Goal: Task Accomplishment & Management: Complete application form

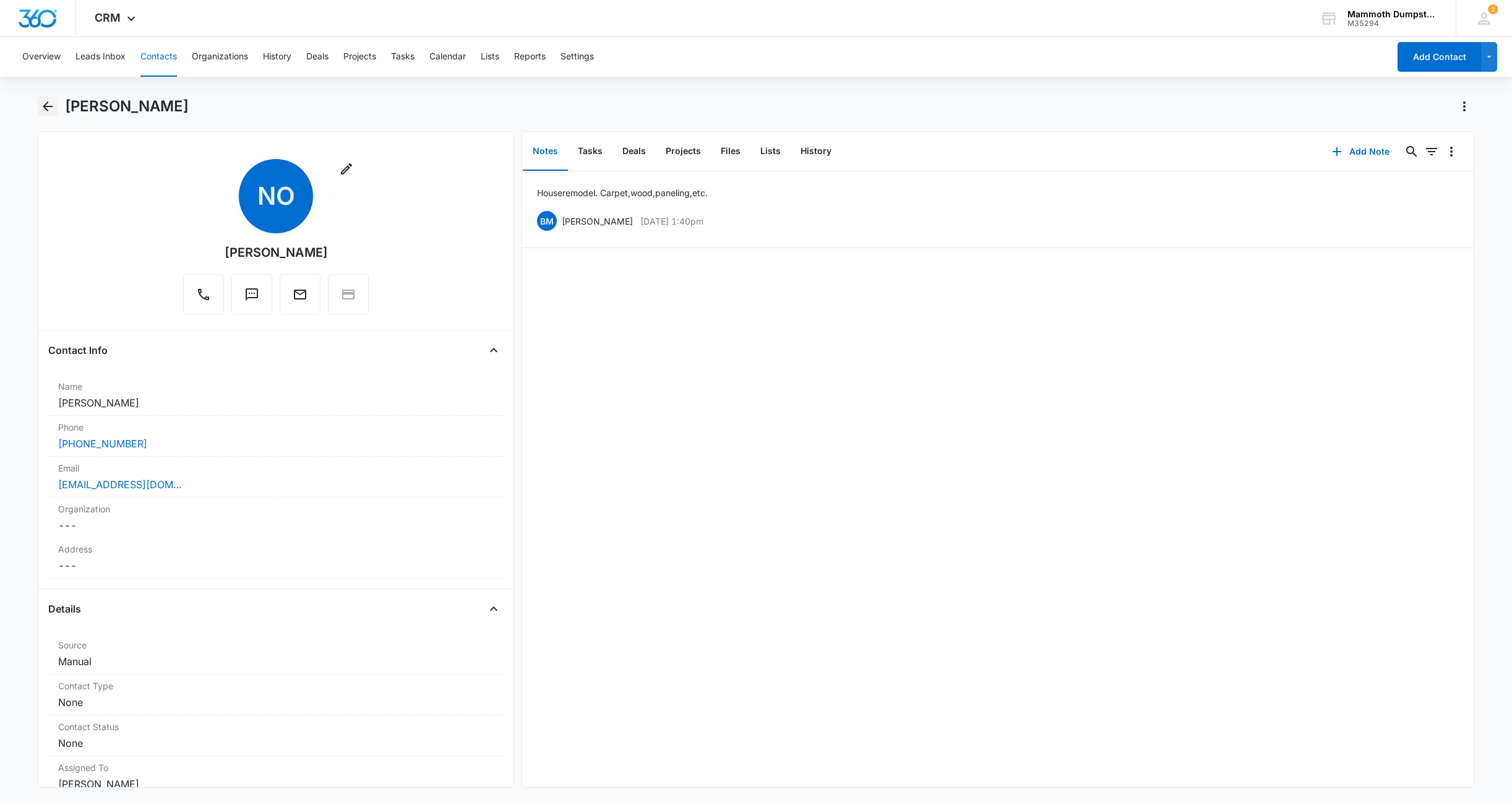
click at [45, 99] on icon "Back" at bounding box center [47, 107] width 15 height 15
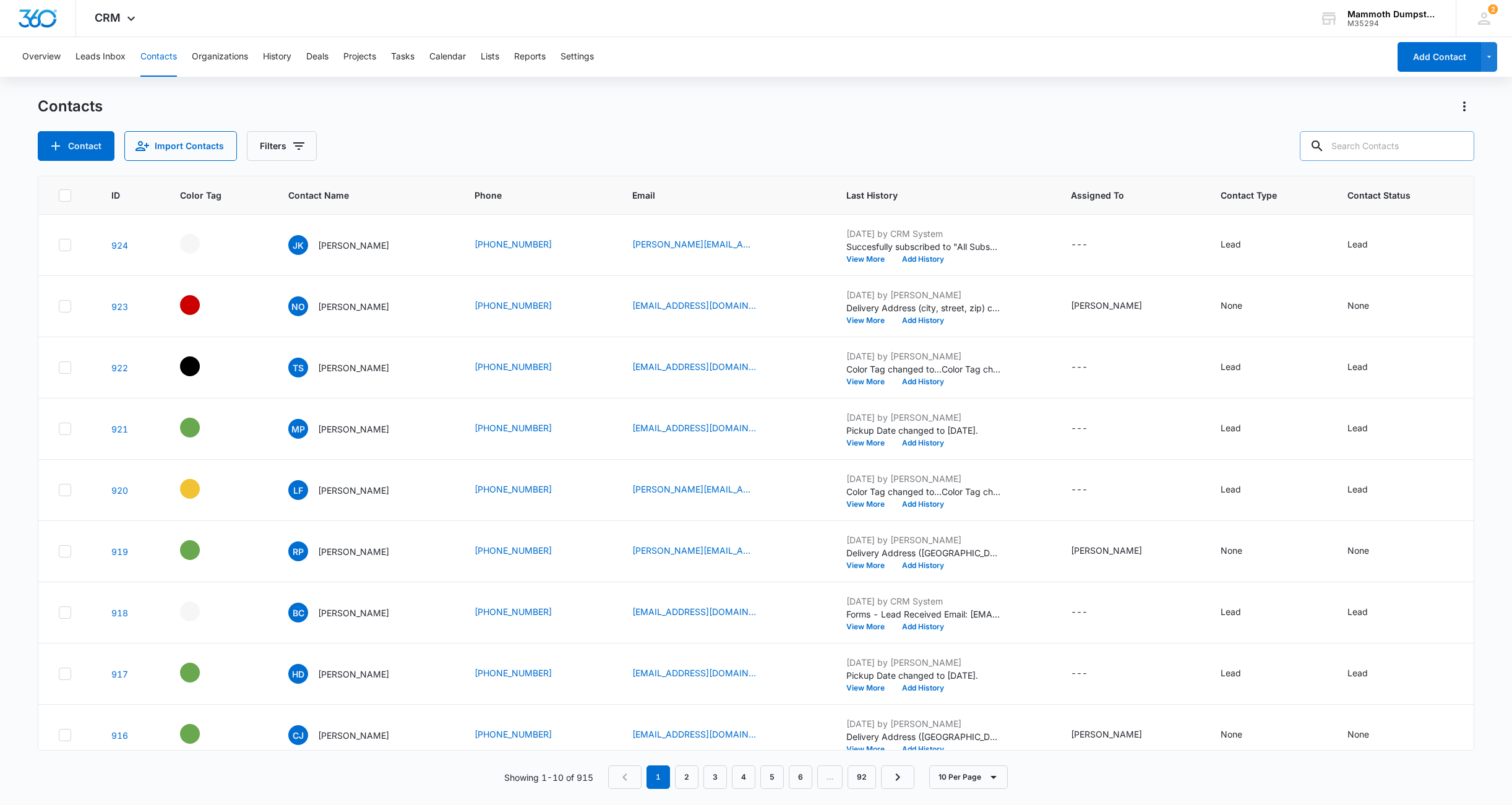
click at [1417, 146] on input "text" at bounding box center [1387, 146] width 174 height 30
type input "[PERSON_NAME]"
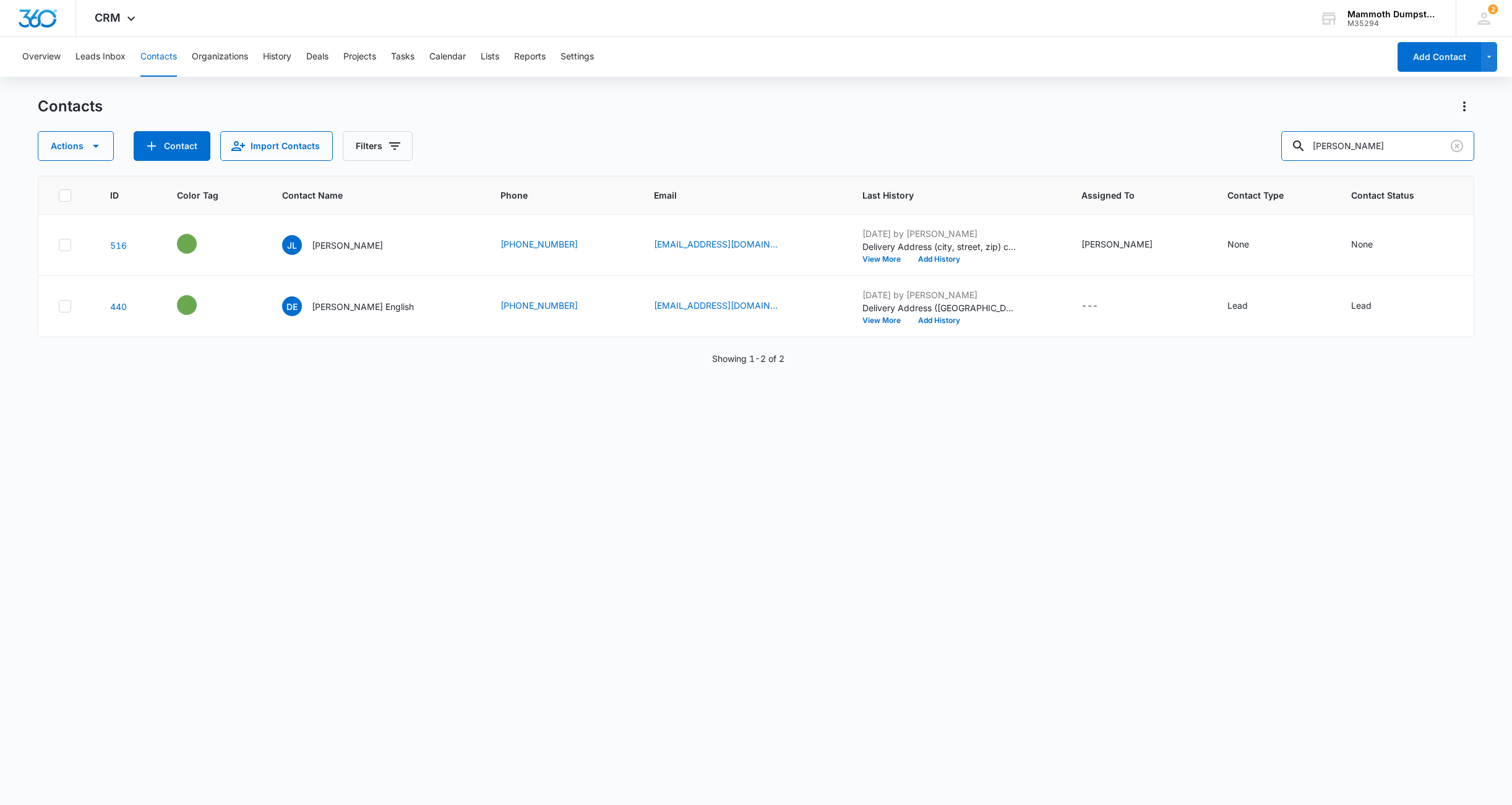
drag, startPoint x: 1313, startPoint y: 142, endPoint x: 1276, endPoint y: 138, distance: 37.2
click at [1278, 138] on div "Actions Contact Import Contacts Filters [PERSON_NAME]" at bounding box center [756, 146] width 1437 height 30
click at [1463, 146] on icon "Clear" at bounding box center [1457, 146] width 15 height 15
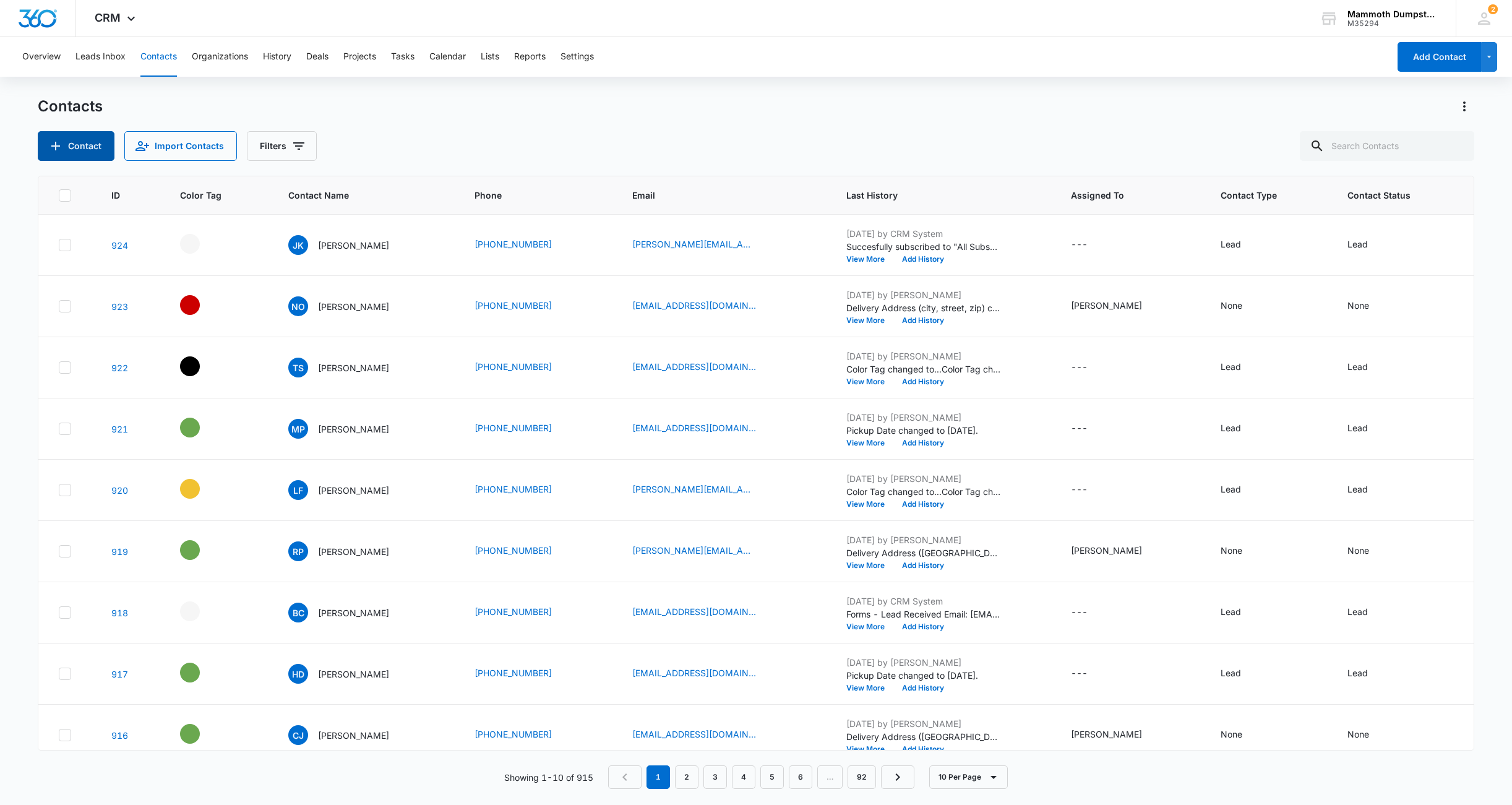
click at [89, 144] on button "Contact" at bounding box center [76, 146] width 77 height 30
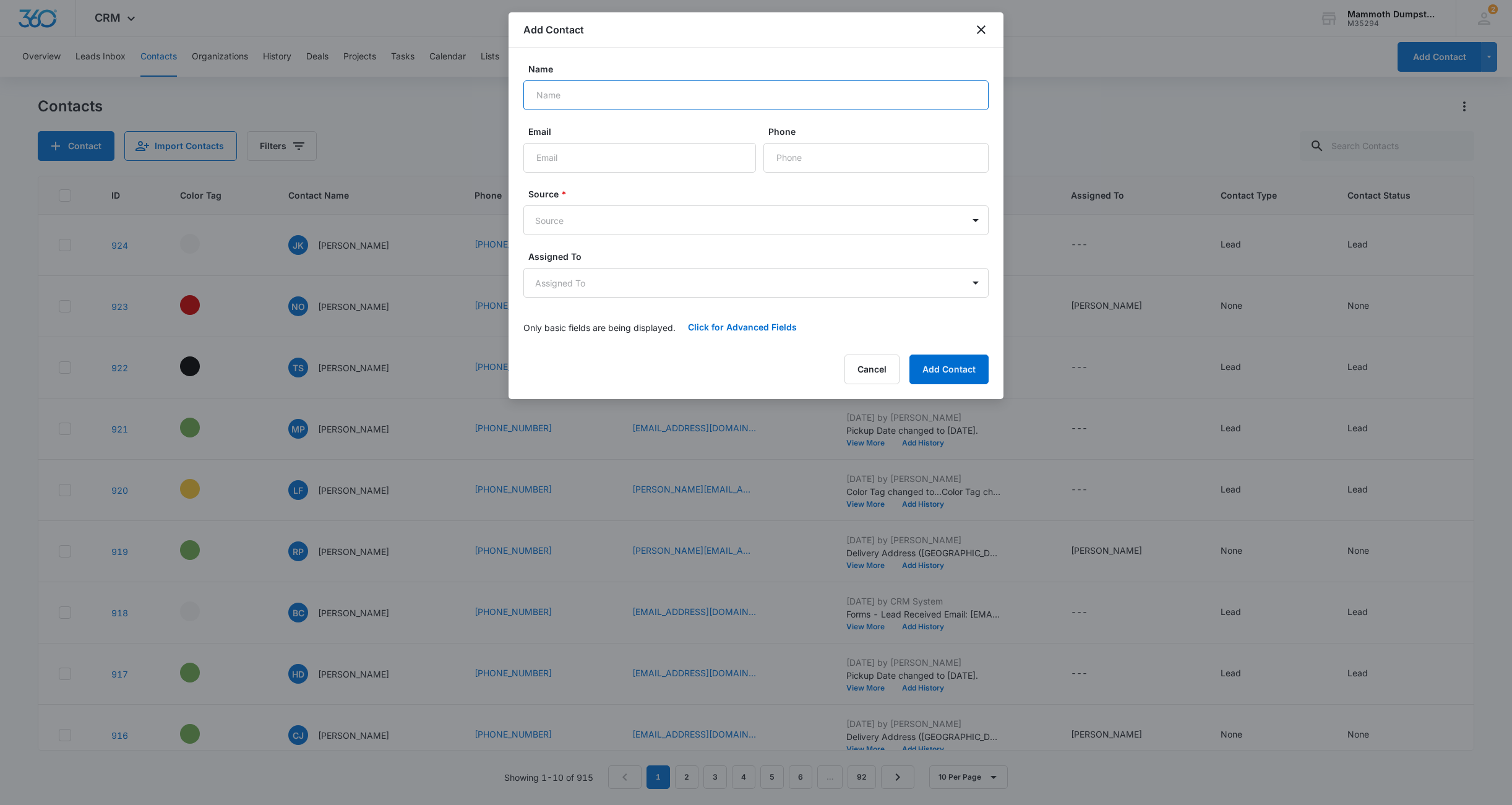
click at [629, 95] on input "Name" at bounding box center [756, 95] width 465 height 30
type input "[PERSON_NAME]"
click at [783, 156] on input "Phone" at bounding box center [876, 158] width 225 height 30
type input "[PHONE_NUMBER]"
click at [615, 163] on input "Email" at bounding box center [639, 158] width 232 height 30
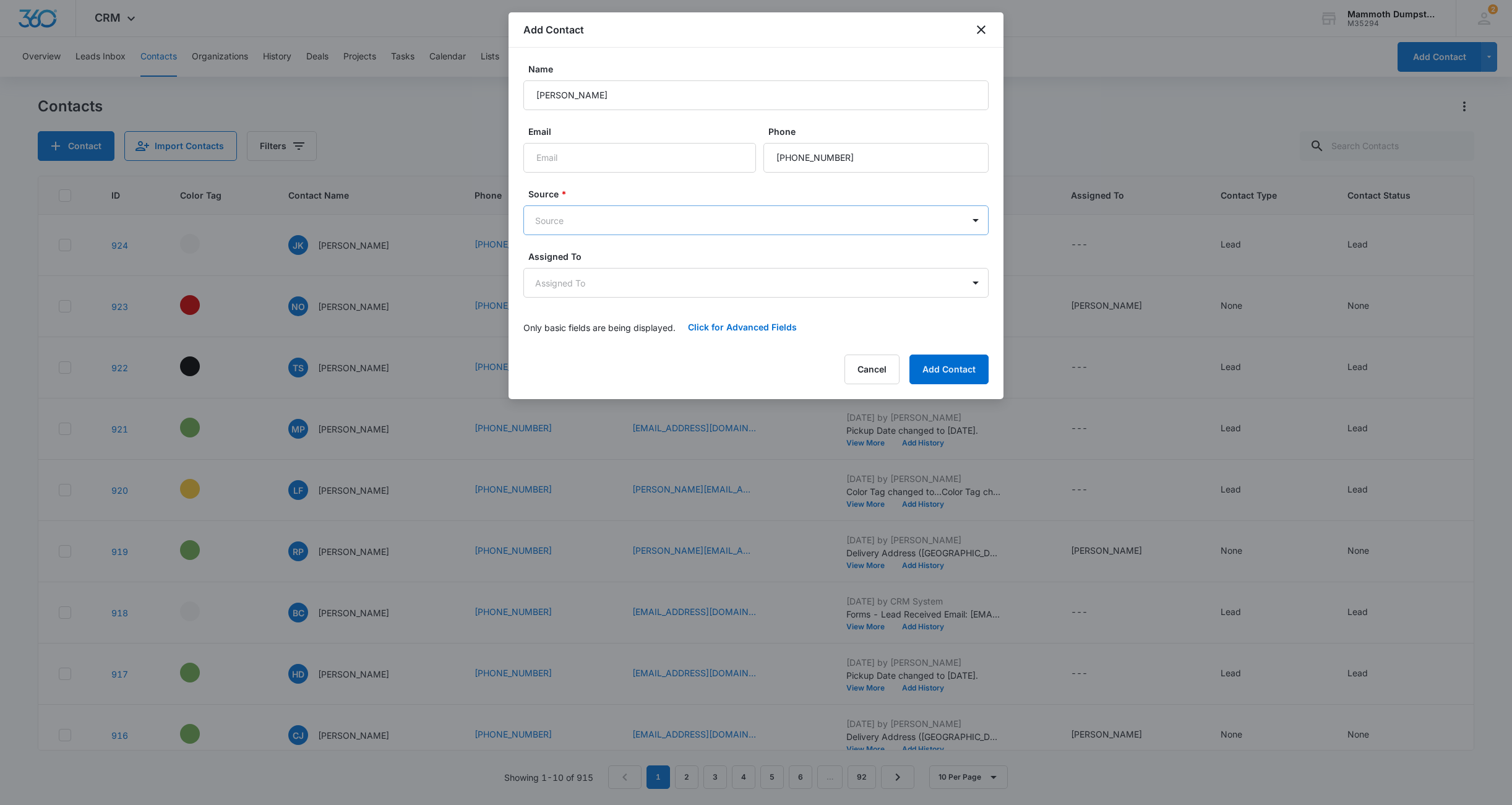
click at [553, 225] on body "CRM Apps Reputation Websites Forms CRM Email Social Shop Payments POS Content A…" at bounding box center [756, 402] width 1512 height 805
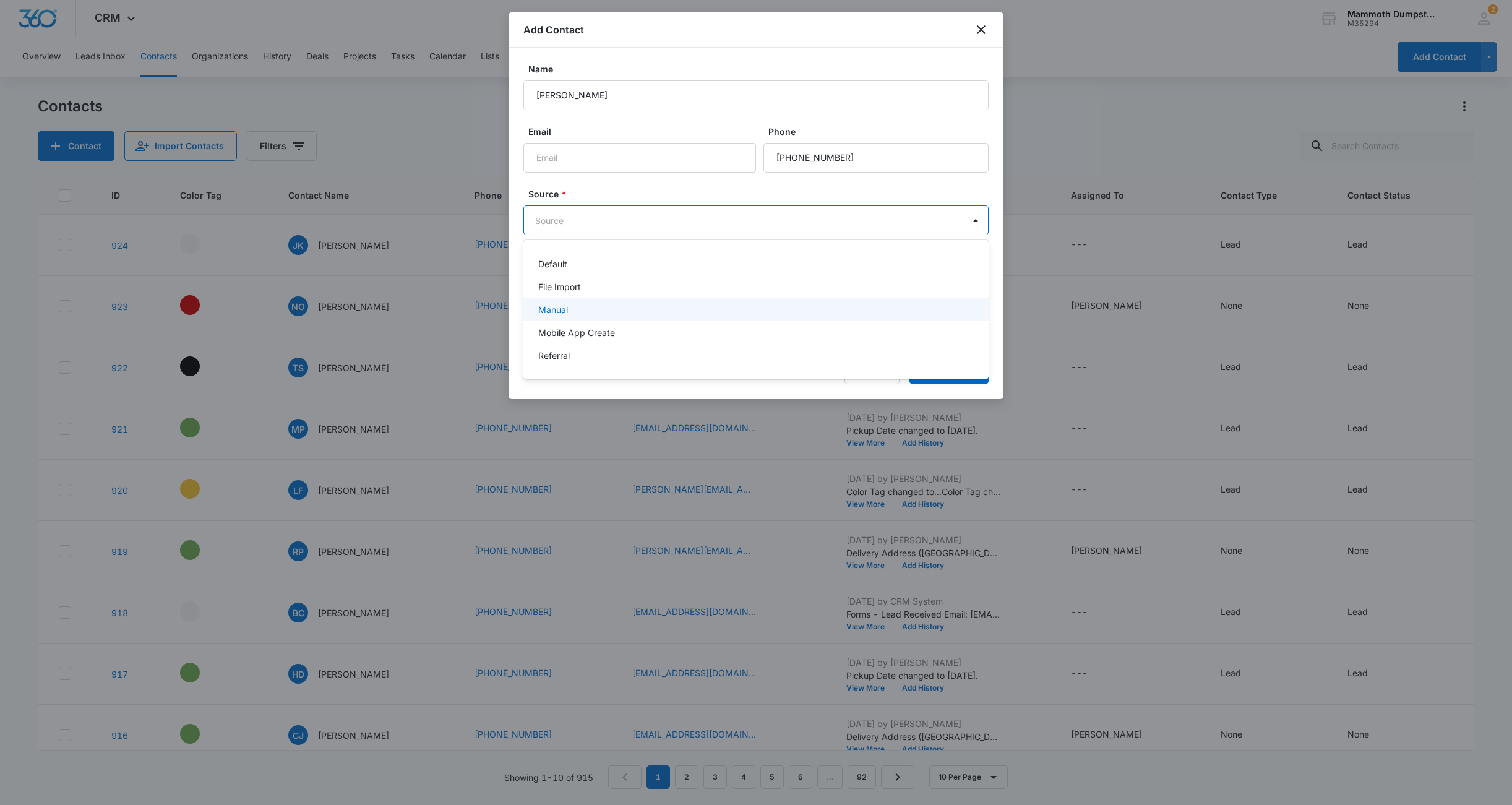
drag, startPoint x: 571, startPoint y: 302, endPoint x: 572, endPoint y: 279, distance: 23.0
click at [571, 302] on div "Manual" at bounding box center [756, 310] width 465 height 23
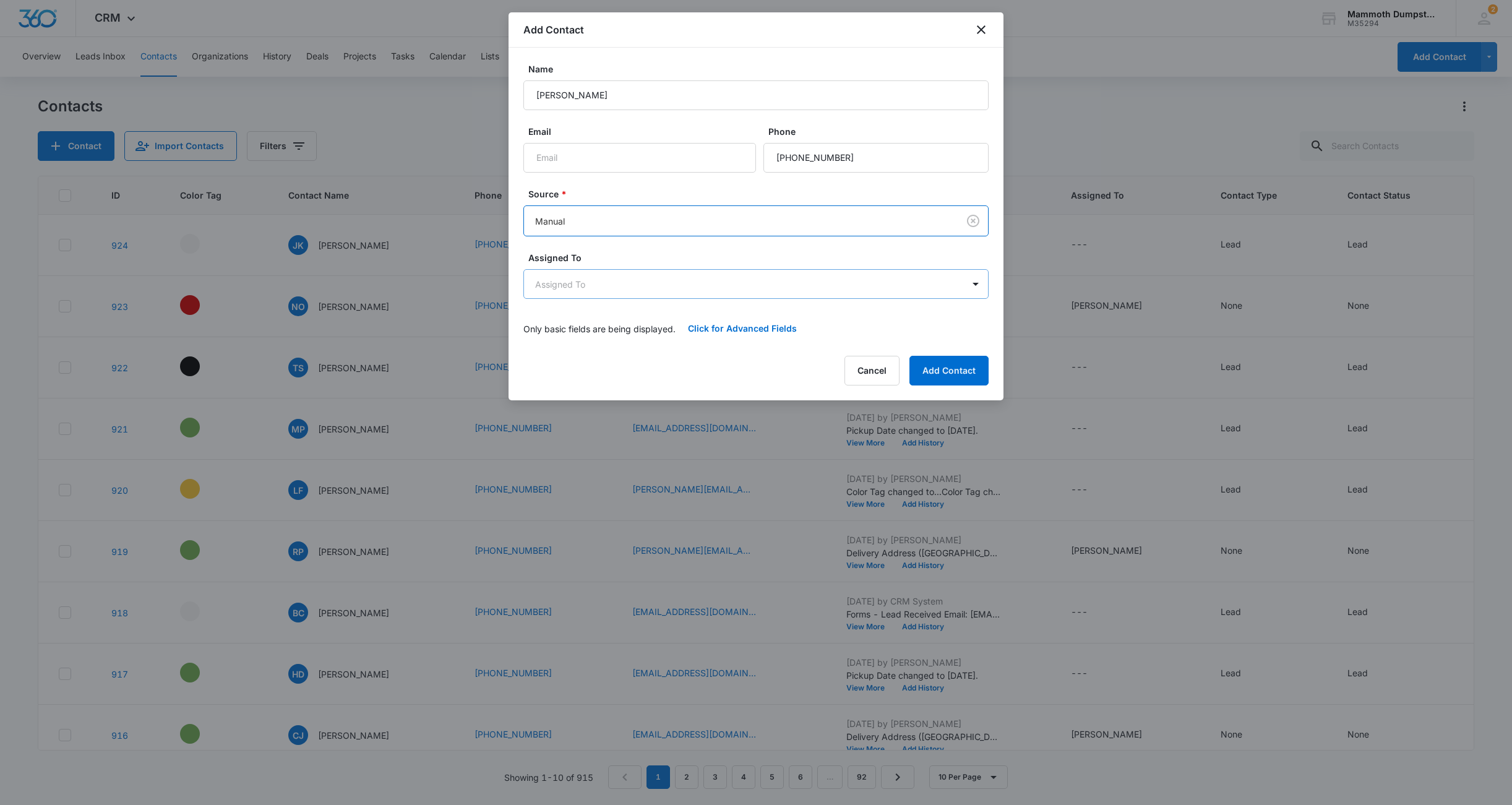
click at [582, 276] on body "CRM Apps Reputation Websites Forms CRM Email Social Shop Payments POS Content A…" at bounding box center [756, 402] width 1512 height 805
click at [599, 348] on p "[PERSON_NAME]" at bounding box center [574, 351] width 71 height 13
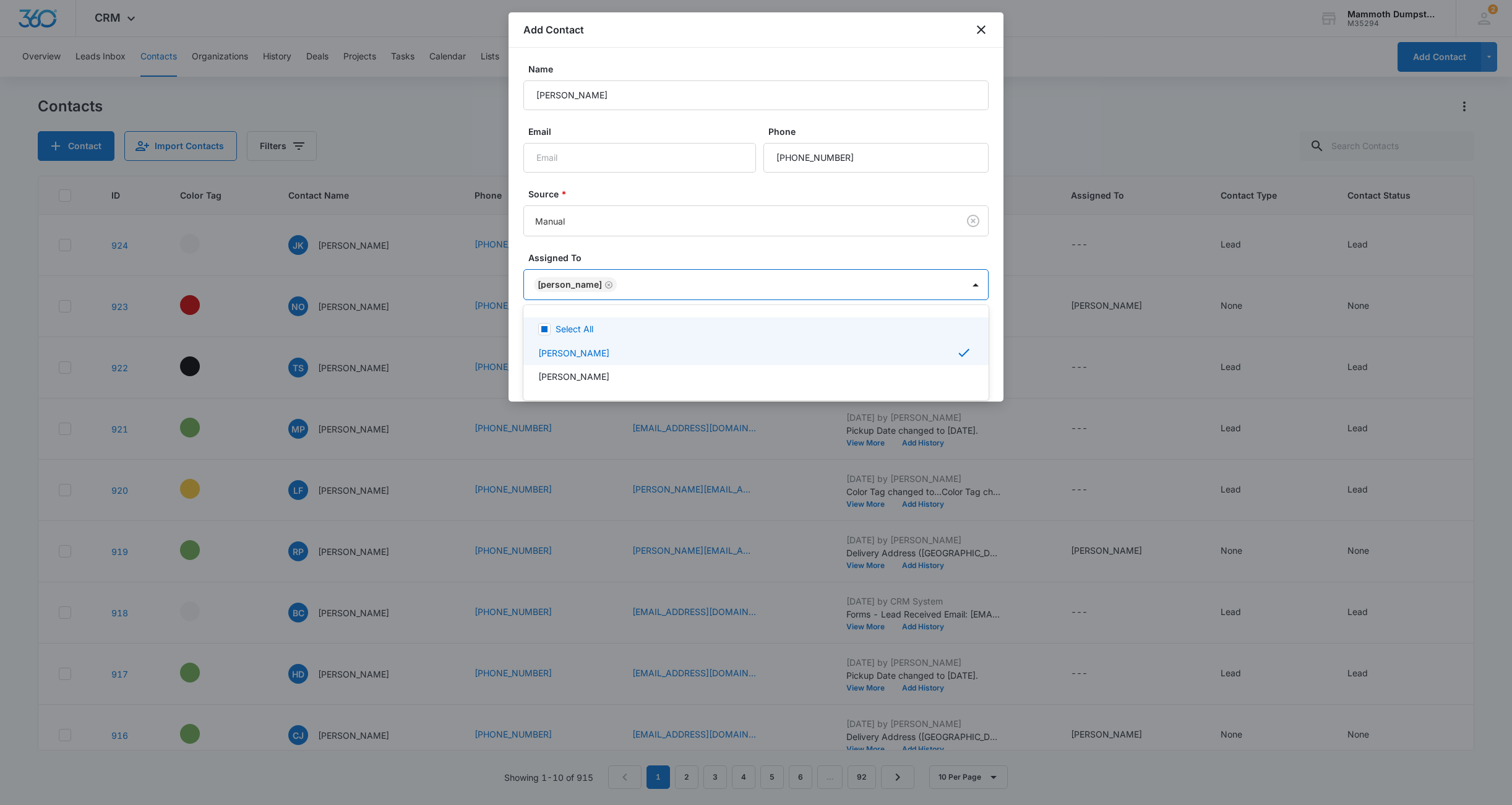
click at [668, 254] on div at bounding box center [756, 402] width 1512 height 805
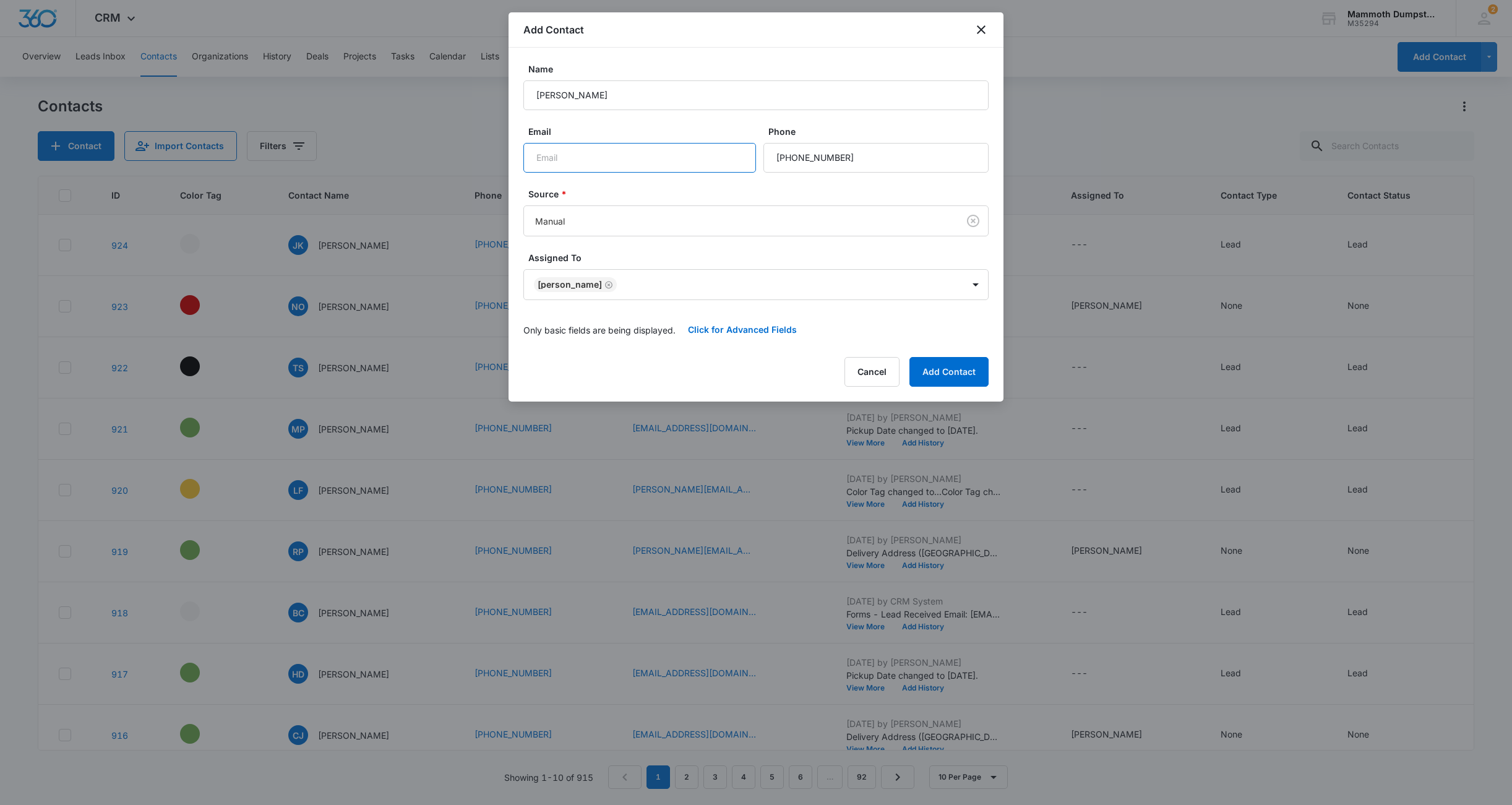
click at [593, 152] on input "Email" at bounding box center [639, 158] width 232 height 30
type input "[EMAIL_ADDRESS][DOMAIN_NAME]"
click at [967, 375] on button "Add Contact" at bounding box center [949, 372] width 79 height 30
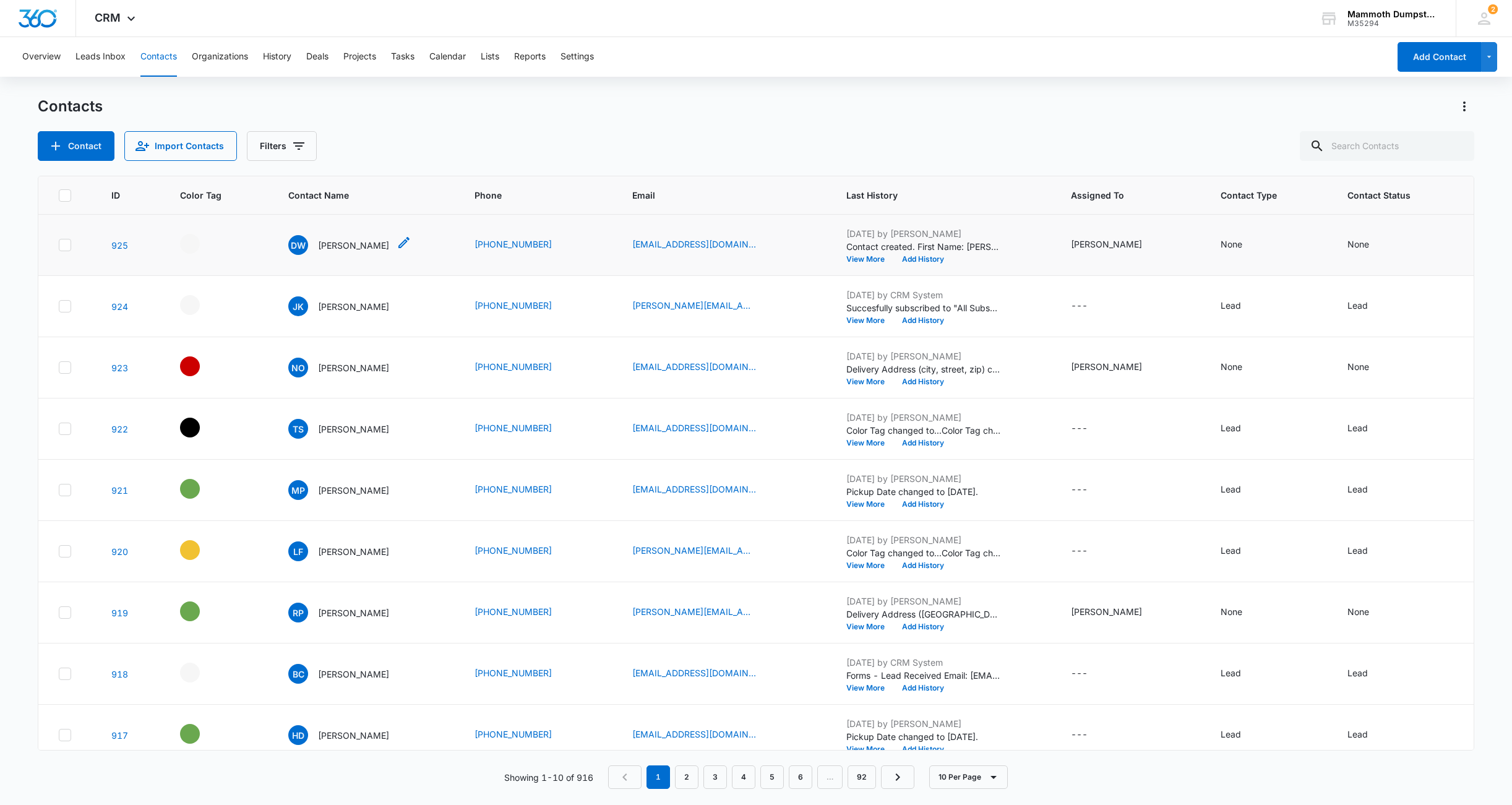
click at [342, 241] on p "[PERSON_NAME]" at bounding box center [354, 246] width 71 height 13
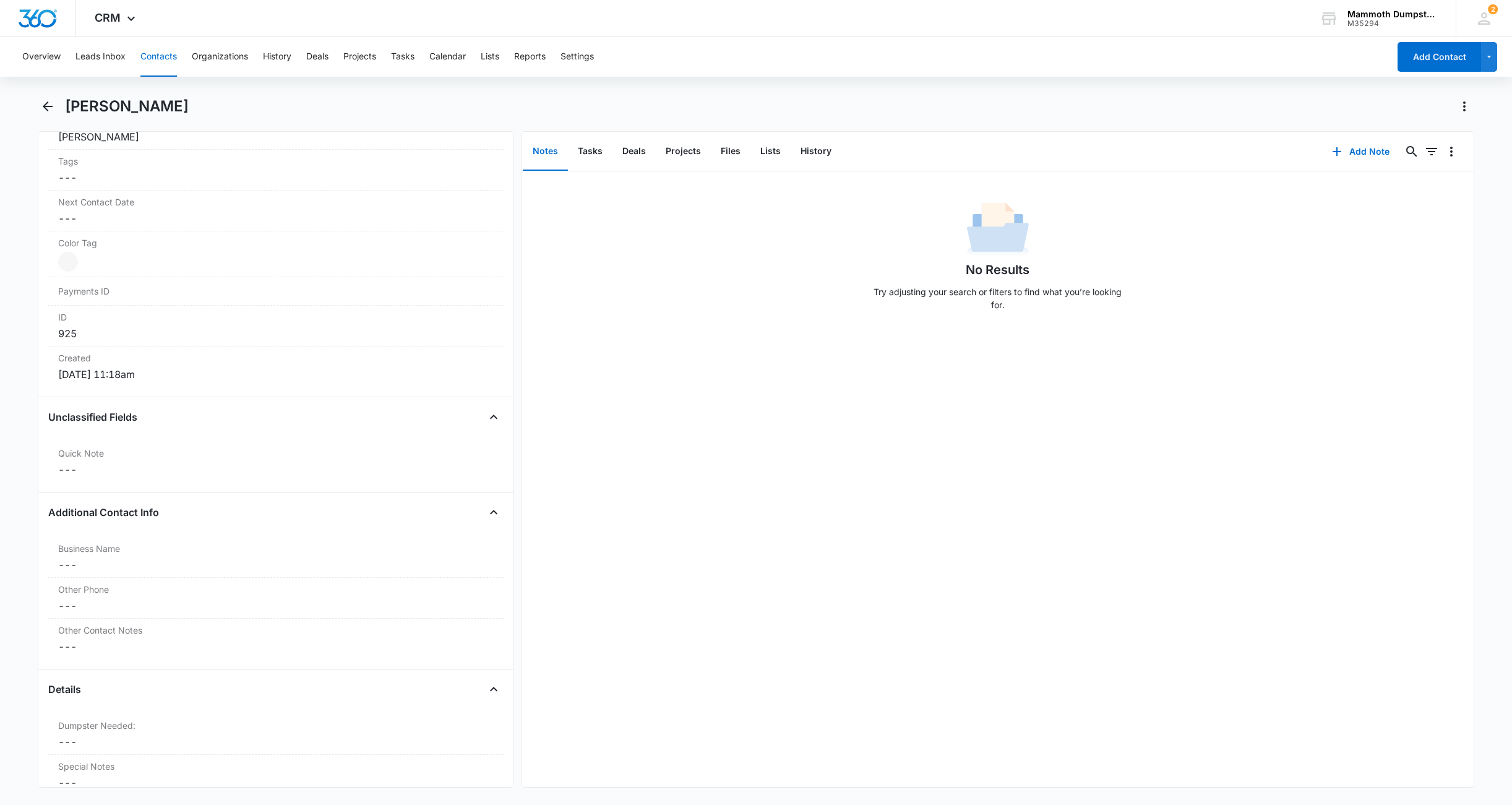
scroll to position [784, 0]
click at [110, 595] on div "Dumpster Needed: Cancel Save Changes ---" at bounding box center [276, 597] width 455 height 41
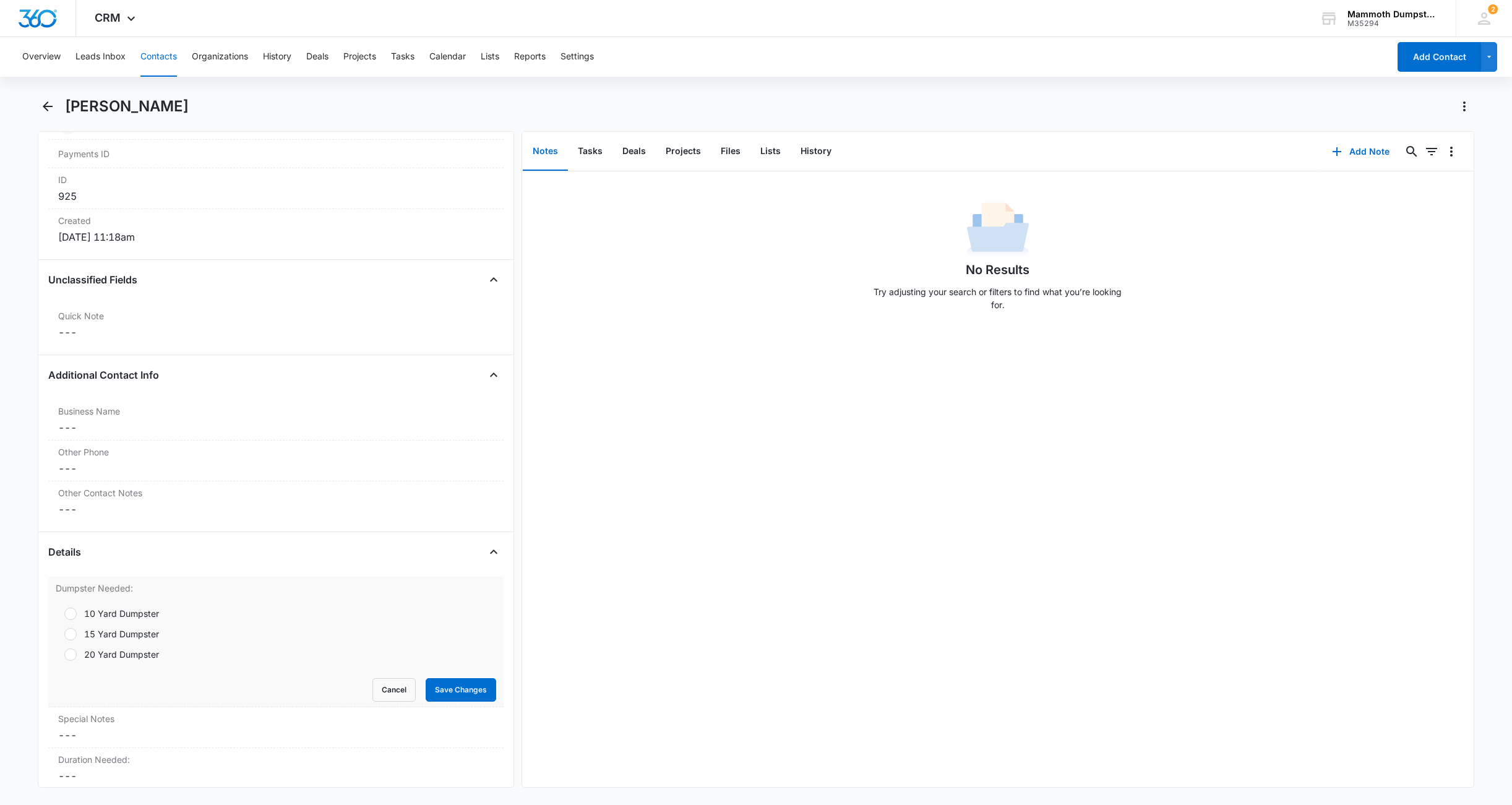
click at [67, 638] on div at bounding box center [71, 634] width 13 height 13
click at [65, 638] on input "15 Yard Dumpster" at bounding box center [60, 634] width 9 height 9
radio input "true"
click at [457, 684] on button "Save Changes" at bounding box center [461, 690] width 71 height 23
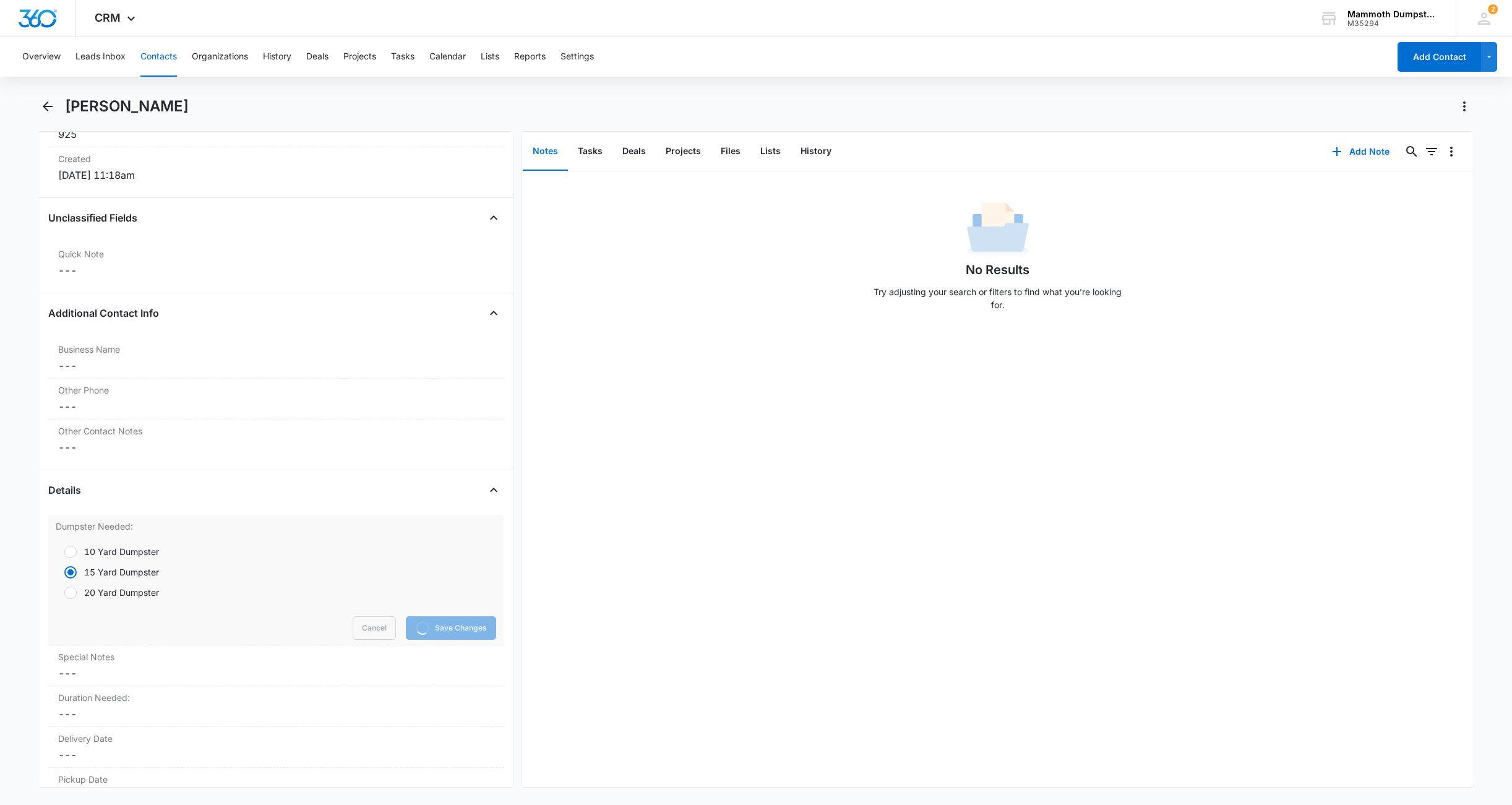
scroll to position [951, 0]
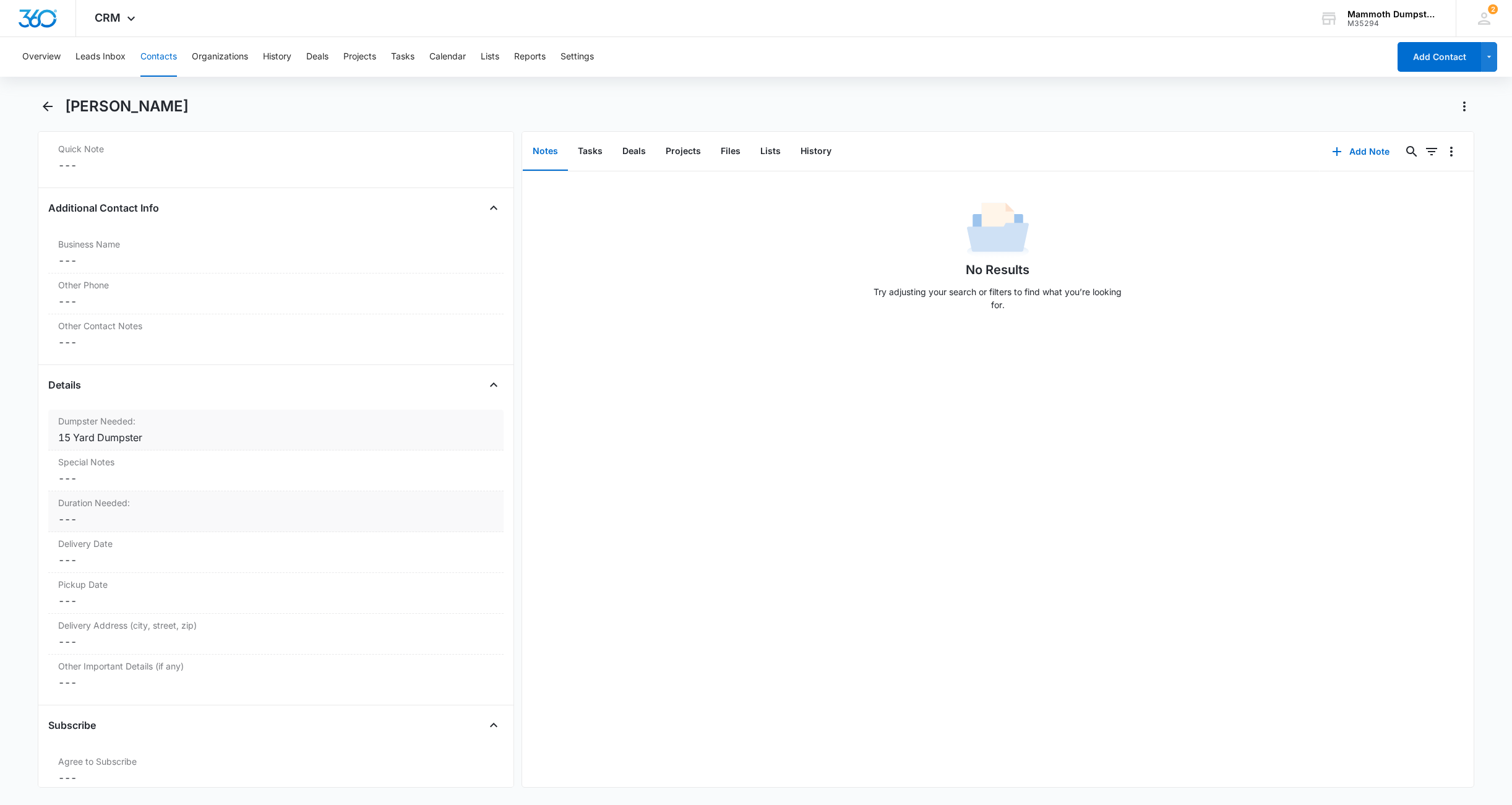
click at [121, 523] on dd "Cancel Save Changes ---" at bounding box center [276, 519] width 435 height 15
click at [97, 531] on div at bounding box center [261, 529] width 387 height 17
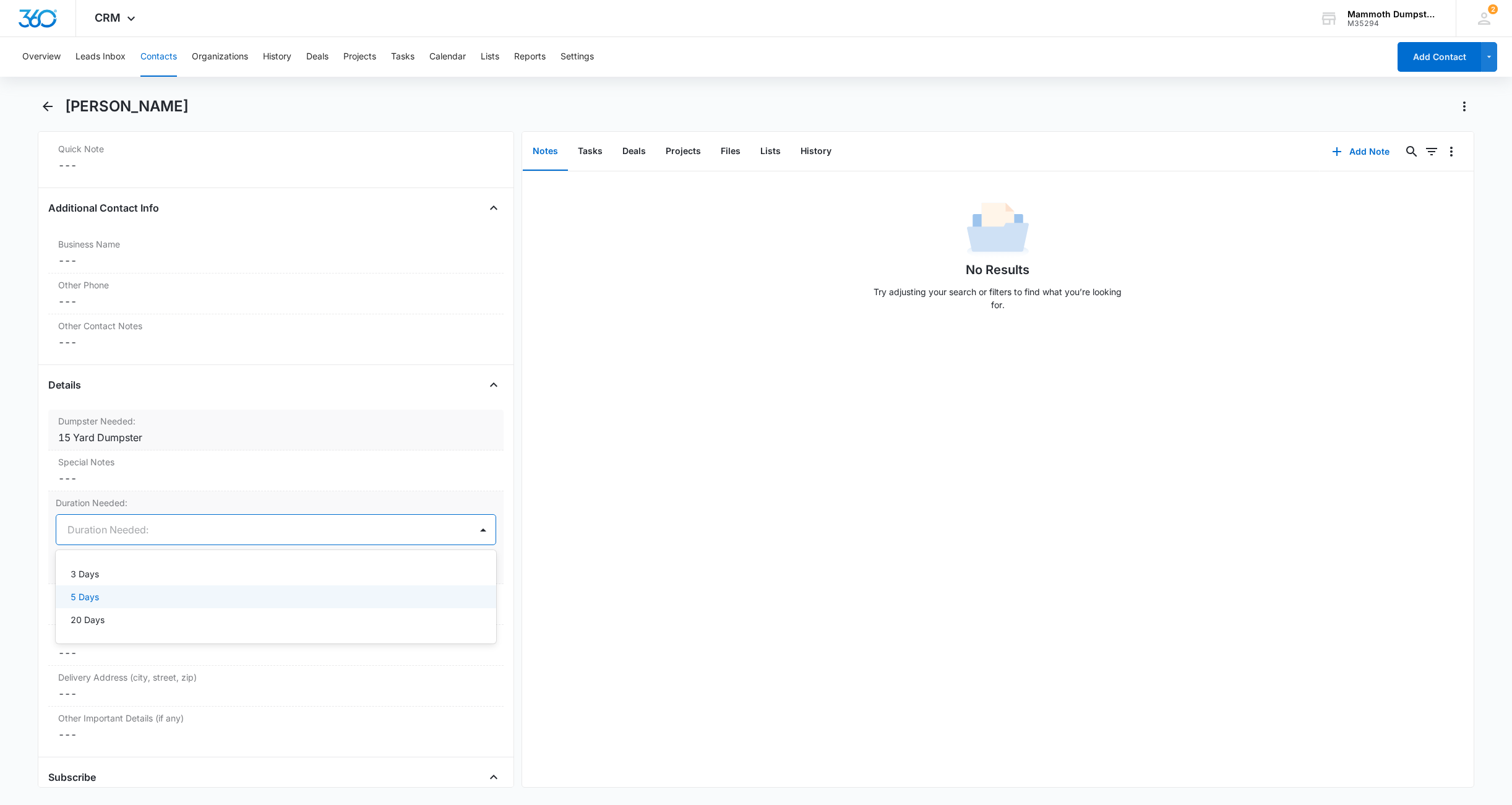
click at [102, 589] on div "5 Days" at bounding box center [276, 597] width 441 height 23
click at [460, 563] on button "Save Changes" at bounding box center [461, 567] width 71 height 23
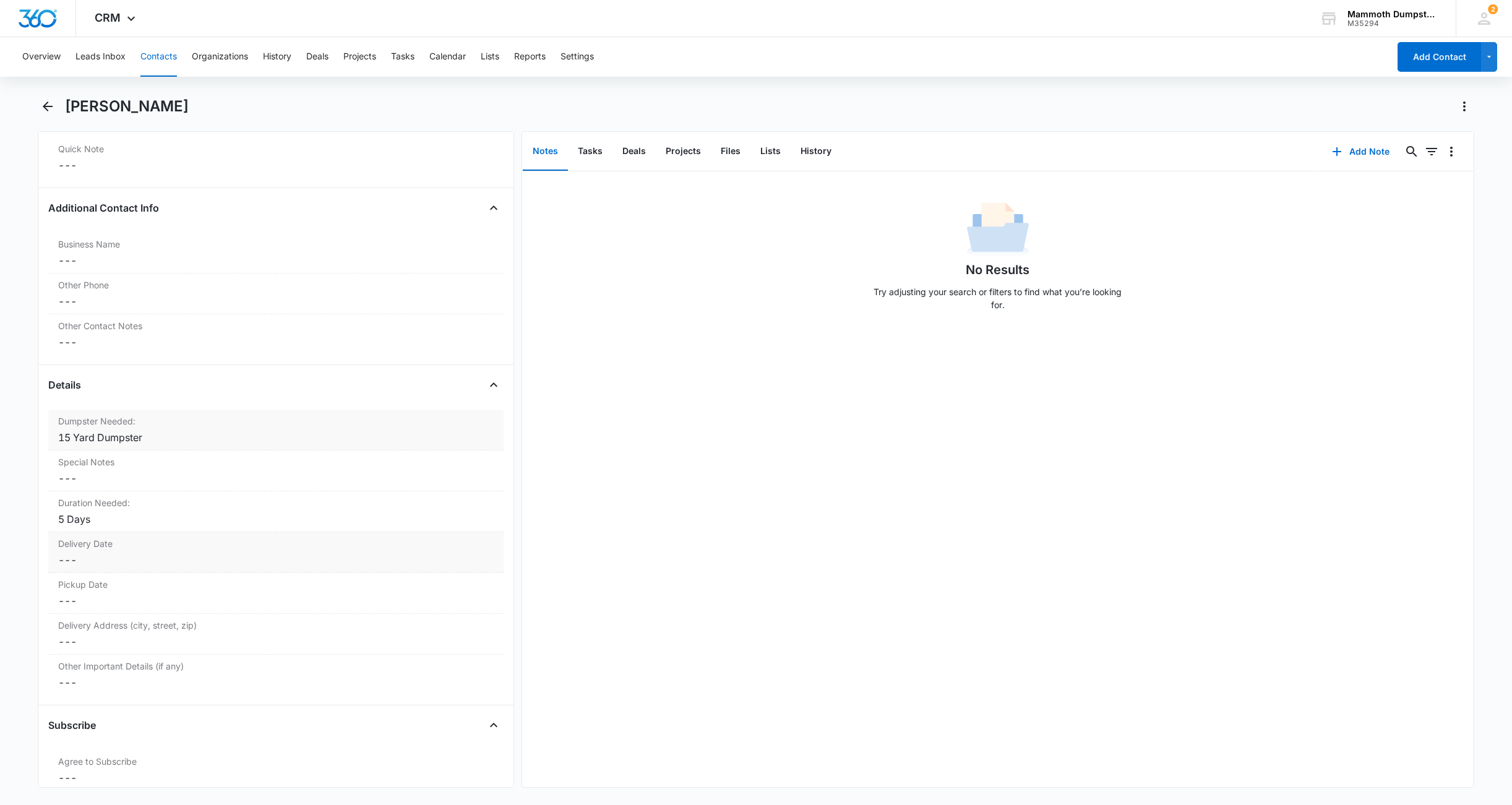
click at [87, 546] on label "Delivery Date" at bounding box center [276, 544] width 435 height 13
click at [87, 567] on input at bounding box center [109, 570] width 91 height 13
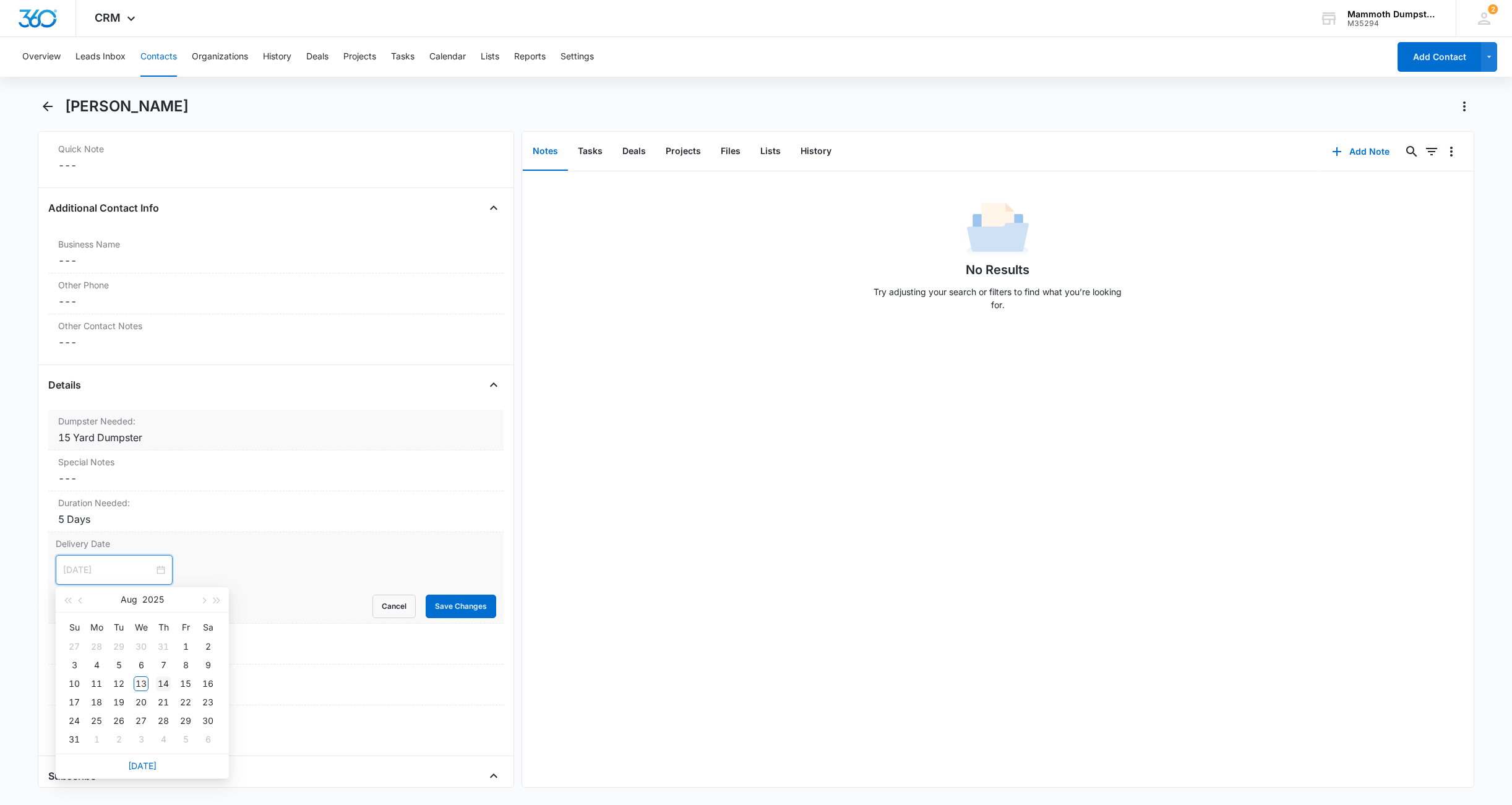
type input "[DATE]"
click at [162, 682] on div "14" at bounding box center [163, 684] width 15 height 15
click at [452, 613] on button "Save Changes" at bounding box center [461, 606] width 71 height 23
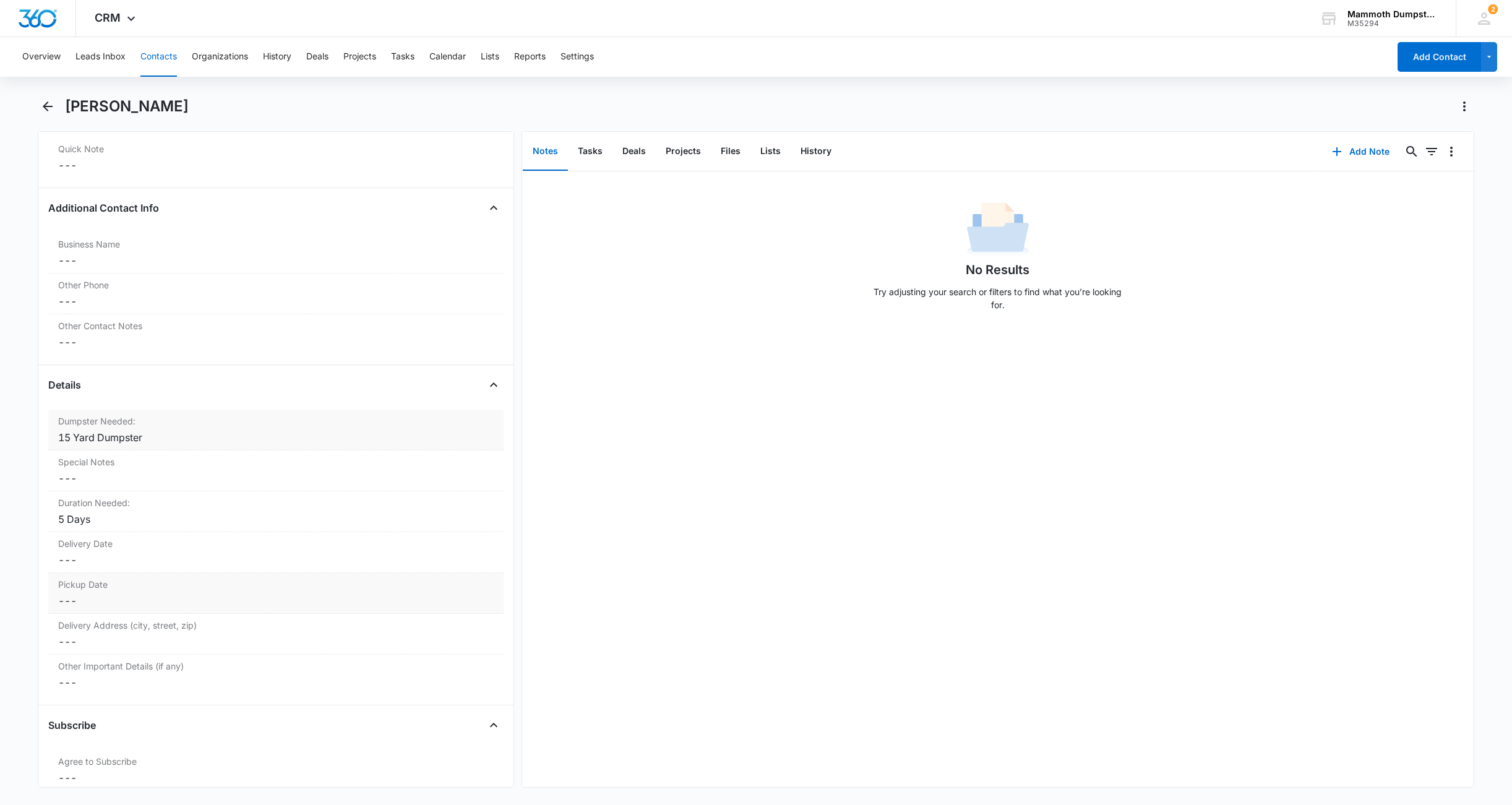
click at [77, 602] on dd "Cancel Save Changes ---" at bounding box center [276, 601] width 435 height 15
click at [87, 609] on input at bounding box center [109, 611] width 91 height 13
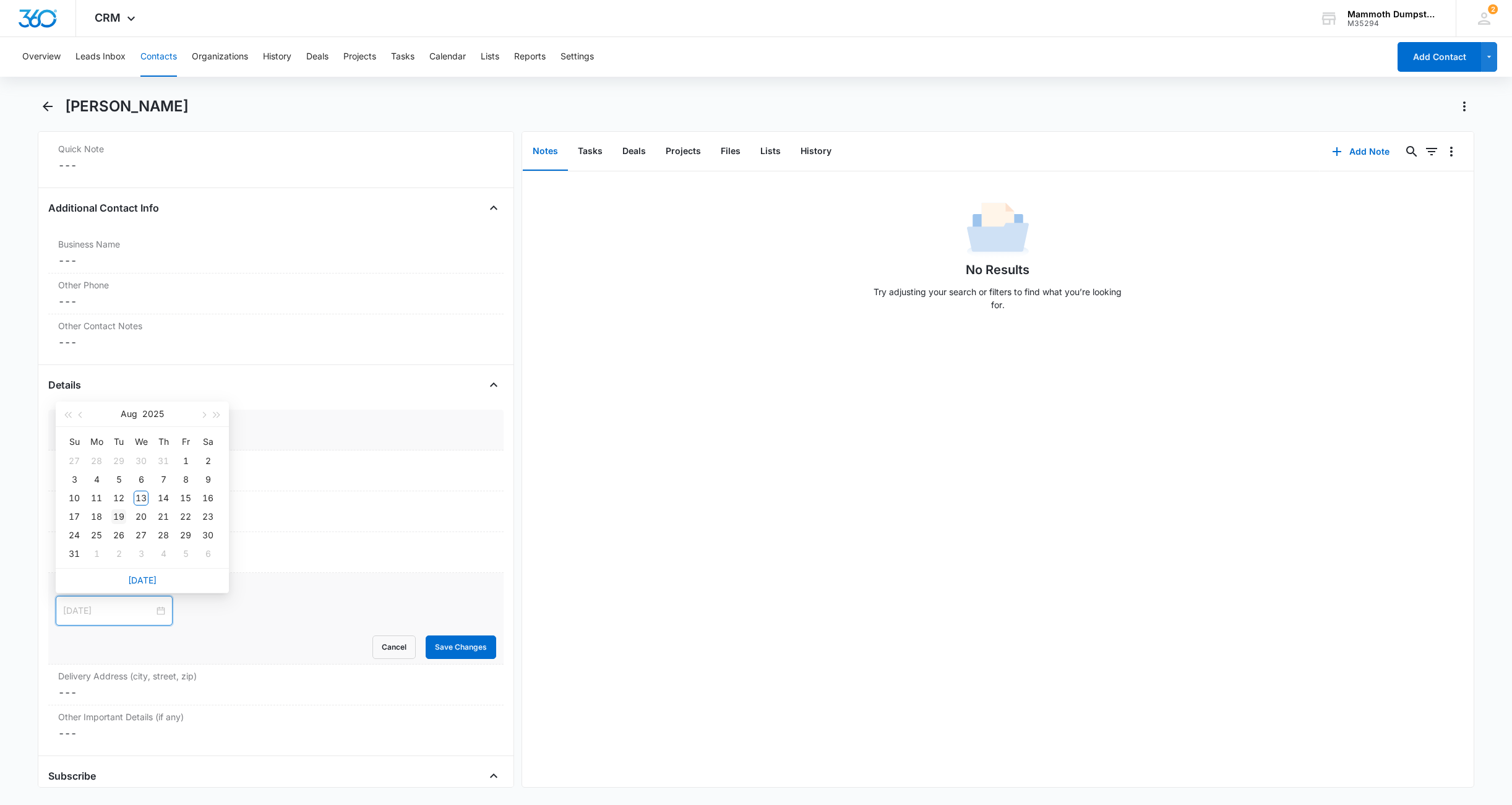
type input "[DATE]"
click at [119, 519] on div "19" at bounding box center [119, 517] width 15 height 15
click at [470, 647] on button "Save Changes" at bounding box center [461, 647] width 71 height 23
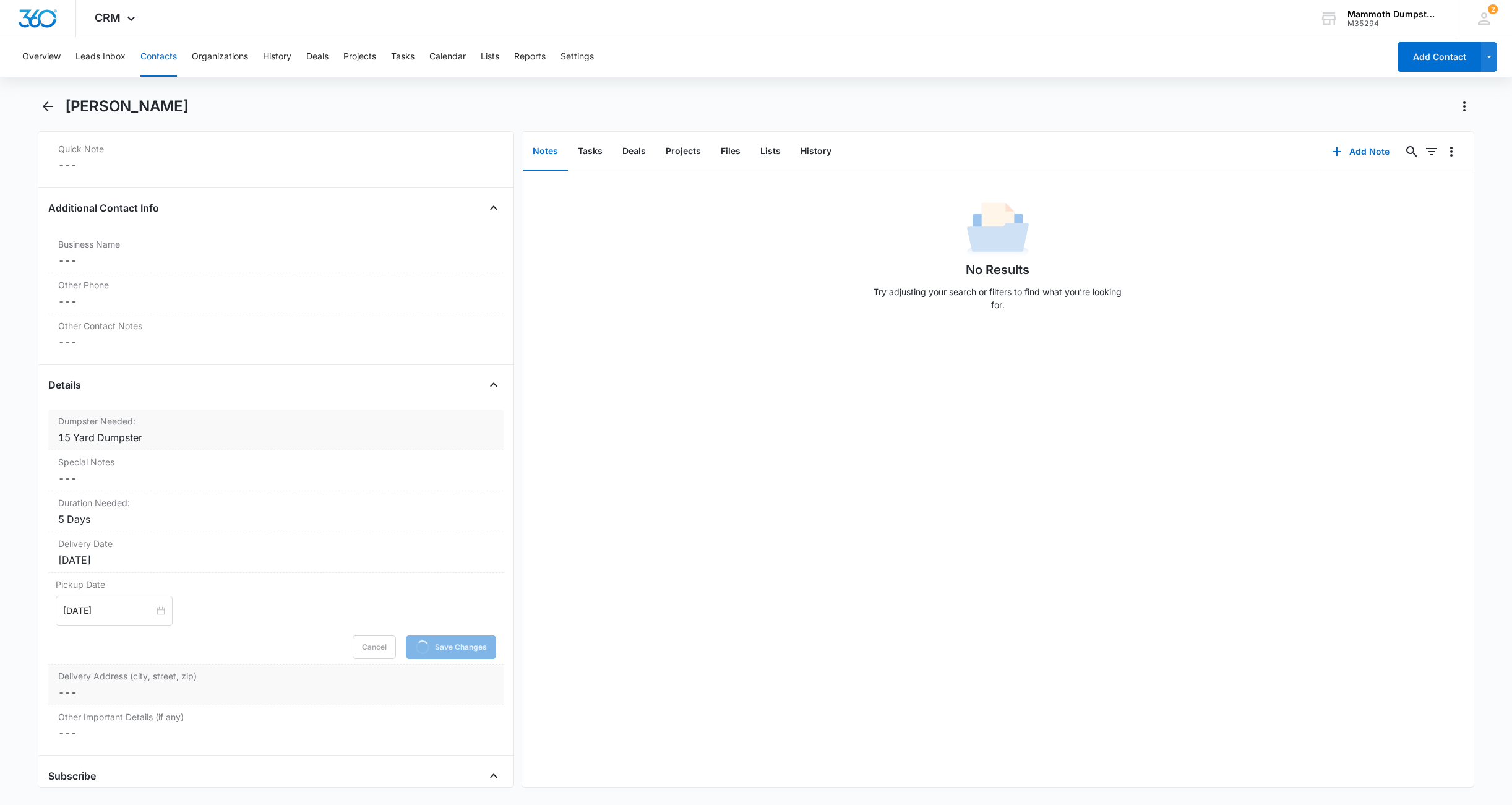
click at [105, 692] on dd "Cancel Save Changes ---" at bounding box center [276, 692] width 435 height 15
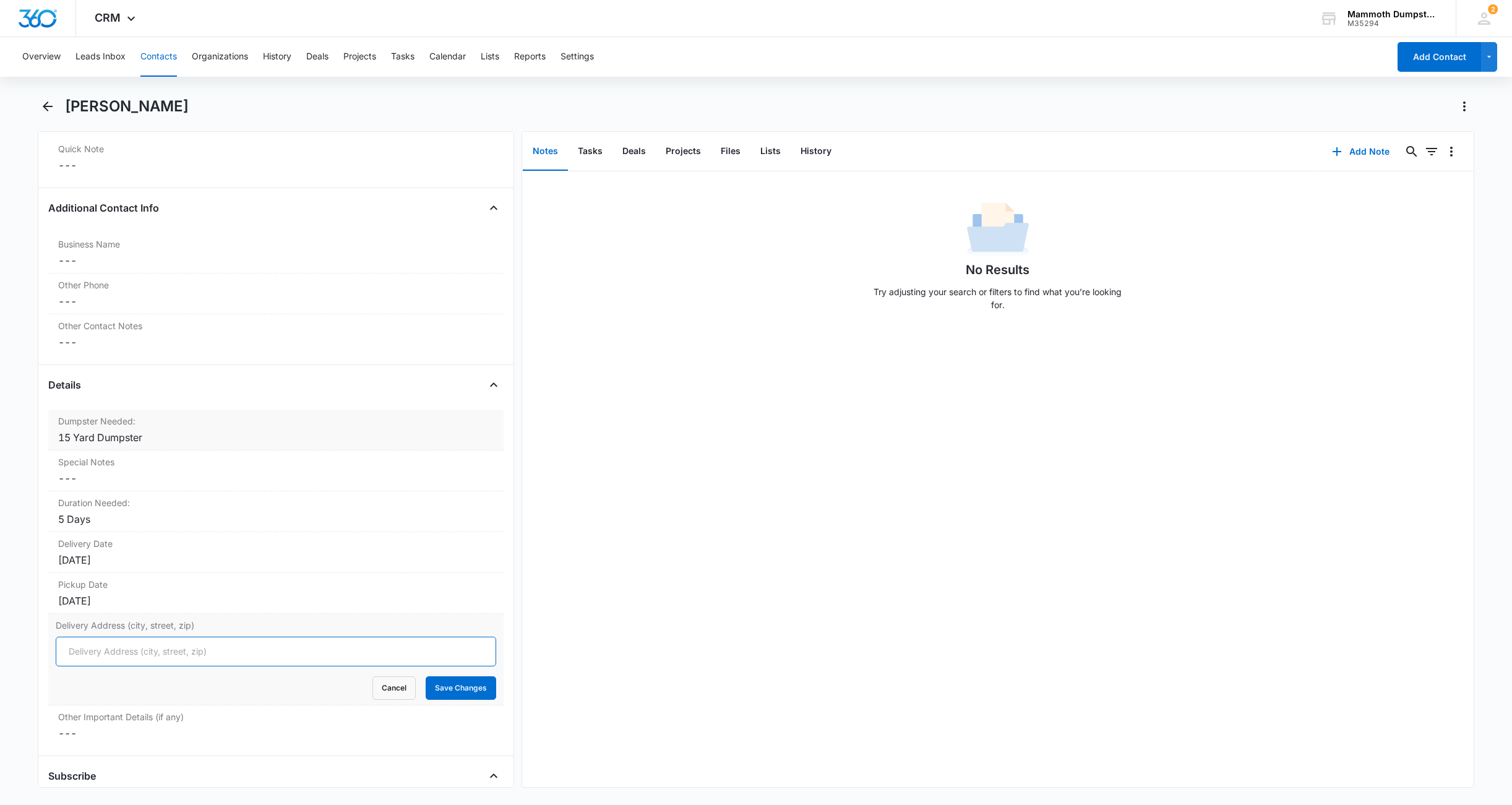
click at [160, 642] on input "Delivery Address (city, street, zip)" at bounding box center [276, 651] width 441 height 30
paste input "[STREET_ADDRESS]"
type input "[STREET_ADDRESS]"
click at [442, 693] on button "Save Changes" at bounding box center [461, 688] width 71 height 23
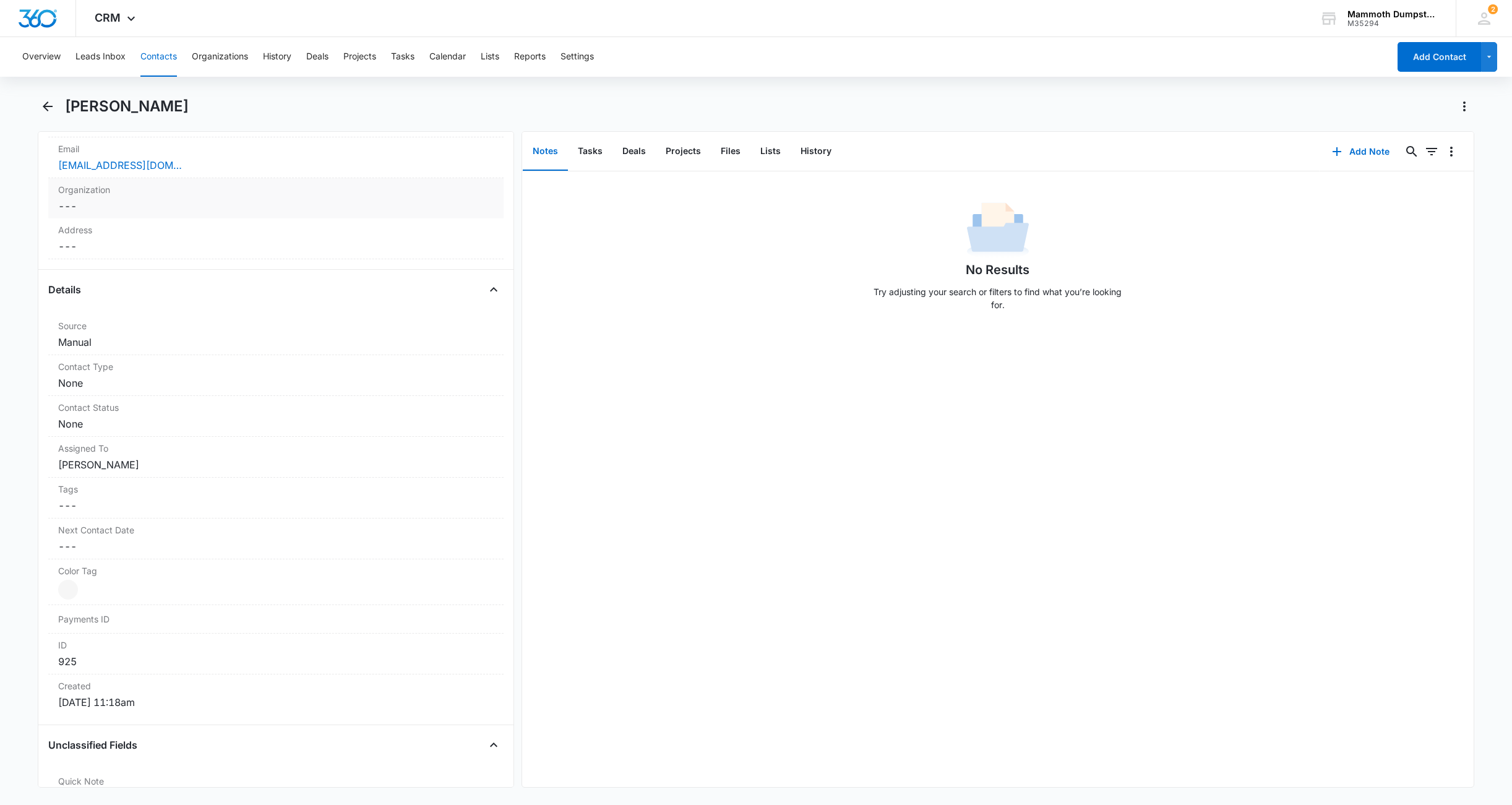
scroll to position [437, 0]
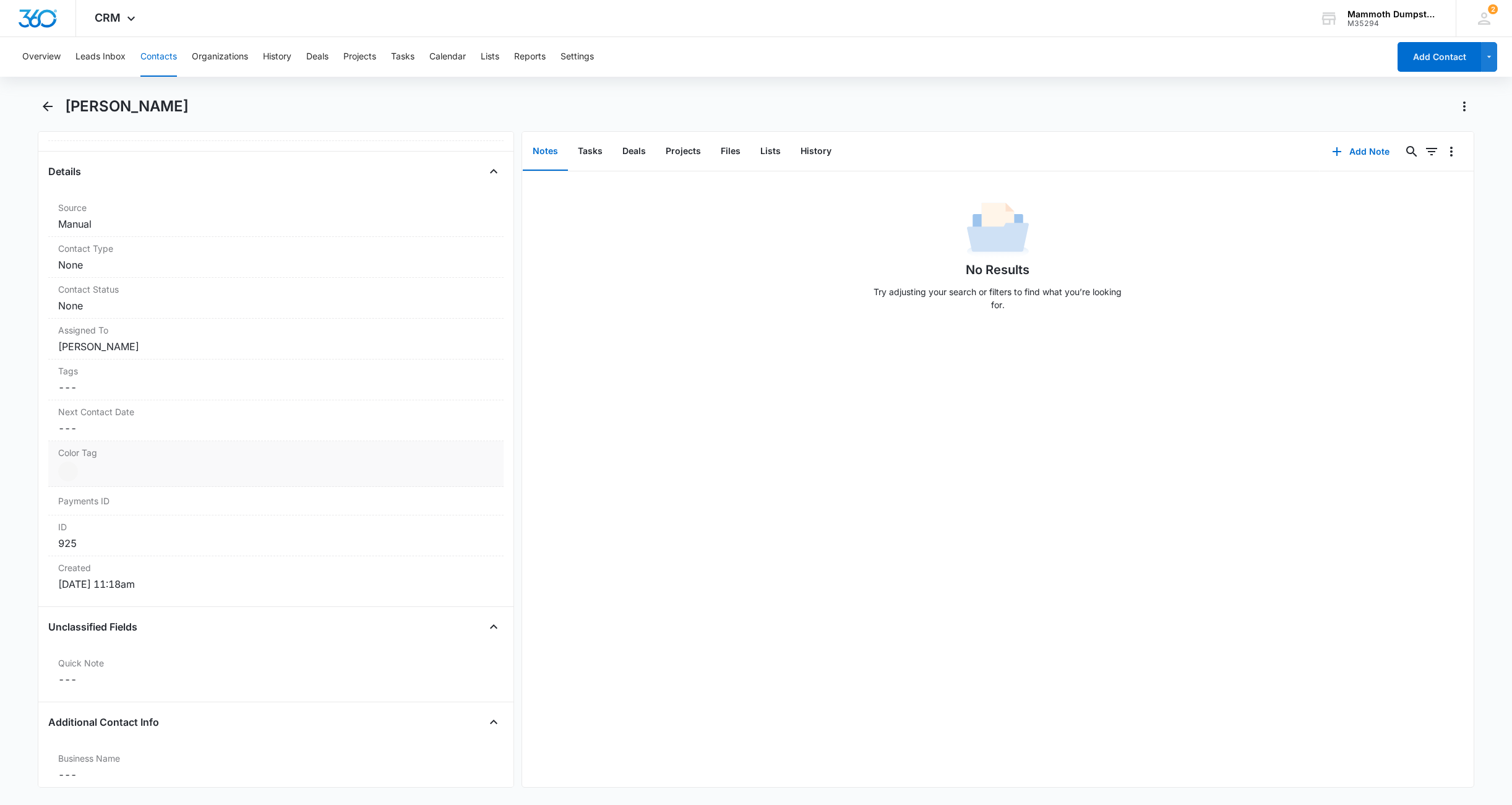
click at [69, 472] on div at bounding box center [68, 471] width 20 height 20
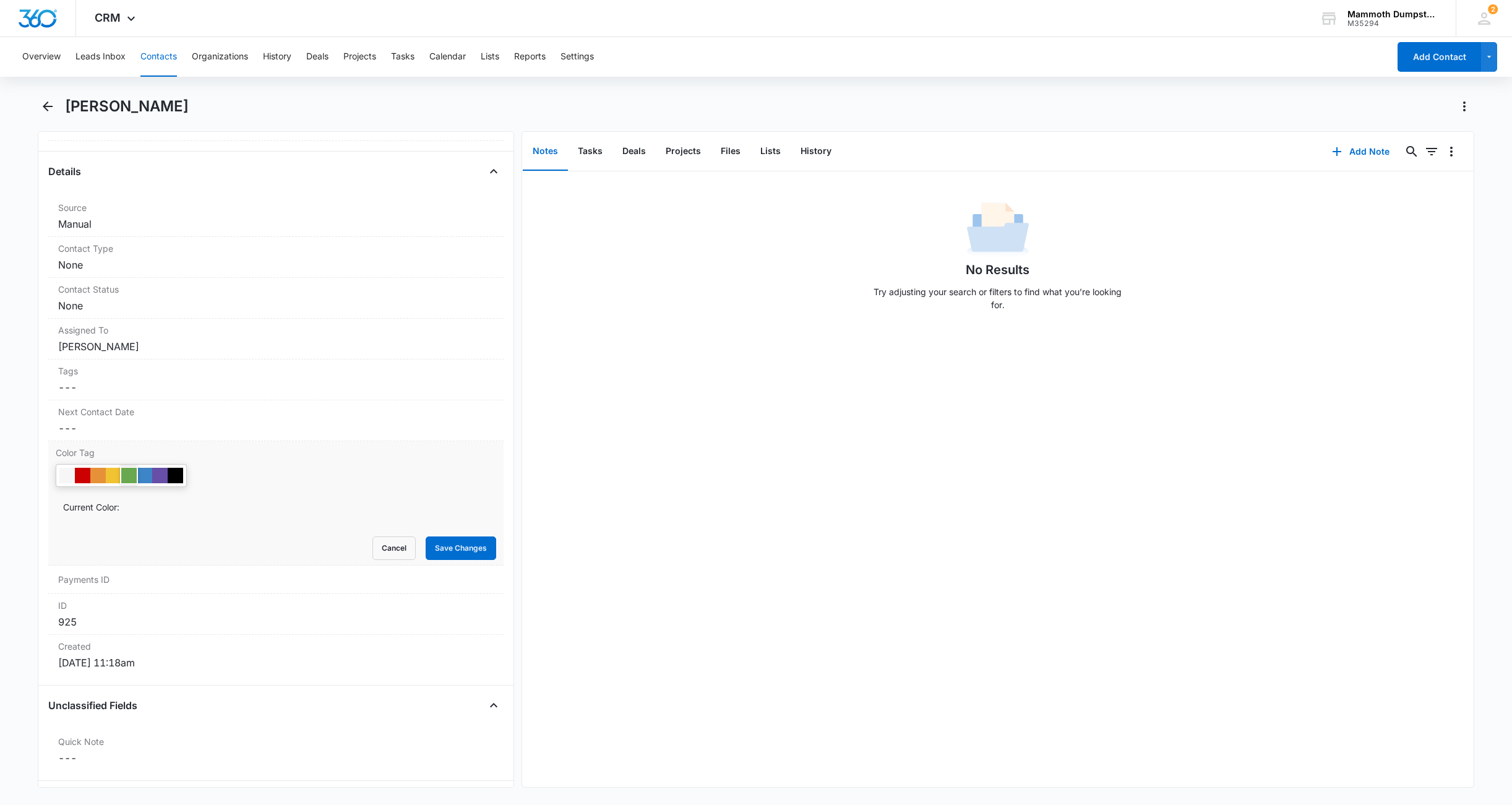
click at [129, 473] on div at bounding box center [128, 475] width 15 height 15
click at [453, 545] on button "Save Changes" at bounding box center [461, 548] width 71 height 23
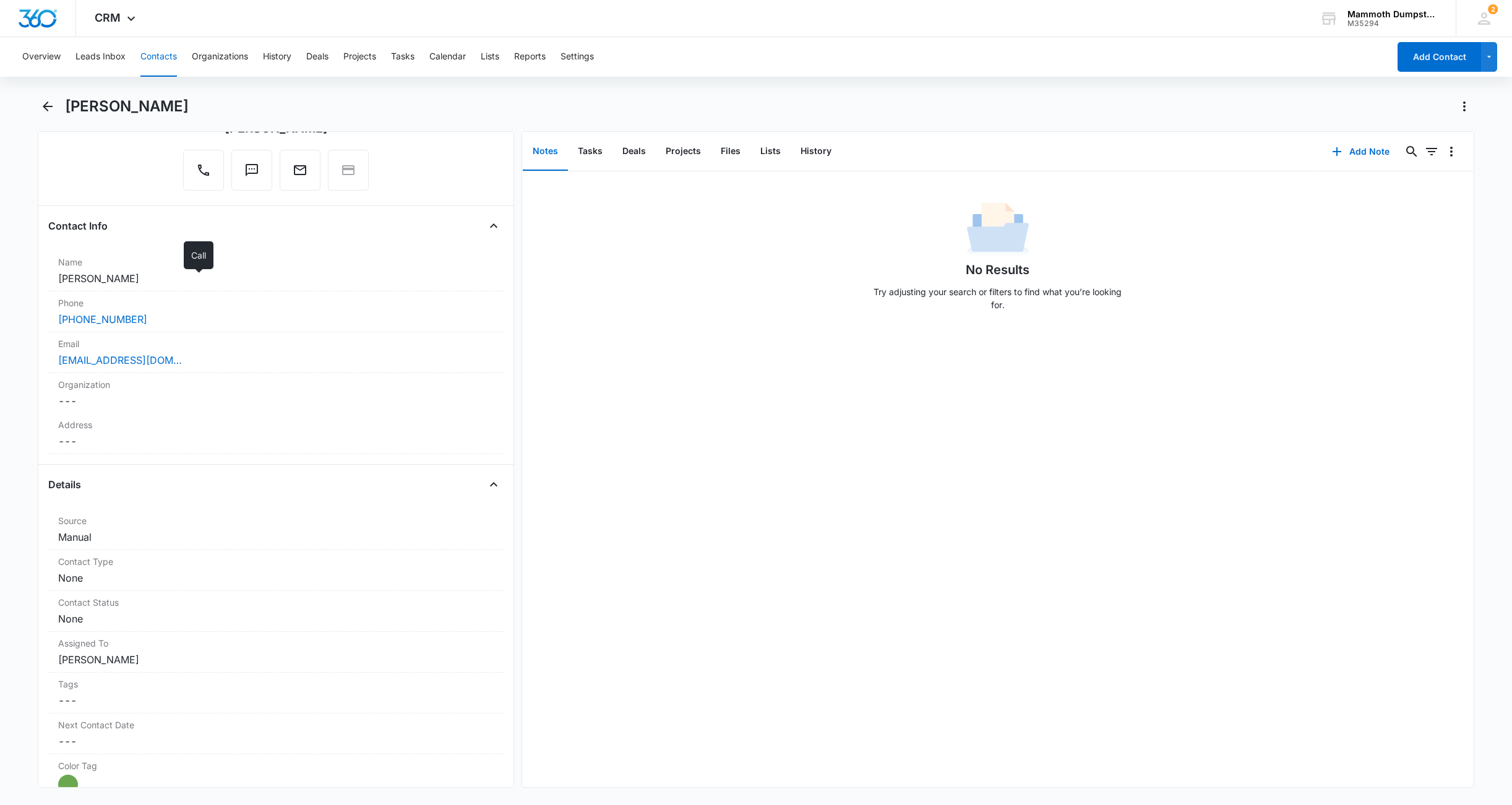
scroll to position [0, 0]
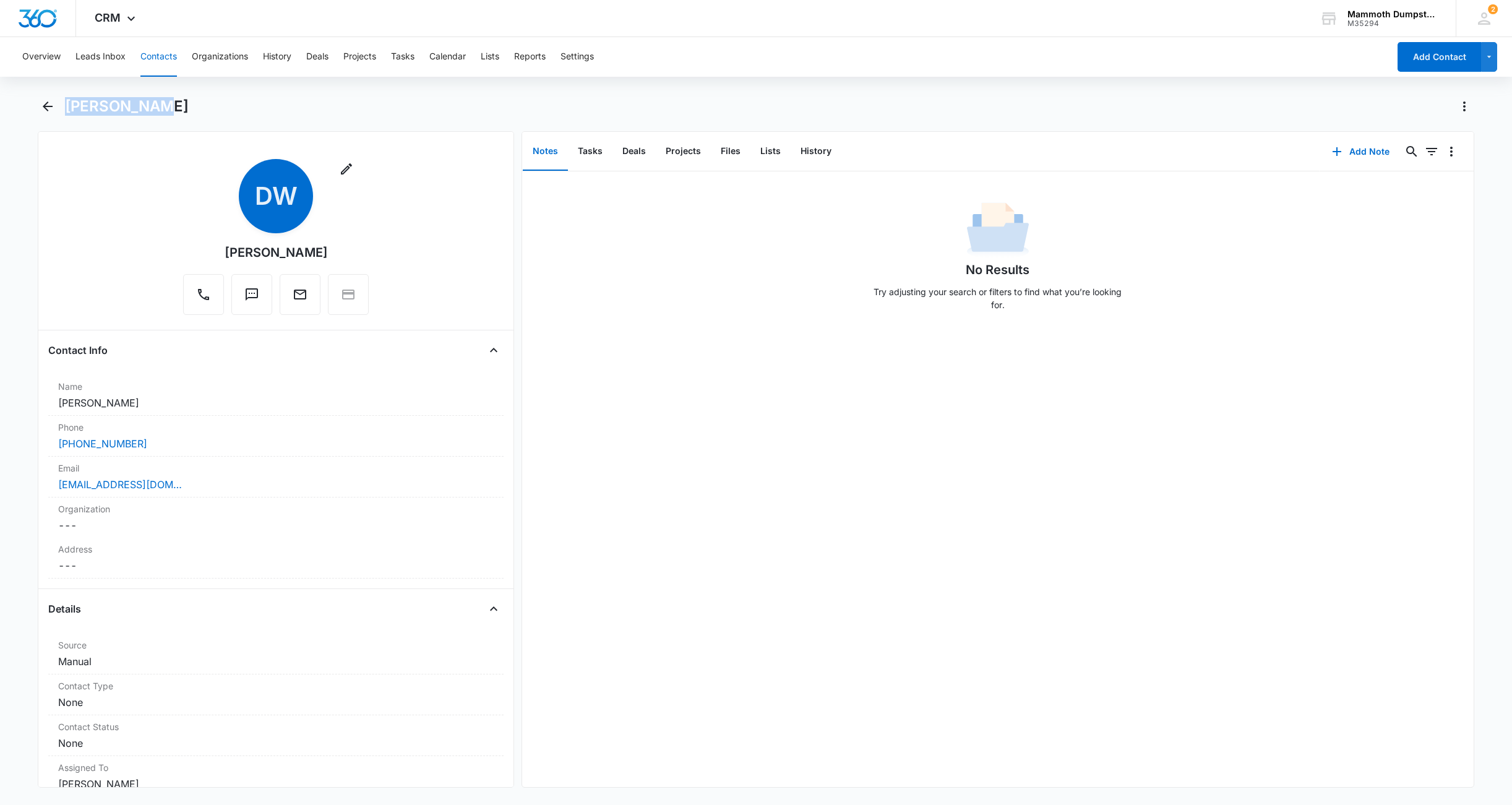
drag, startPoint x: 174, startPoint y: 111, endPoint x: 75, endPoint y: 95, distance: 100.3
click at [75, 95] on div "Overview Leads Inbox Contacts Organizations History Deals Projects Tasks Calend…" at bounding box center [756, 420] width 1512 height 766
copy h1 "[PERSON_NAME]"
click at [237, 479] on div "[EMAIL_ADDRESS][DOMAIN_NAME]" at bounding box center [276, 485] width 435 height 15
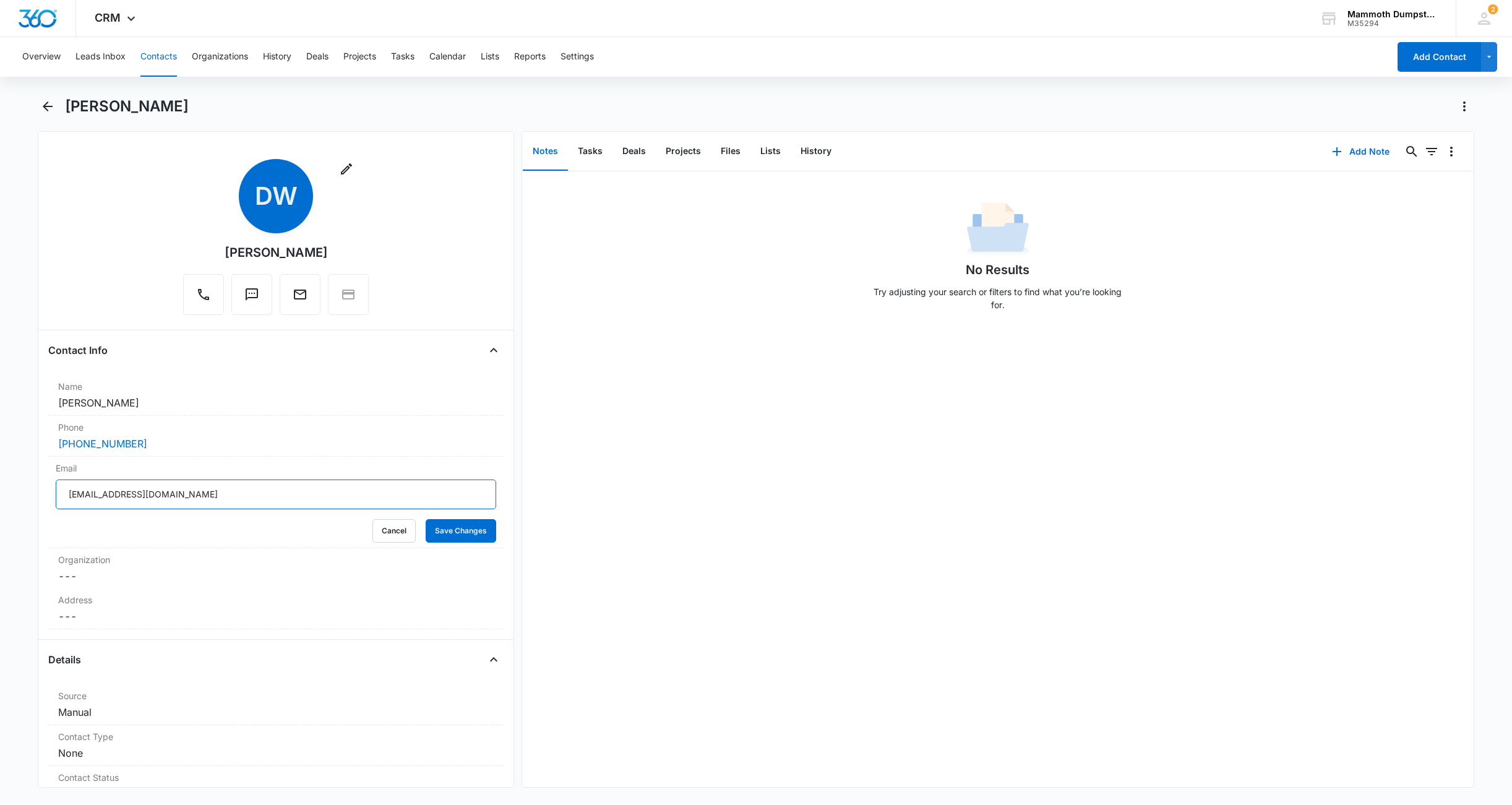
drag, startPoint x: 206, startPoint y: 501, endPoint x: -39, endPoint y: 468, distance: 247.2
click at [0, 468] on html "CRM Apps Reputation Websites Forms CRM Email Social Shop Payments POS Content A…" at bounding box center [756, 402] width 1512 height 805
click at [425, 531] on button "Save Changes" at bounding box center [461, 531] width 71 height 23
drag, startPoint x: 168, startPoint y: 95, endPoint x: 154, endPoint y: 97, distance: 14.1
click at [154, 97] on div "Overview Leads Inbox Contacts Organizations History Deals Projects Tasks Calend…" at bounding box center [756, 420] width 1512 height 766
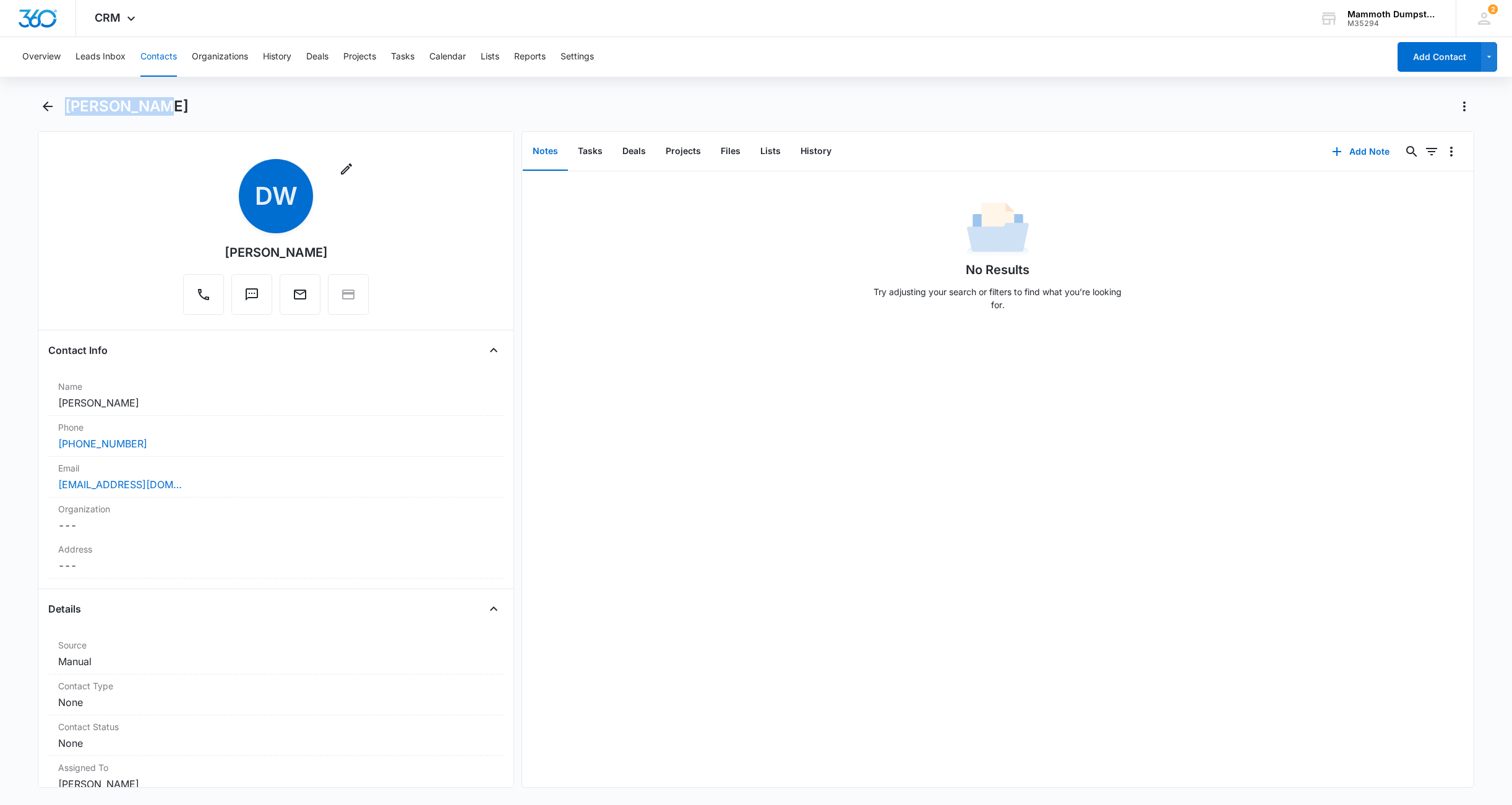
drag, startPoint x: 154, startPoint y: 97, endPoint x: 75, endPoint y: 97, distance: 79.0
click at [75, 97] on div "[PERSON_NAME]" at bounding box center [770, 107] width 1409 height 20
copy h1 "[PERSON_NAME]"
click at [158, 443] on div "[PHONE_NUMBER]" at bounding box center [276, 443] width 435 height 15
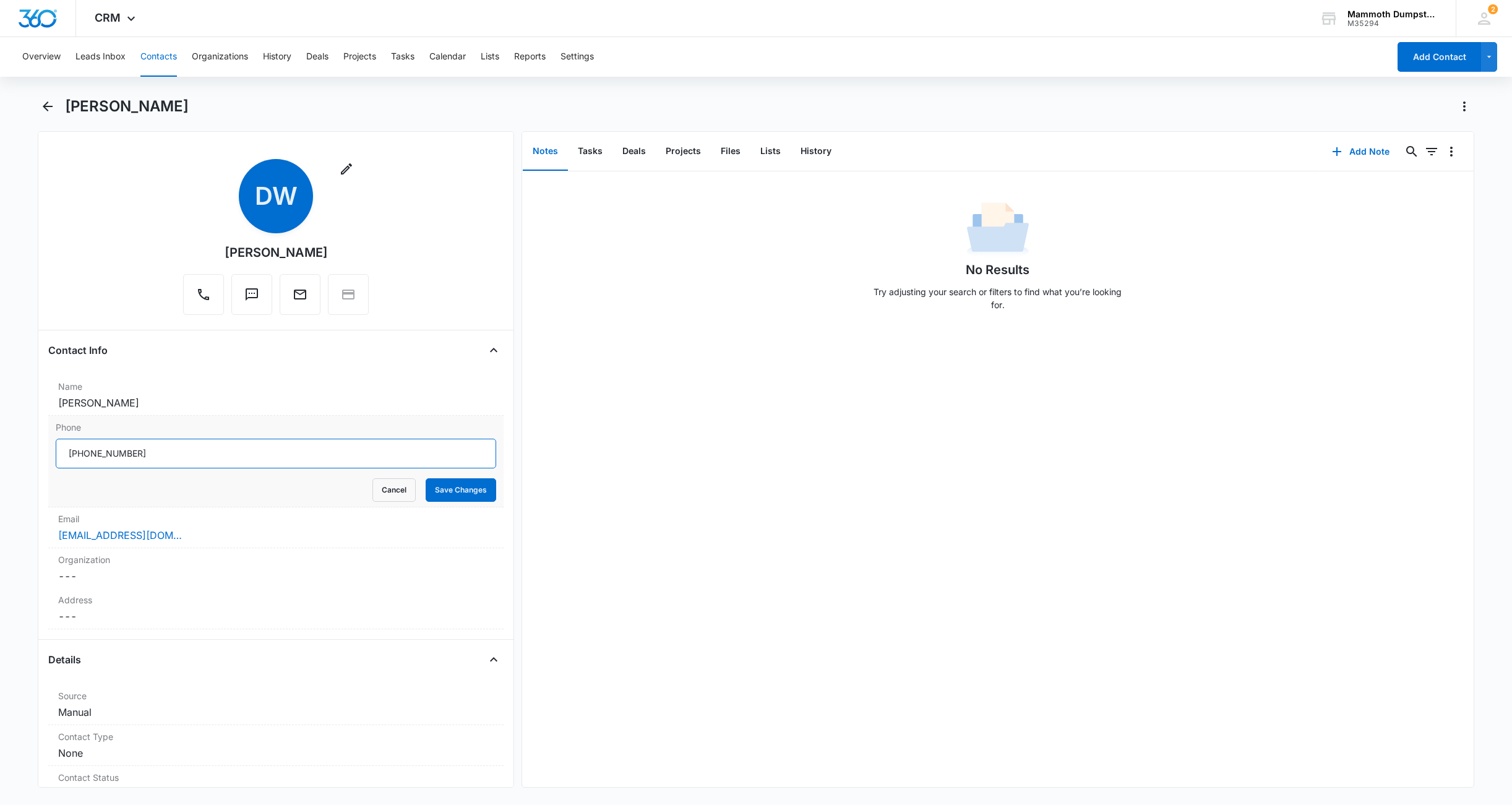
drag, startPoint x: 181, startPoint y: 451, endPoint x: -7, endPoint y: 444, distance: 188.1
click at [0, 444] on html "CRM Apps Reputation Websites Forms CRM Email Social Shop Payments POS Content A…" at bounding box center [756, 402] width 1512 height 805
drag, startPoint x: 453, startPoint y: 485, endPoint x: 507, endPoint y: 475, distance: 54.9
click at [453, 485] on button "Save Changes" at bounding box center [461, 489] width 71 height 23
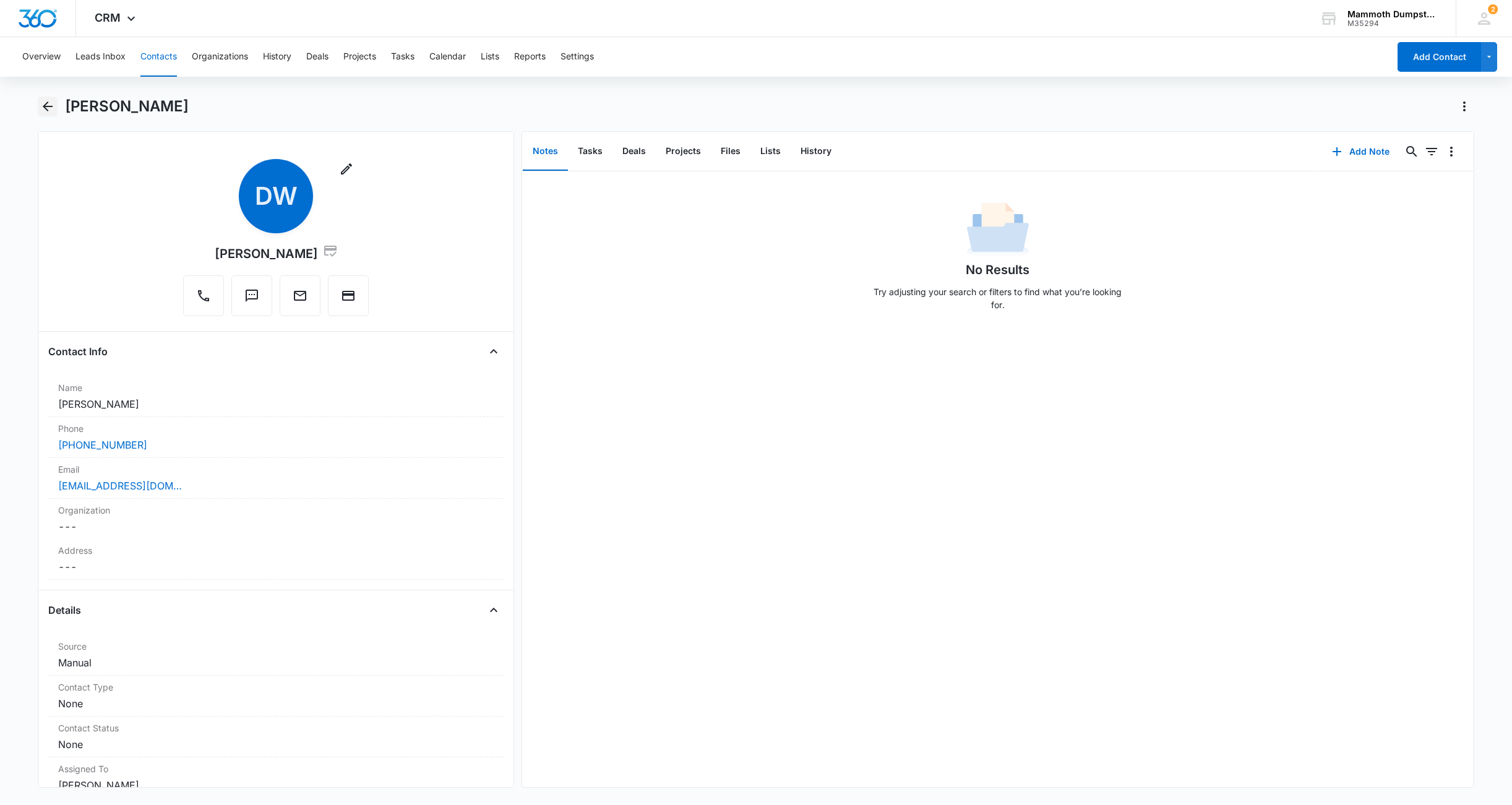
click at [46, 101] on icon "Back" at bounding box center [47, 107] width 15 height 15
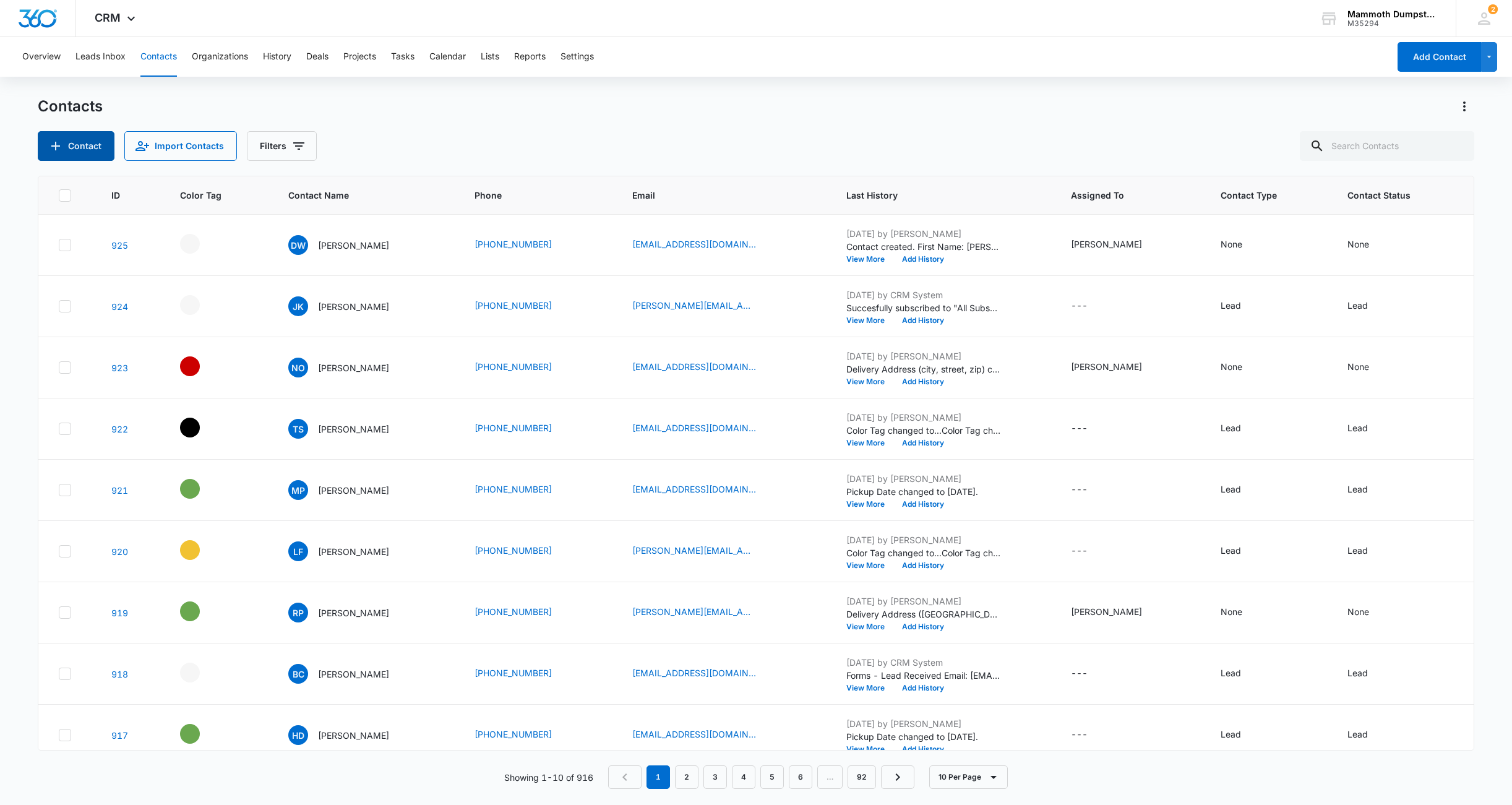
click at [85, 152] on button "Contact" at bounding box center [76, 146] width 77 height 30
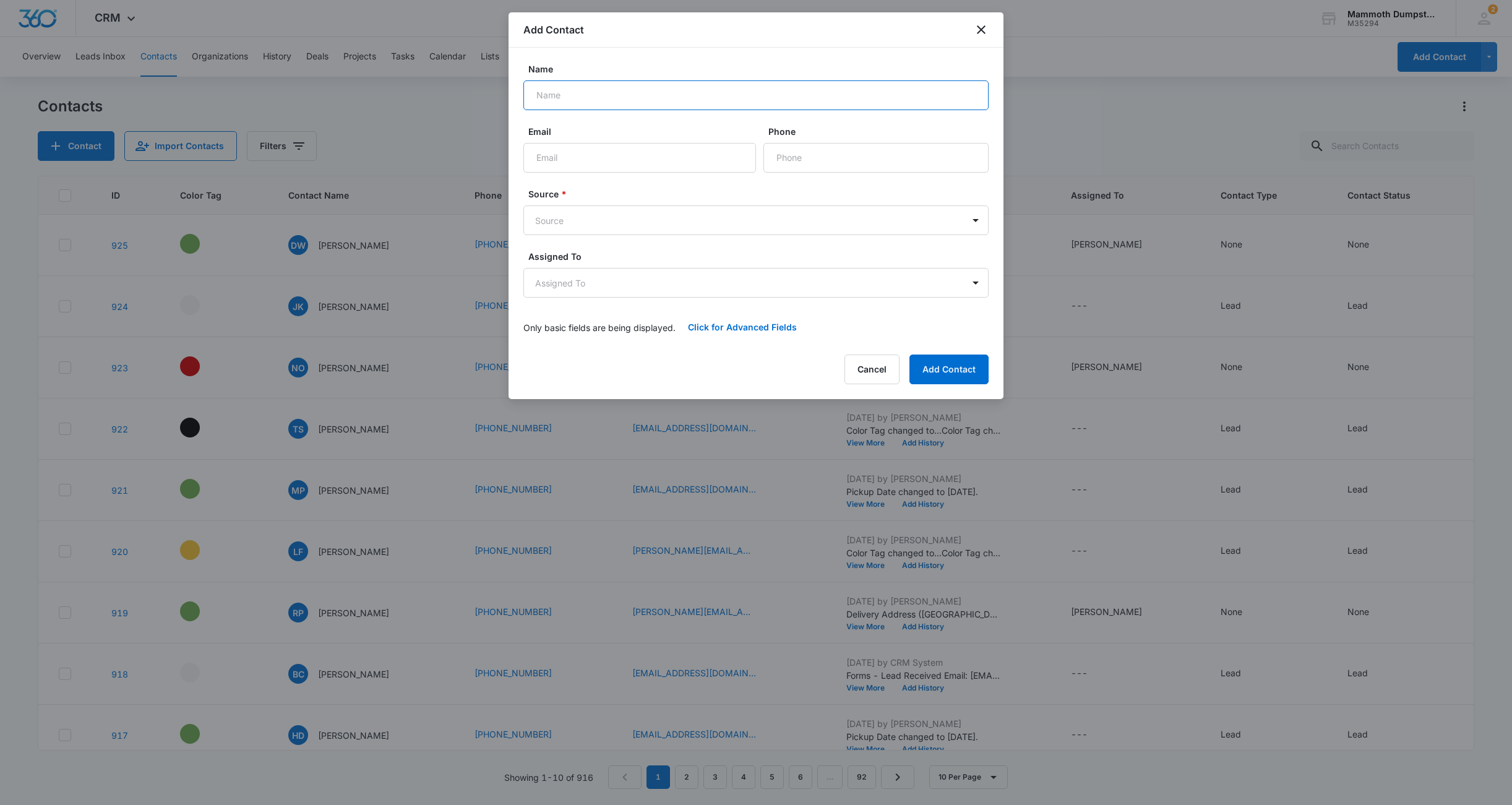
click at [619, 108] on input "Name" at bounding box center [756, 95] width 465 height 30
type input "[PERSON_NAME]"
click at [637, 149] on input "Email" at bounding box center [639, 158] width 232 height 30
type input "[EMAIL_ADDRESS][DOMAIN_NAME]"
click at [593, 235] on form "Name [PERSON_NAME] Email [EMAIL_ADDRESS][DOMAIN_NAME] Phone Source * Source Ass…" at bounding box center [756, 202] width 465 height 280
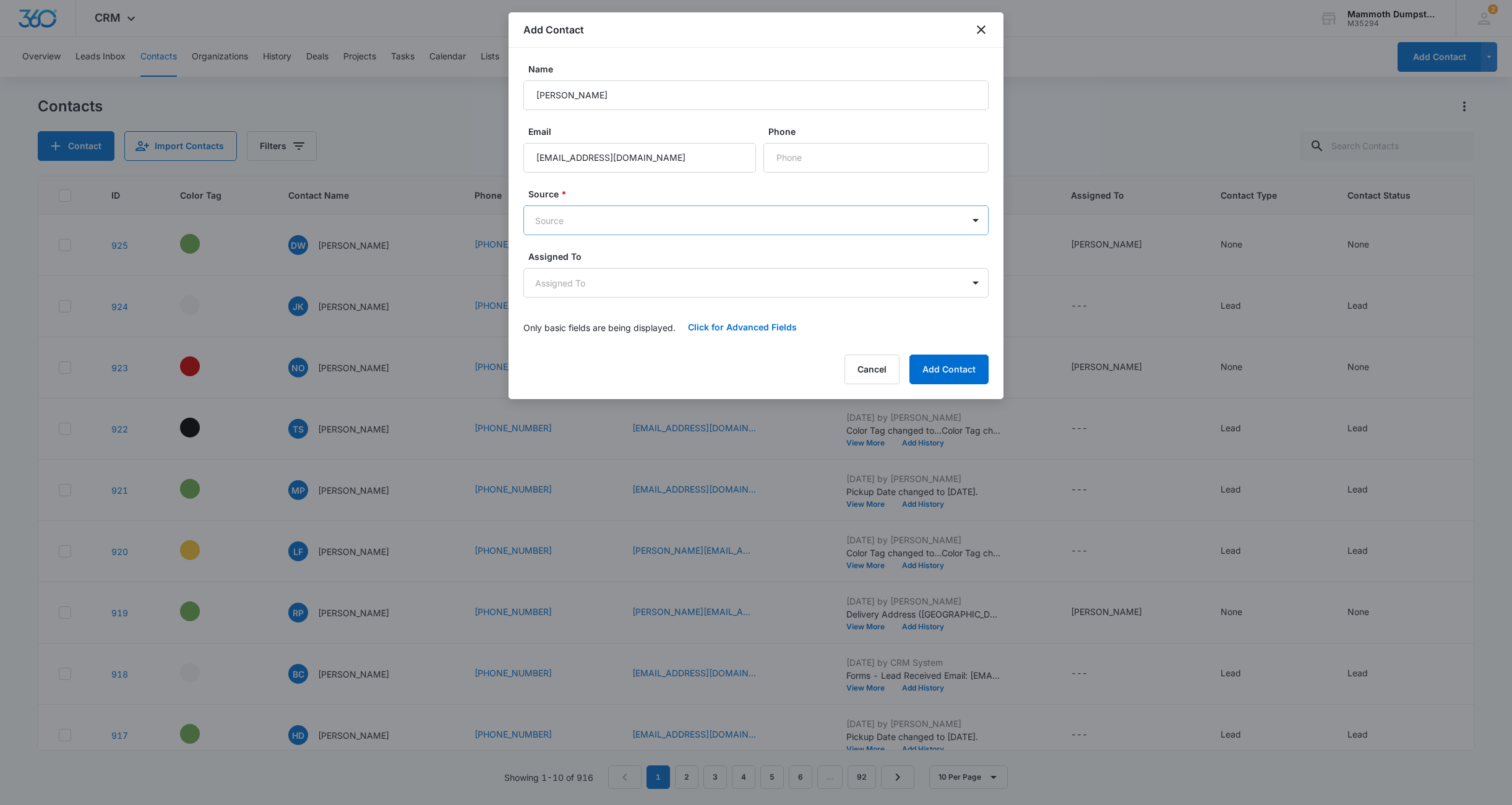
click at [591, 230] on body "CRM Apps Reputation Websites Forms CRM Email Social Shop Payments POS Content A…" at bounding box center [756, 402] width 1512 height 805
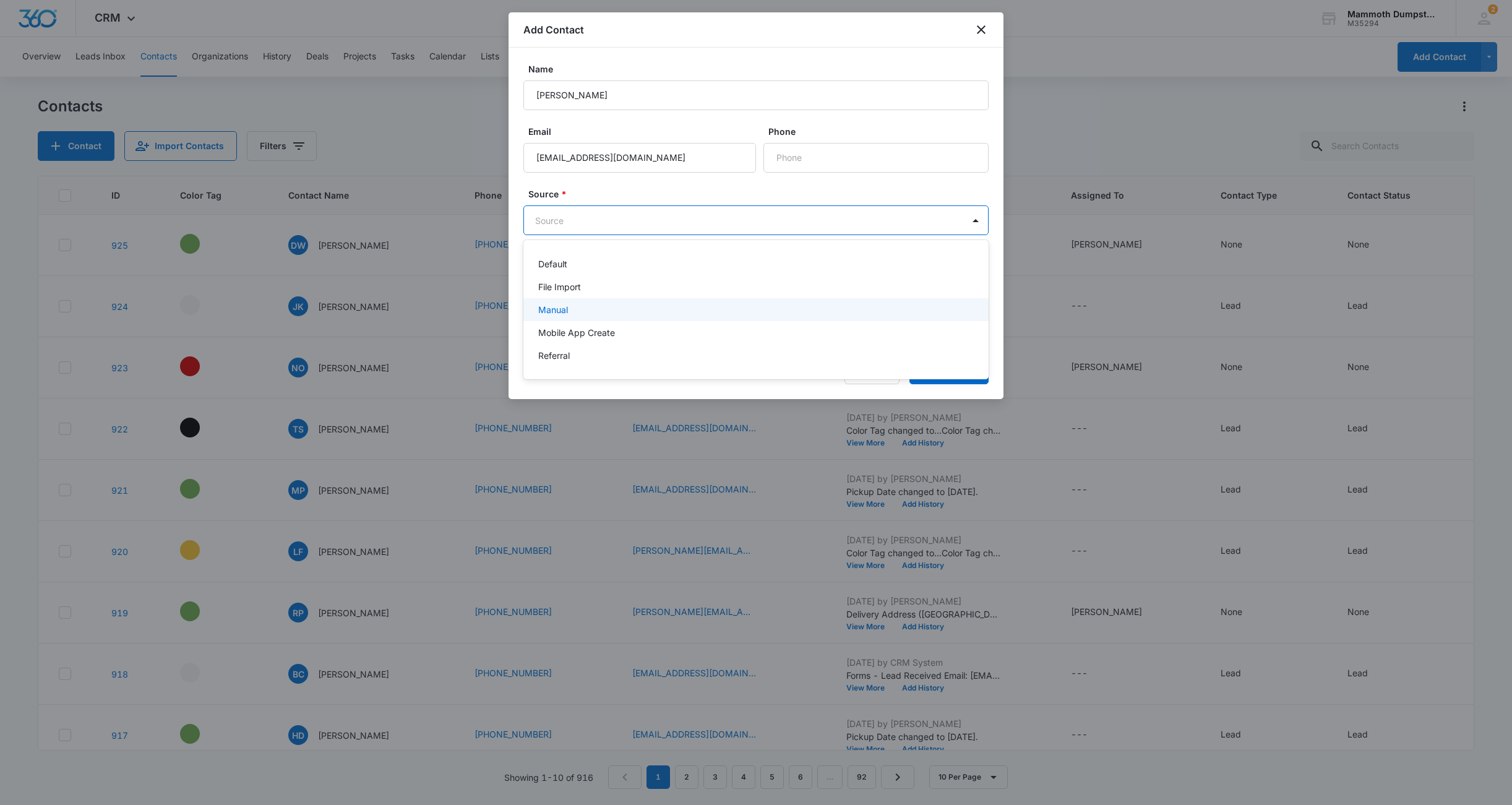
click at [590, 304] on div "Manual" at bounding box center [755, 310] width 433 height 13
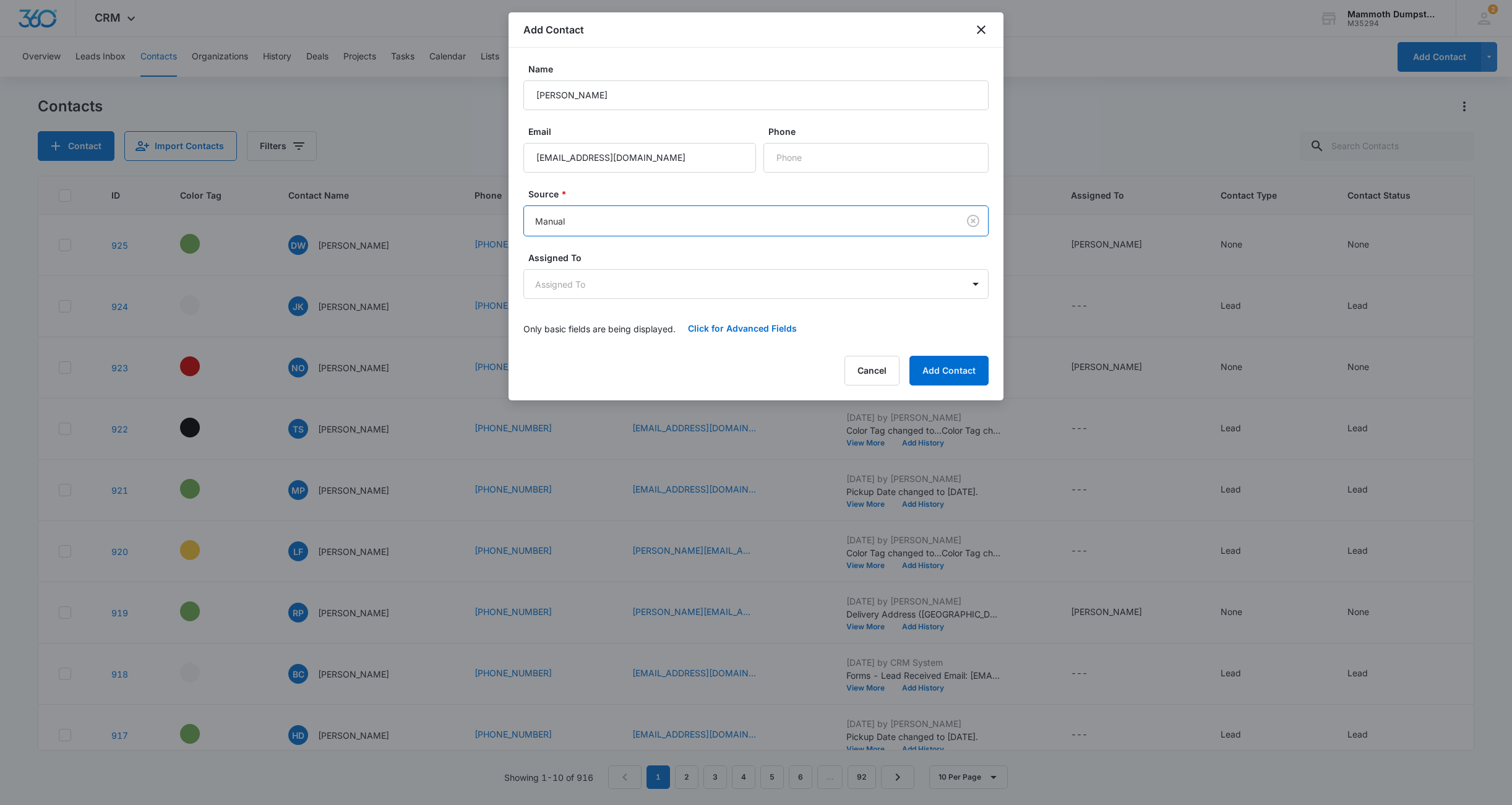
click at [615, 250] on form "Name [PERSON_NAME] Email [EMAIL_ADDRESS][DOMAIN_NAME] Phone Source * option Man…" at bounding box center [756, 203] width 465 height 281
click at [616, 298] on body "CRM Apps Reputation Websites Forms CRM Email Social Shop Payments POS Content A…" at bounding box center [756, 402] width 1512 height 805
click at [599, 347] on p "[PERSON_NAME]" at bounding box center [574, 351] width 71 height 13
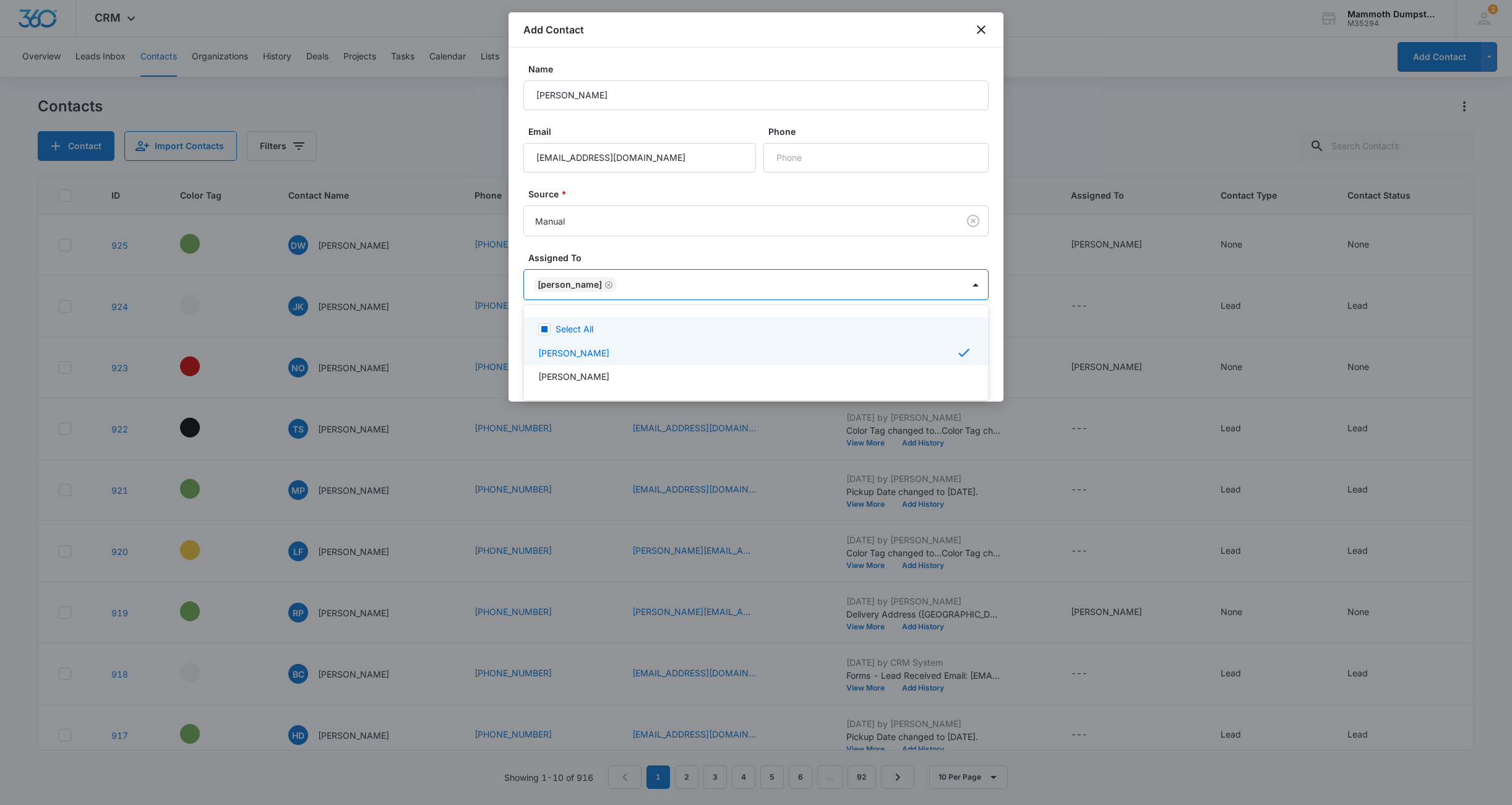
click at [655, 253] on div at bounding box center [756, 402] width 1512 height 805
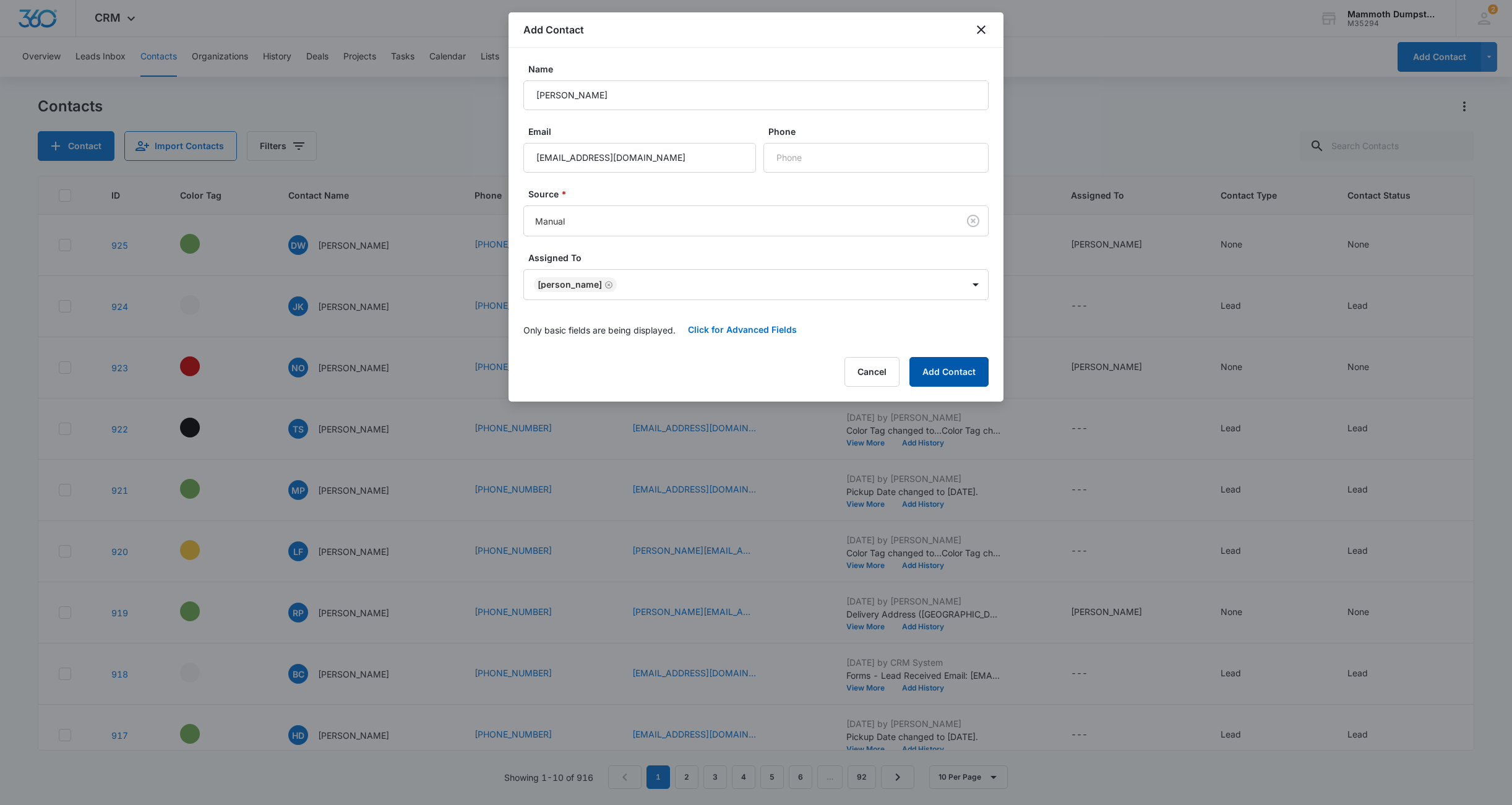
click at [950, 374] on button "Add Contact" at bounding box center [949, 372] width 79 height 30
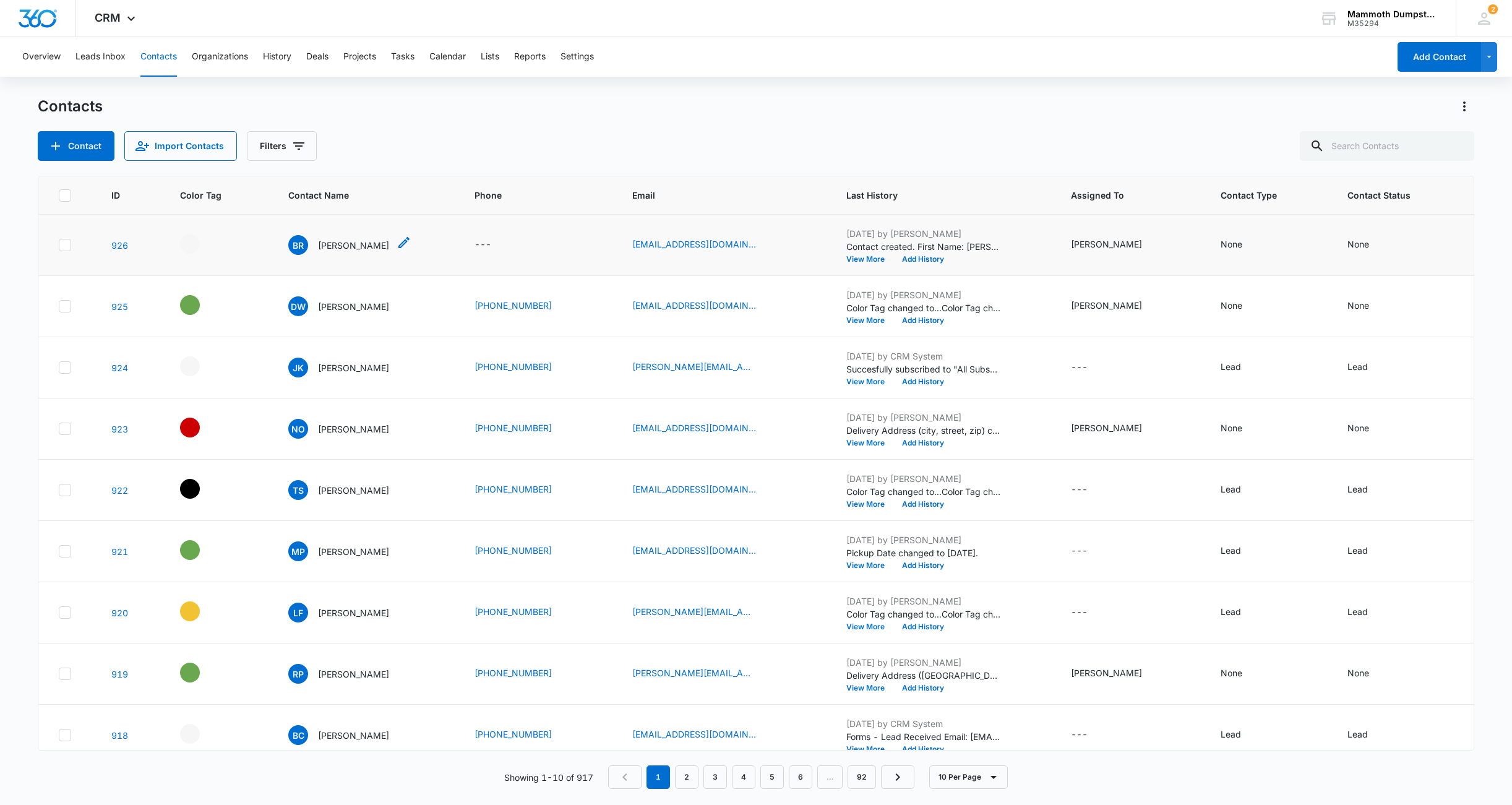
click at [342, 247] on p "[PERSON_NAME]" at bounding box center [354, 246] width 71 height 13
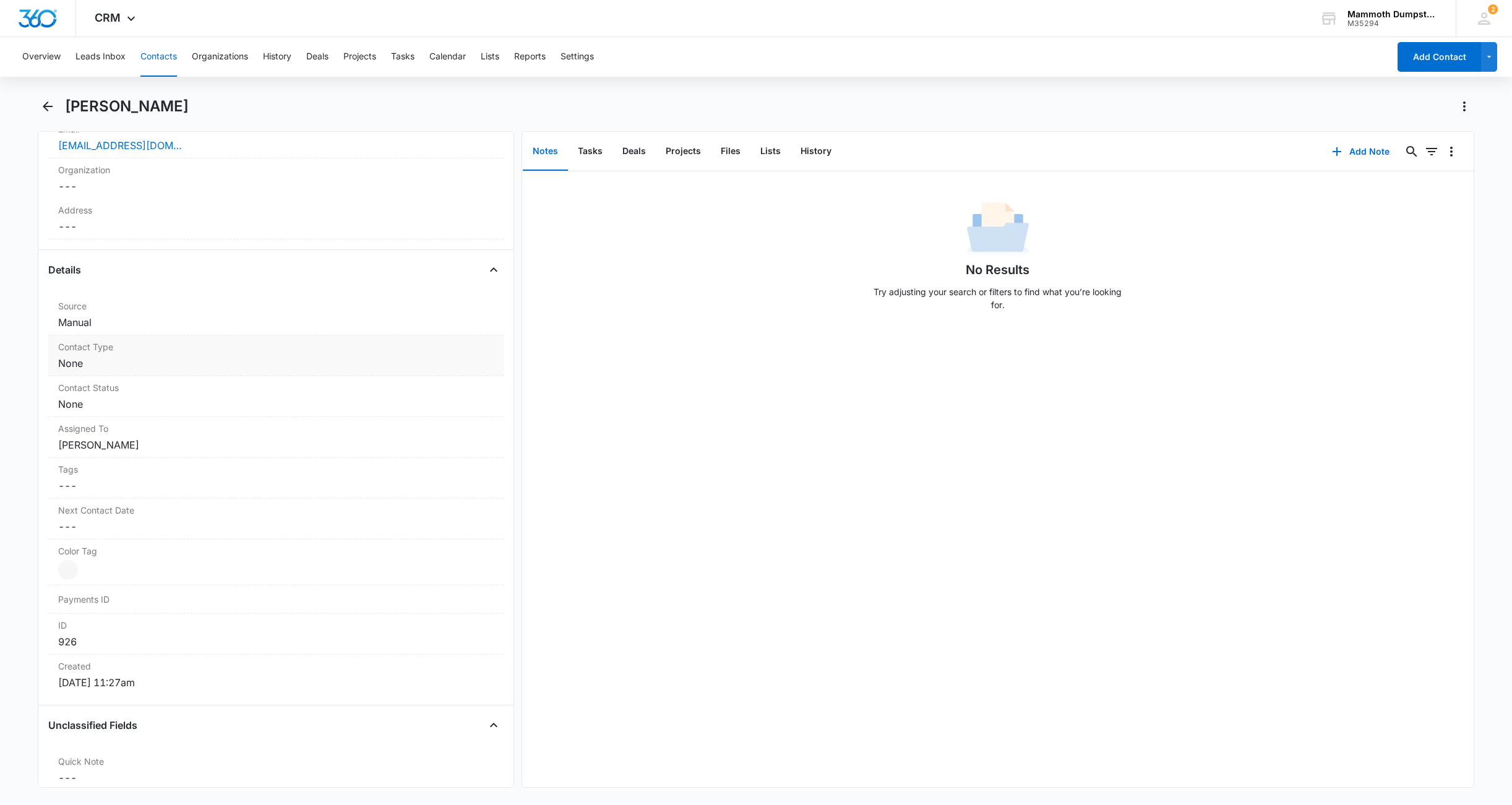
scroll to position [336, 0]
click at [67, 569] on div at bounding box center [68, 574] width 20 height 20
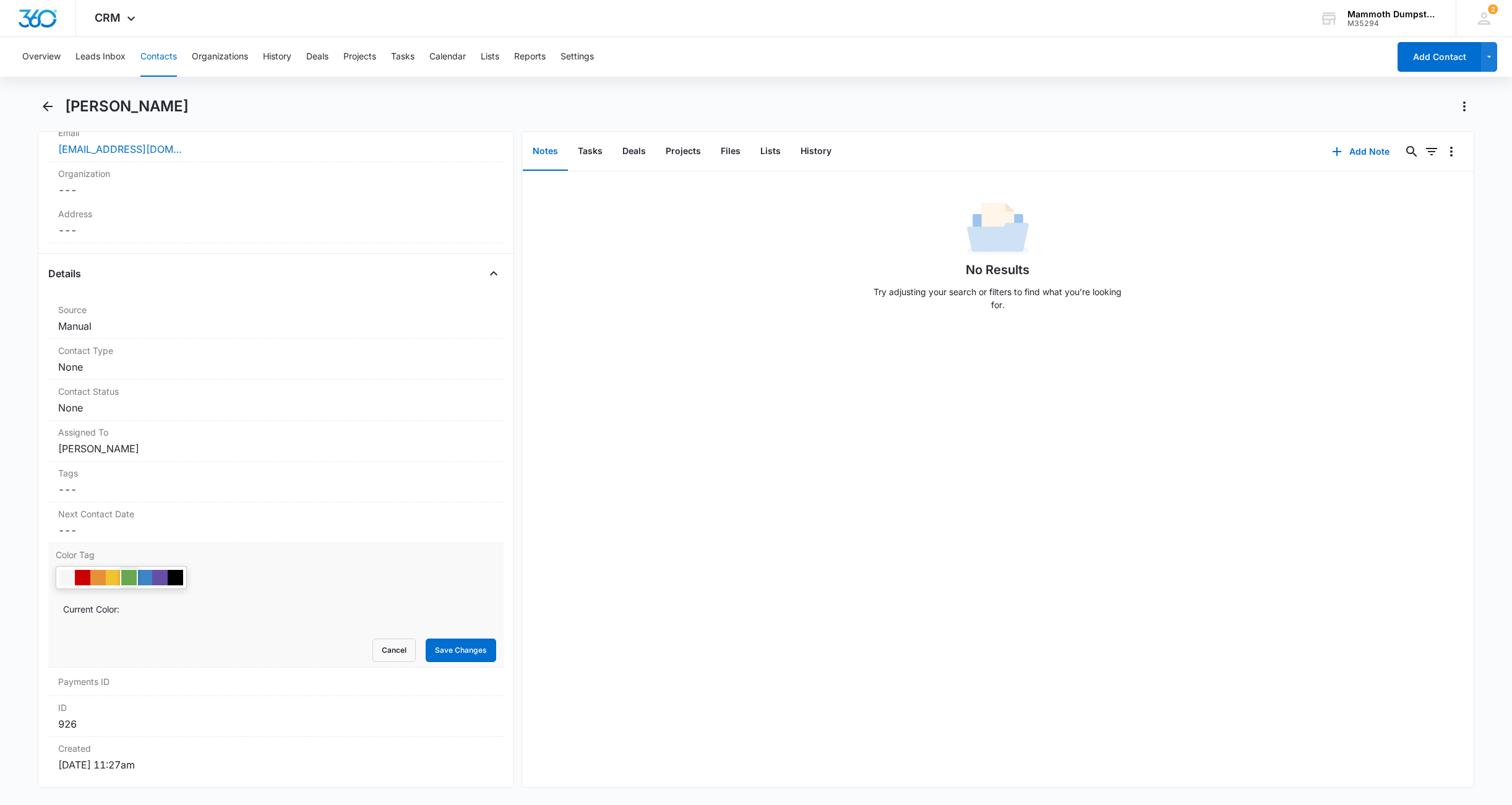
click at [130, 573] on div at bounding box center [128, 577] width 15 height 15
click at [434, 649] on button "Save Changes" at bounding box center [461, 650] width 71 height 23
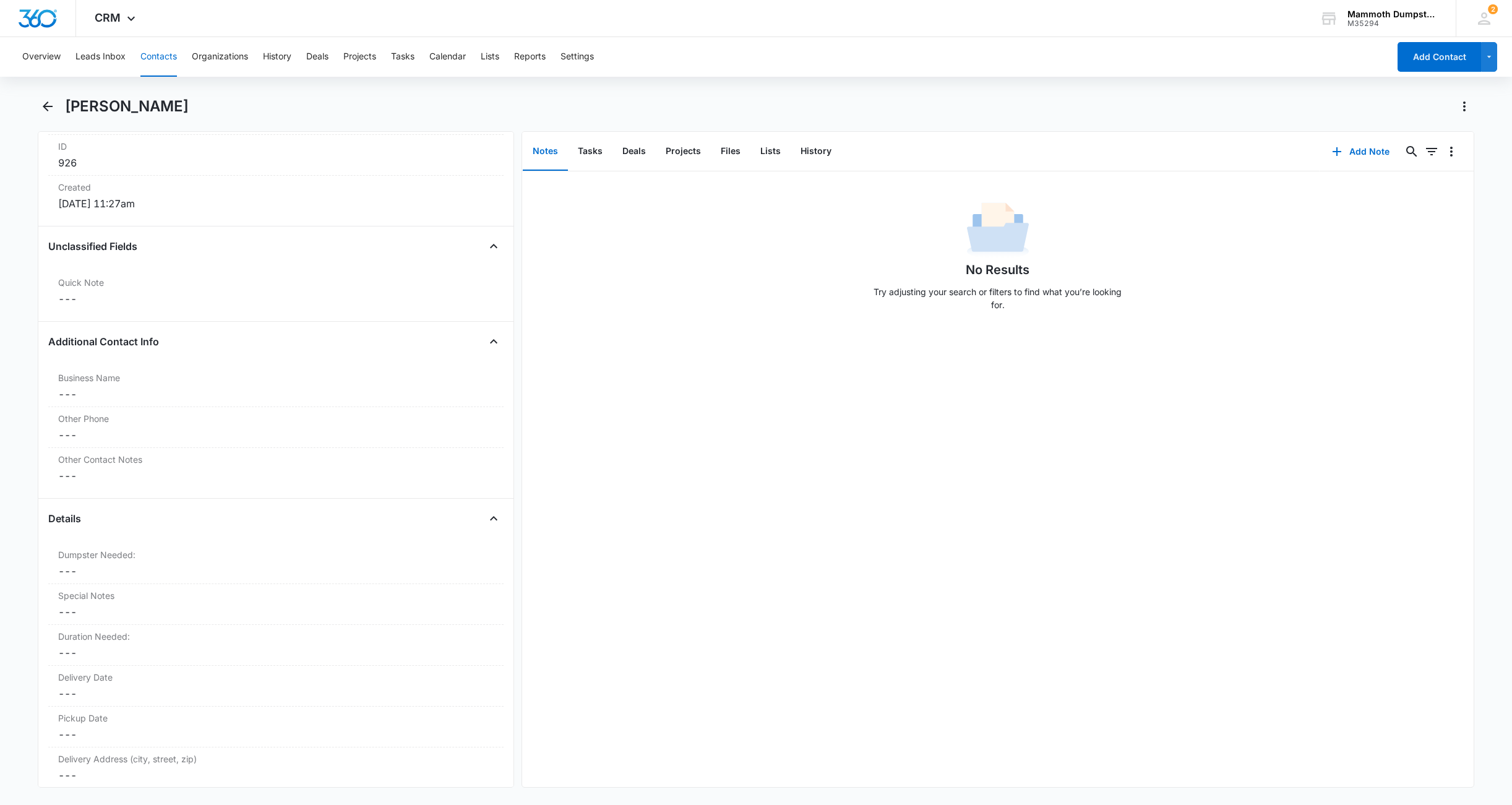
scroll to position [850, 0]
click at [118, 541] on dd "Cancel Save Changes ---" at bounding box center [276, 539] width 435 height 15
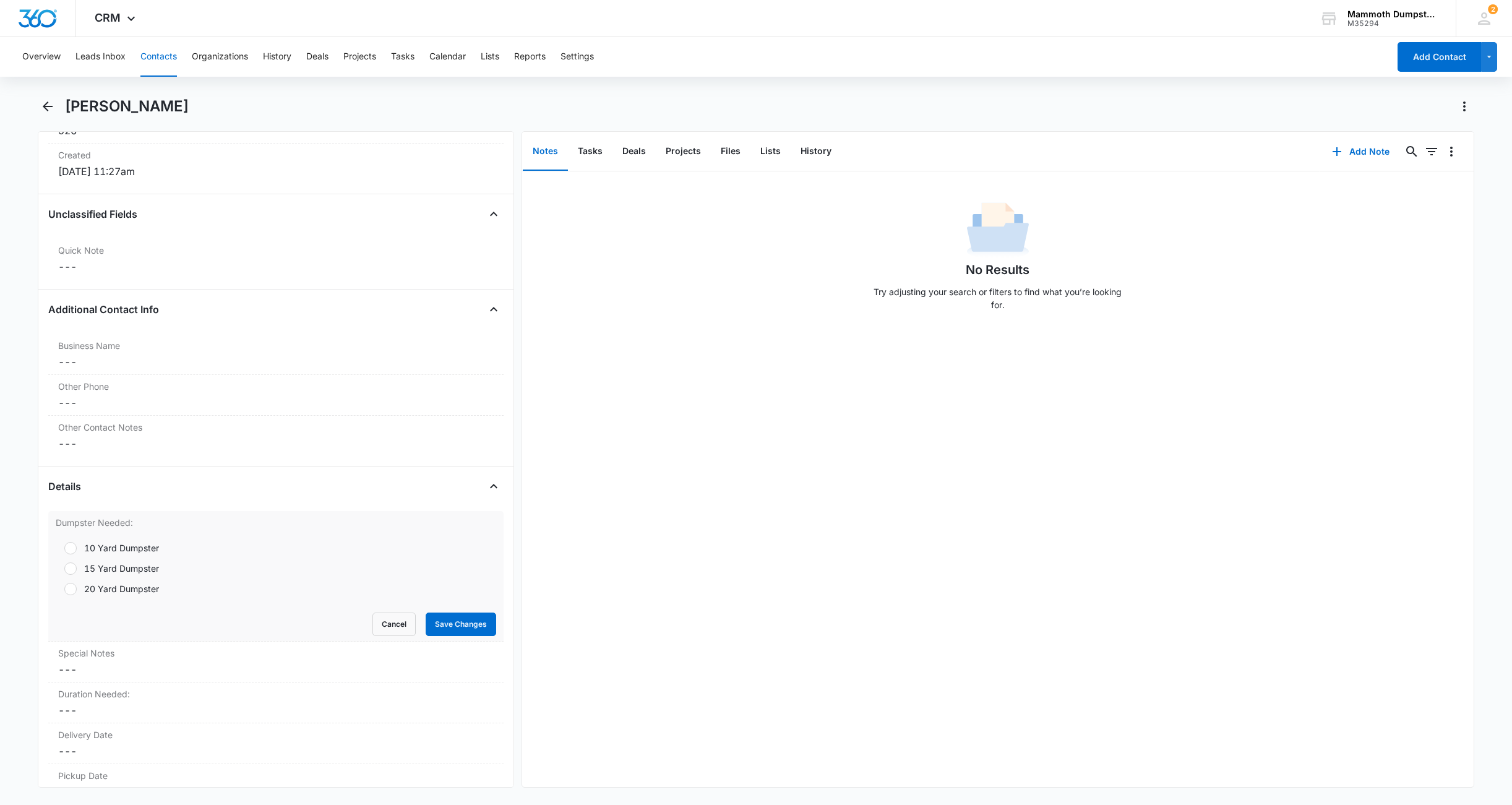
drag, startPoint x: 71, startPoint y: 571, endPoint x: 93, endPoint y: 573, distance: 22.1
click at [71, 571] on div at bounding box center [71, 569] width 13 height 13
click at [65, 571] on input "15 Yard Dumpster" at bounding box center [60, 569] width 9 height 9
radio input "true"
click at [443, 631] on button "Save Changes" at bounding box center [461, 624] width 71 height 23
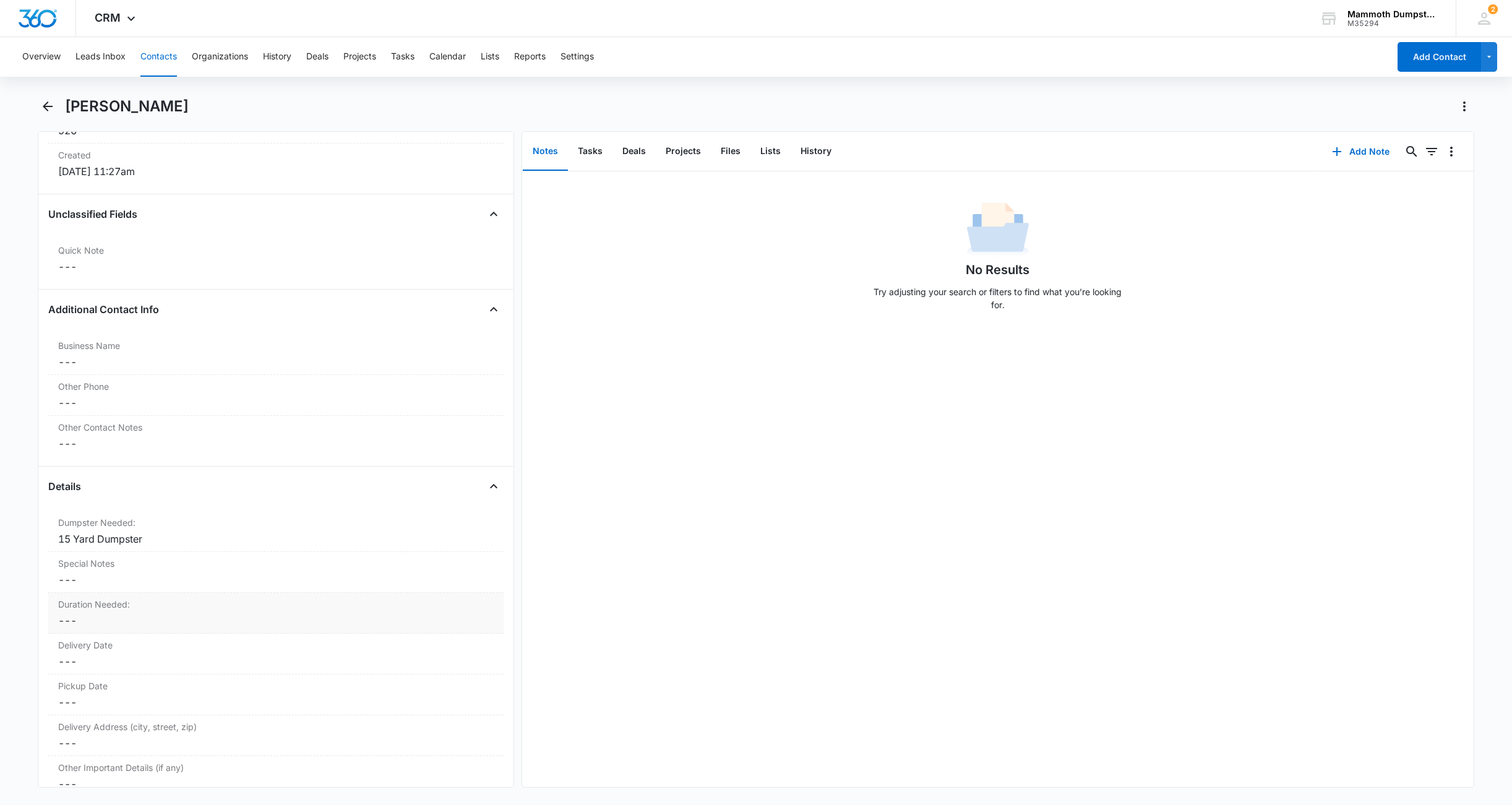
click at [87, 621] on dd "Cancel Save Changes ---" at bounding box center [276, 621] width 435 height 15
click at [87, 627] on div at bounding box center [261, 631] width 387 height 17
click at [100, 720] on p "20 Days" at bounding box center [87, 721] width 34 height 13
click at [428, 682] on div "Duration Needed: option 20 Days, selected. 20 Days Cancel Save Changes" at bounding box center [276, 639] width 455 height 93
click at [432, 674] on button "Save Changes" at bounding box center [461, 668] width 71 height 23
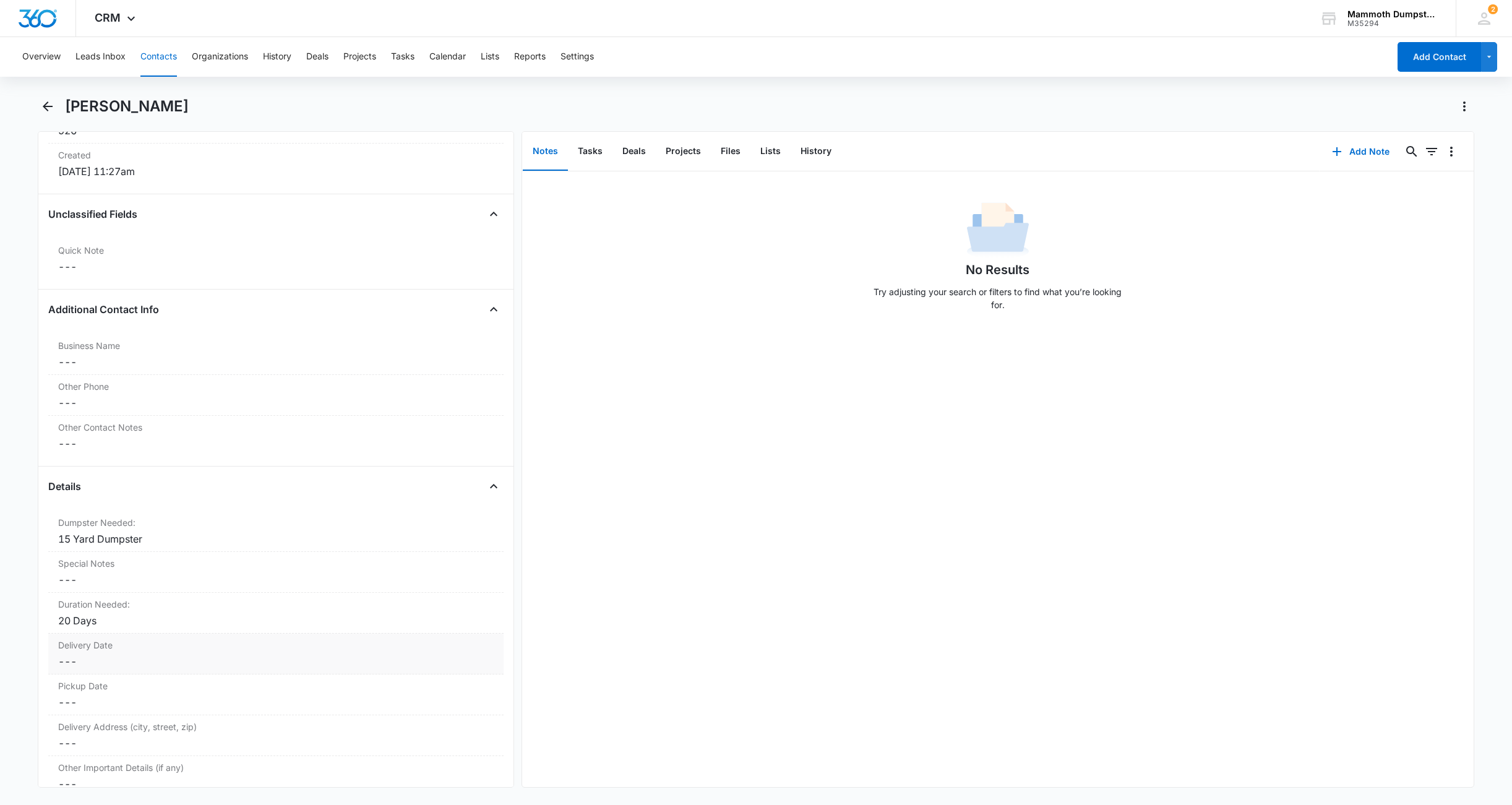
click at [87, 662] on dd "Cancel Save Changes ---" at bounding box center [276, 661] width 435 height 15
click at [83, 669] on input at bounding box center [109, 671] width 91 height 13
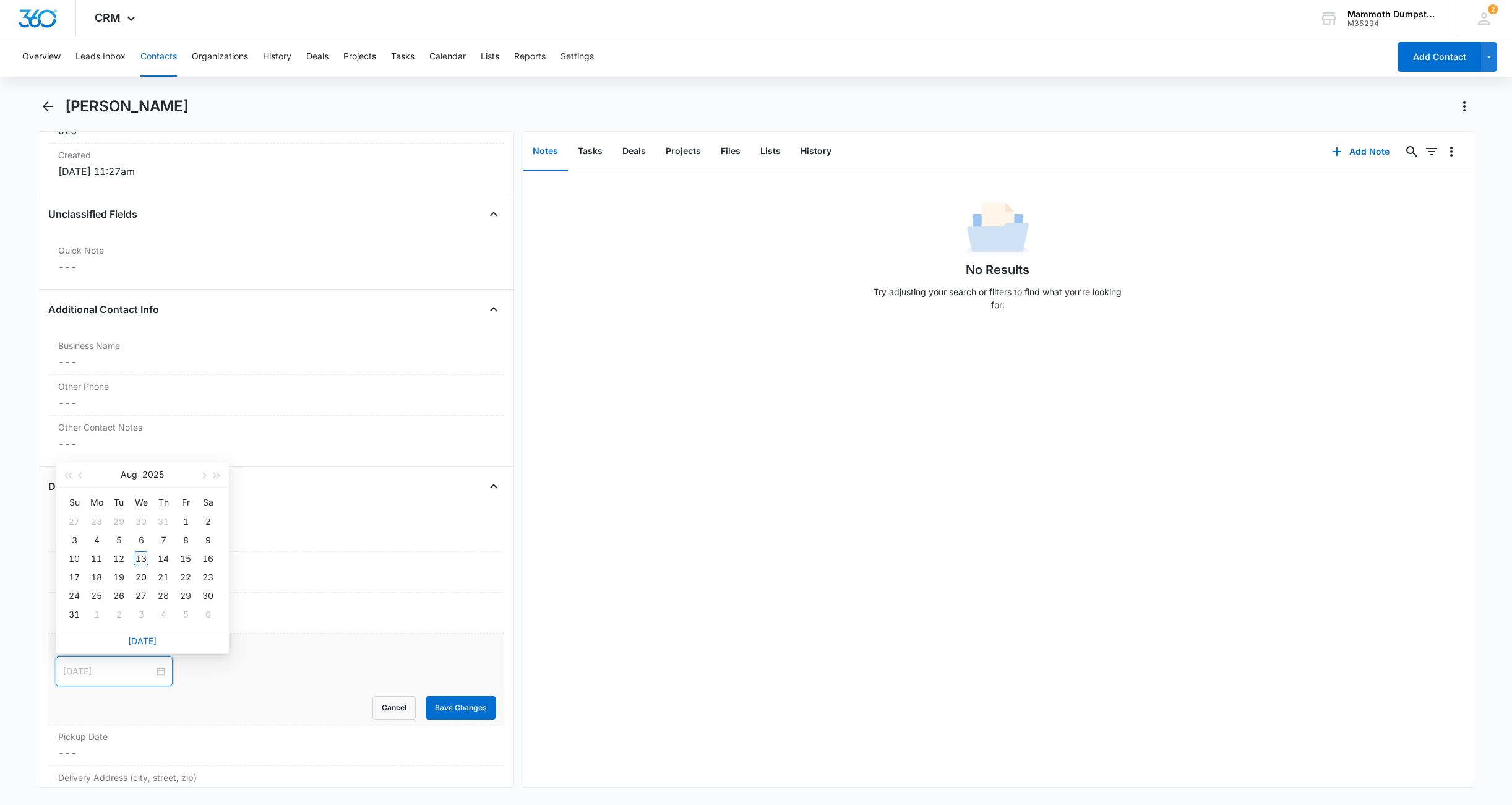
type input "[DATE]"
click at [143, 559] on div "13" at bounding box center [141, 559] width 15 height 15
click at [425, 701] on button "Save Changes" at bounding box center [461, 707] width 71 height 23
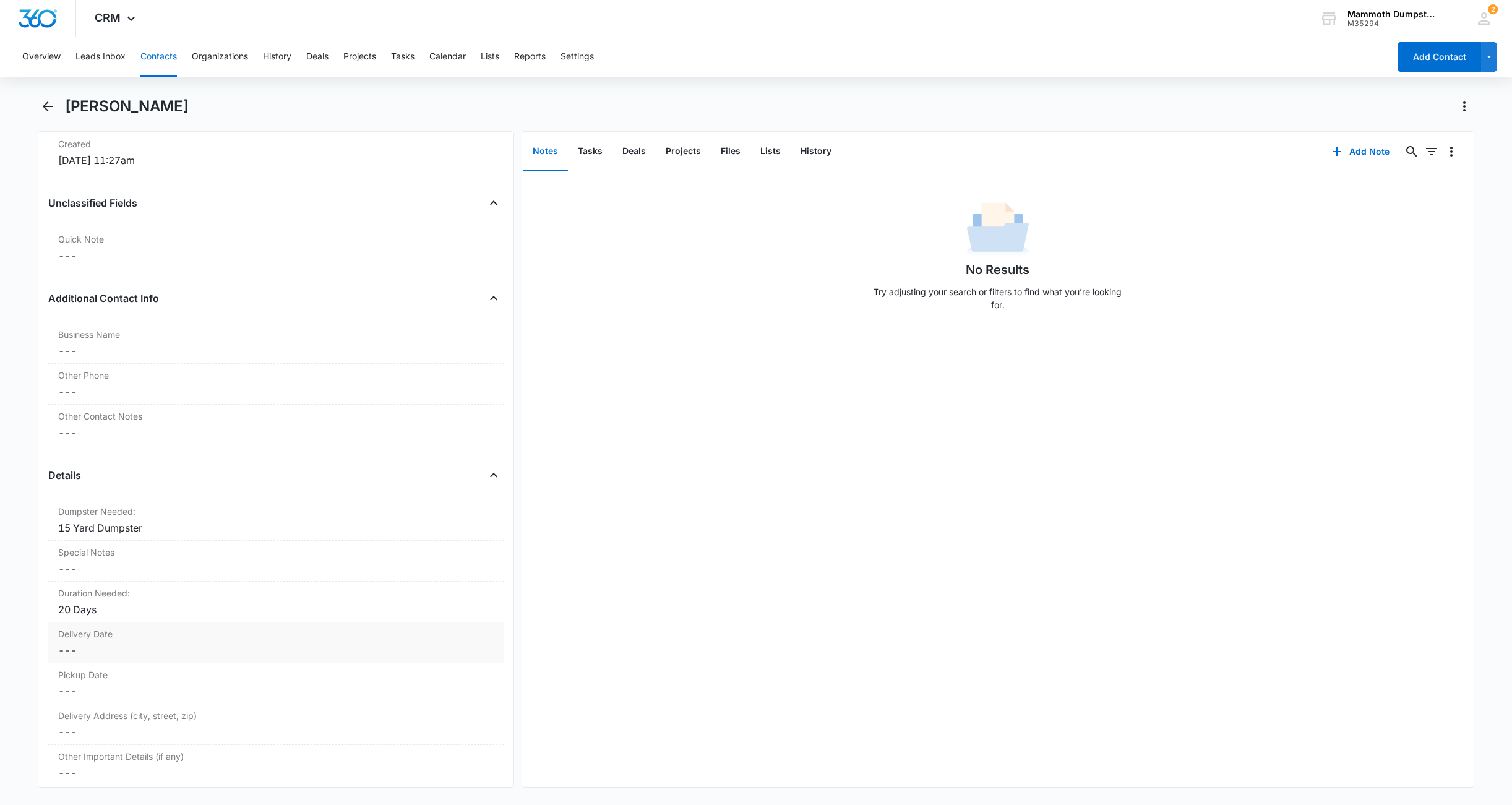
scroll to position [876, 0]
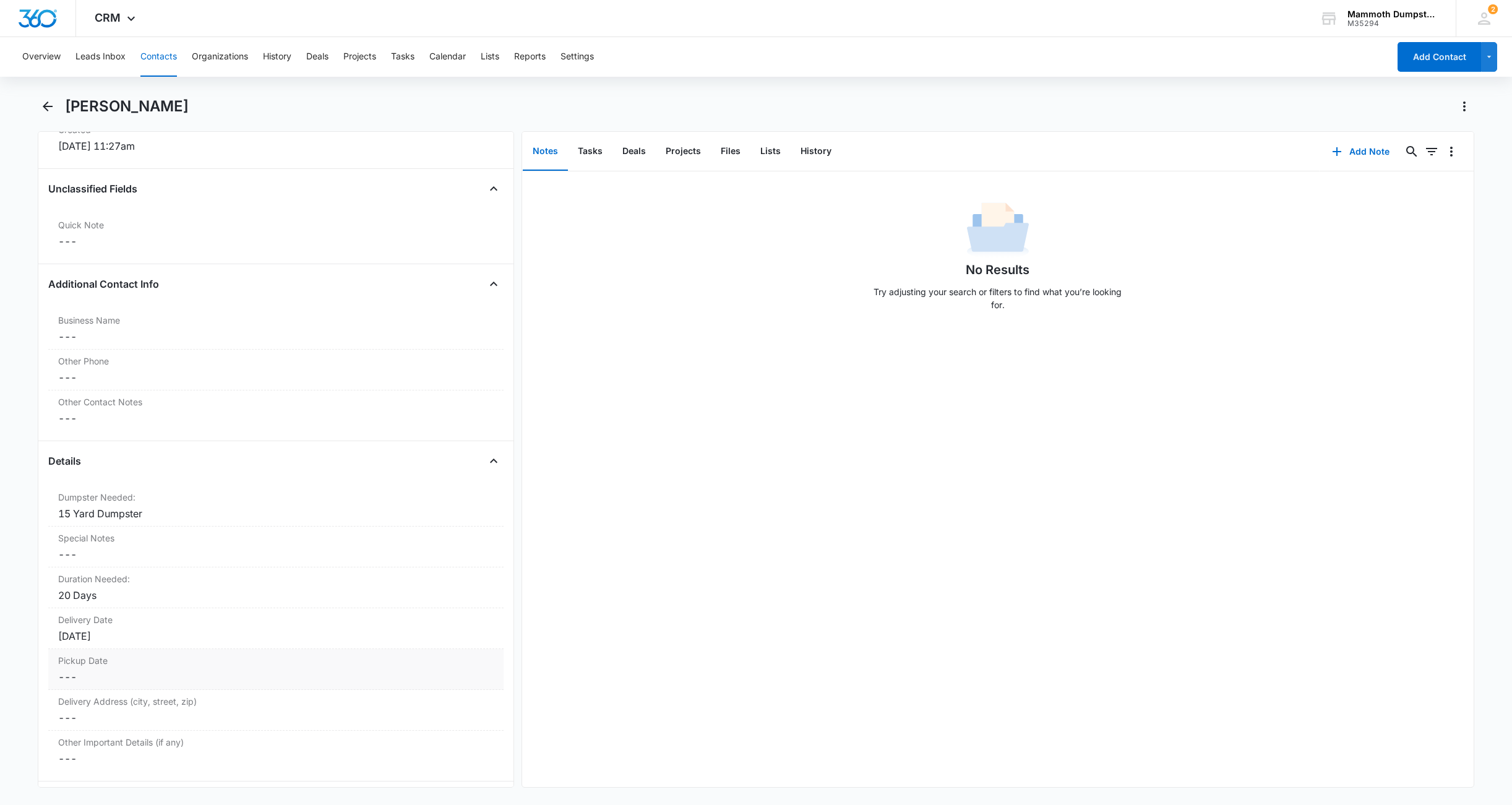
click at [78, 674] on dd "Cancel Save Changes ---" at bounding box center [276, 677] width 435 height 15
click at [81, 684] on input at bounding box center [109, 686] width 91 height 13
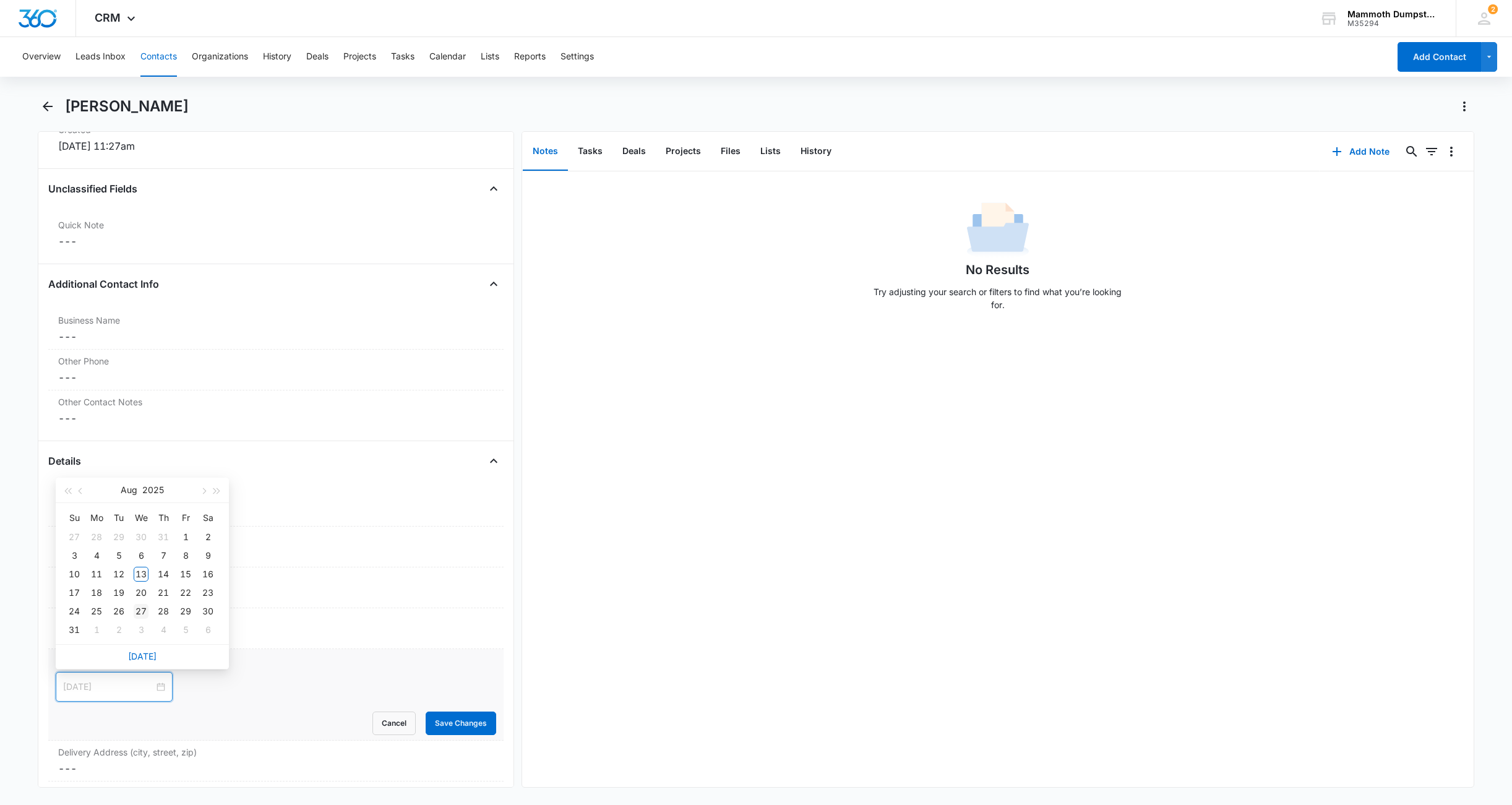
type input "[DATE]"
click at [137, 608] on div "27" at bounding box center [141, 611] width 15 height 15
click at [425, 716] on button "Save Changes" at bounding box center [461, 723] width 71 height 23
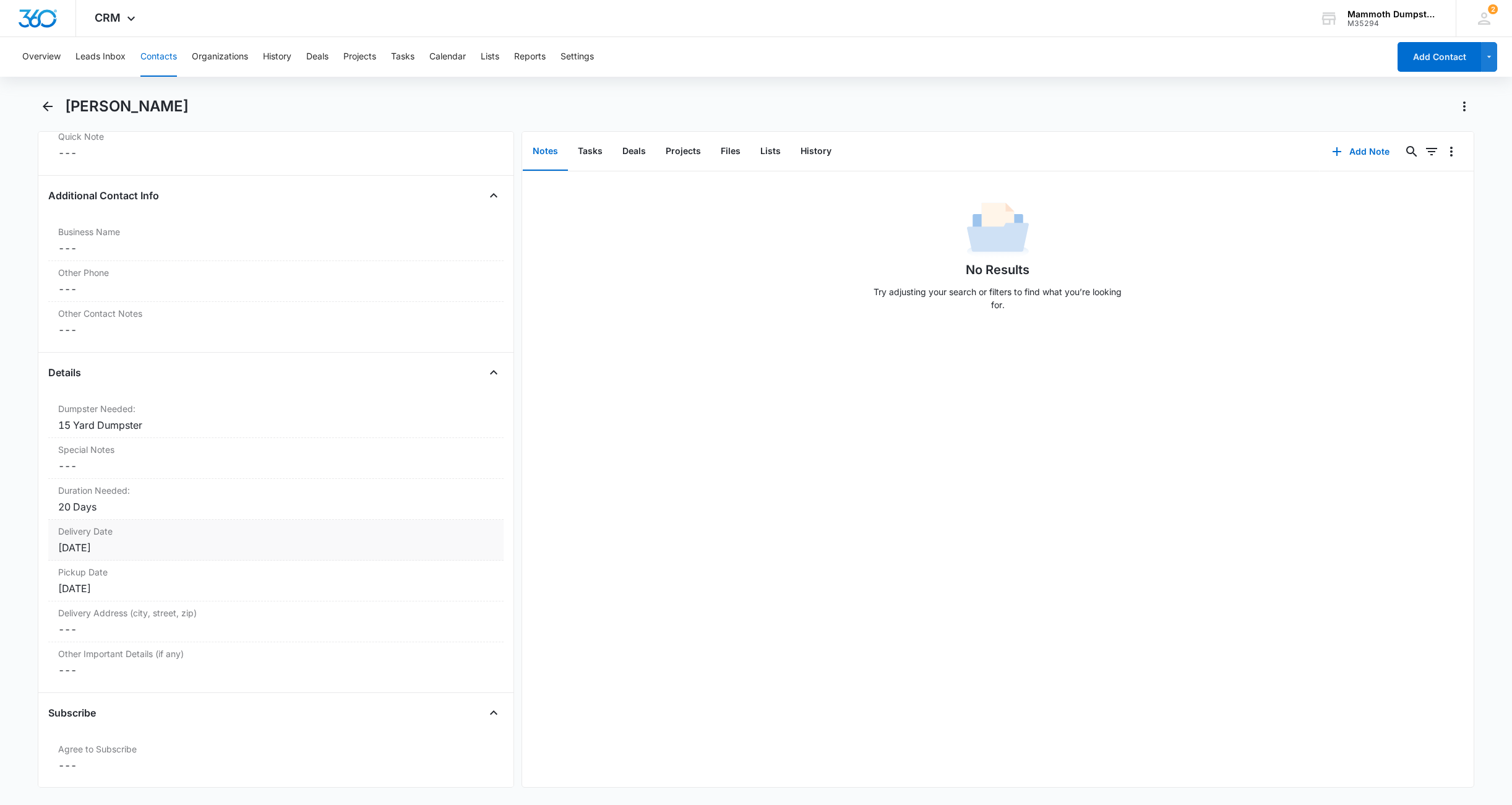
scroll to position [951, 0]
click at [117, 644] on dd "Cancel Save Changes ---" at bounding box center [276, 642] width 435 height 15
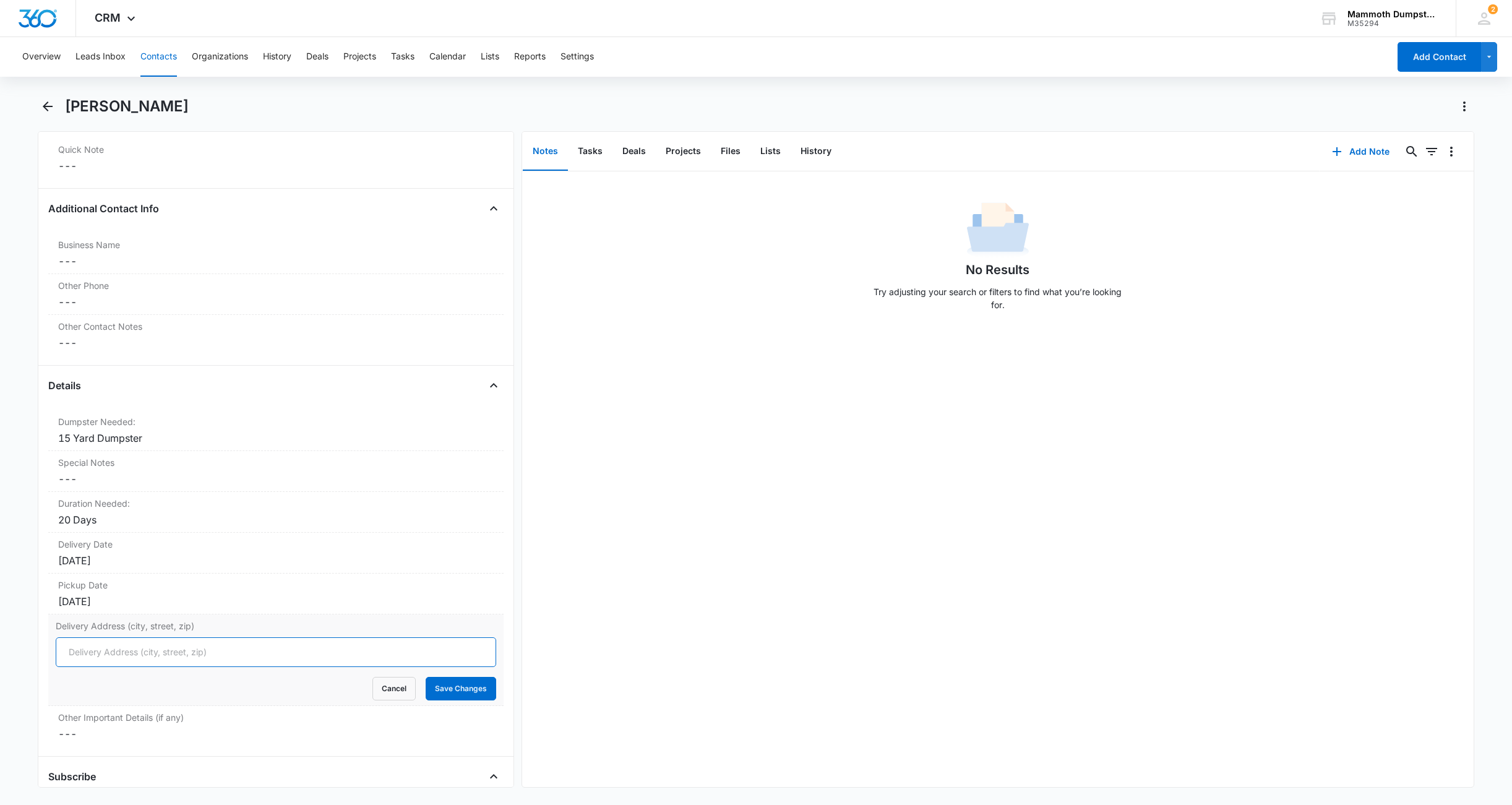
click at [115, 648] on input "Delivery Address (city, street, zip)" at bounding box center [276, 652] width 441 height 30
paste input "[STREET_ADDRESS][PERSON_NAME]"
type input "[STREET_ADDRESS][PERSON_NAME]"
click at [441, 690] on button "Save Changes" at bounding box center [461, 688] width 71 height 23
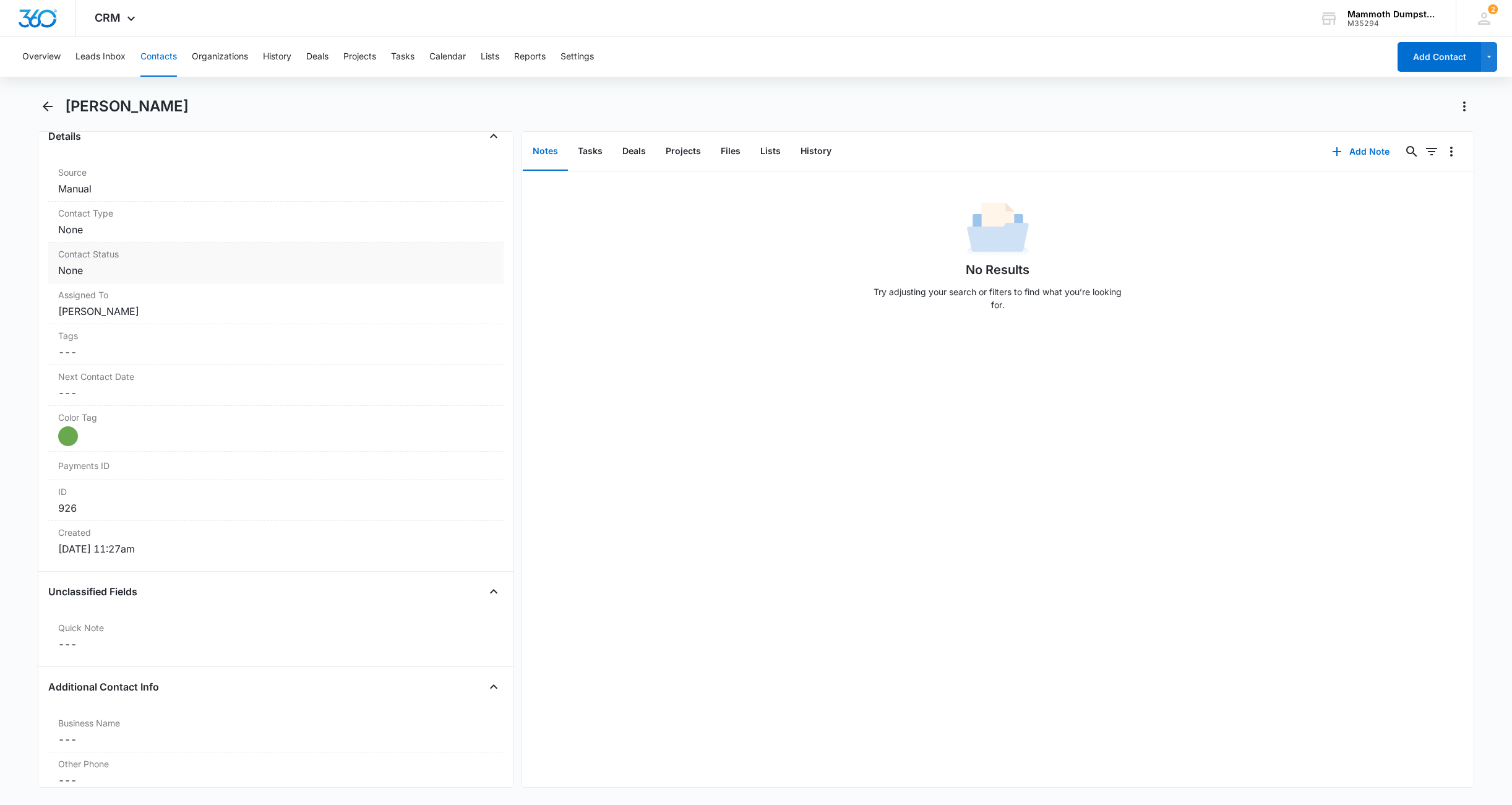
scroll to position [0, 0]
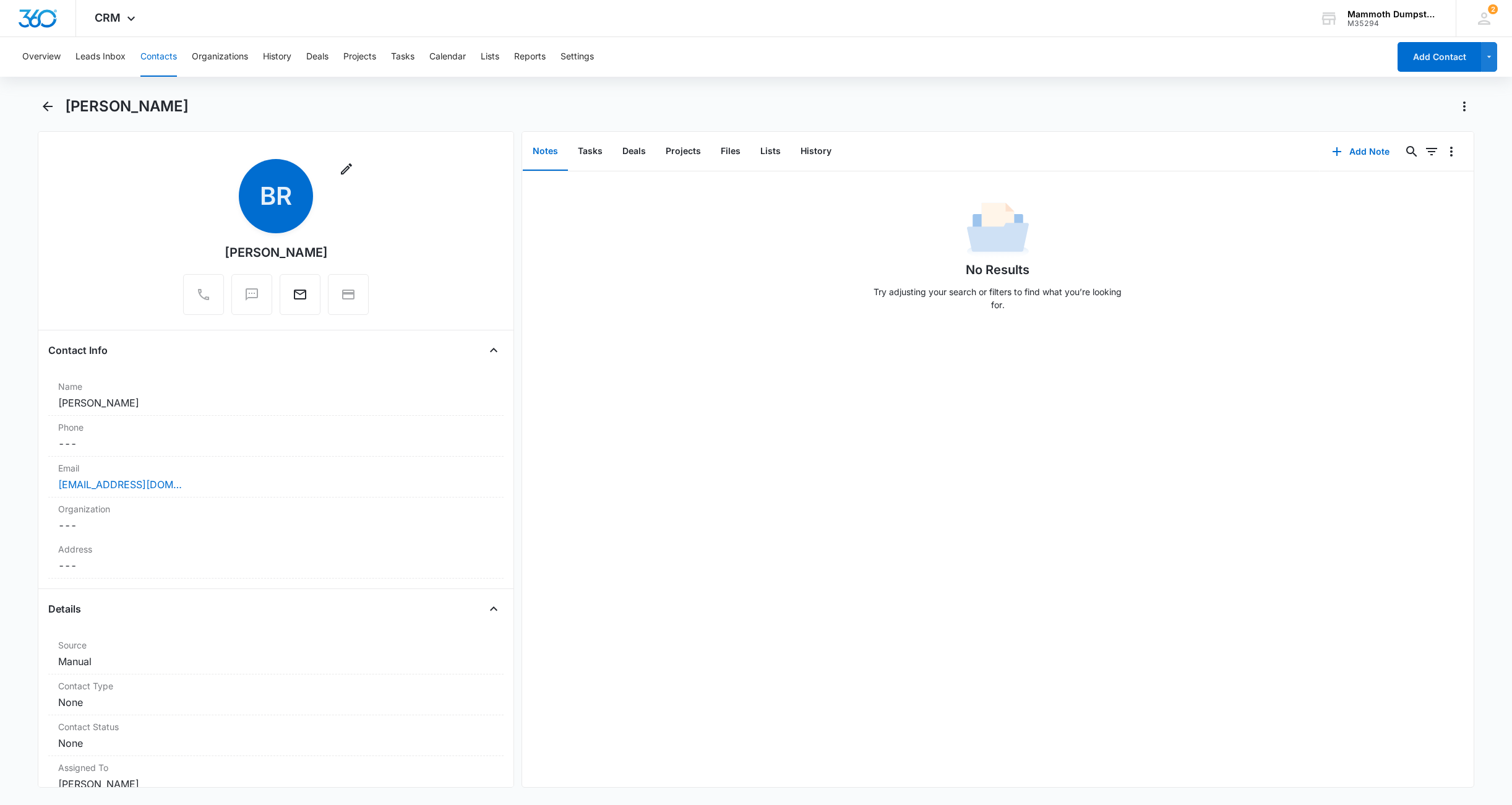
drag, startPoint x: 190, startPoint y: 100, endPoint x: 83, endPoint y: 93, distance: 107.2
click at [83, 93] on div "Overview Leads Inbox Contacts Organizations History Deals Projects Tasks Calend…" at bounding box center [756, 420] width 1512 height 766
copy h1 "[PERSON_NAME]"
click at [204, 481] on div "[EMAIL_ADDRESS][DOMAIN_NAME]" at bounding box center [276, 485] width 435 height 15
drag, startPoint x: 77, startPoint y: 465, endPoint x: -39, endPoint y: 448, distance: 117.2
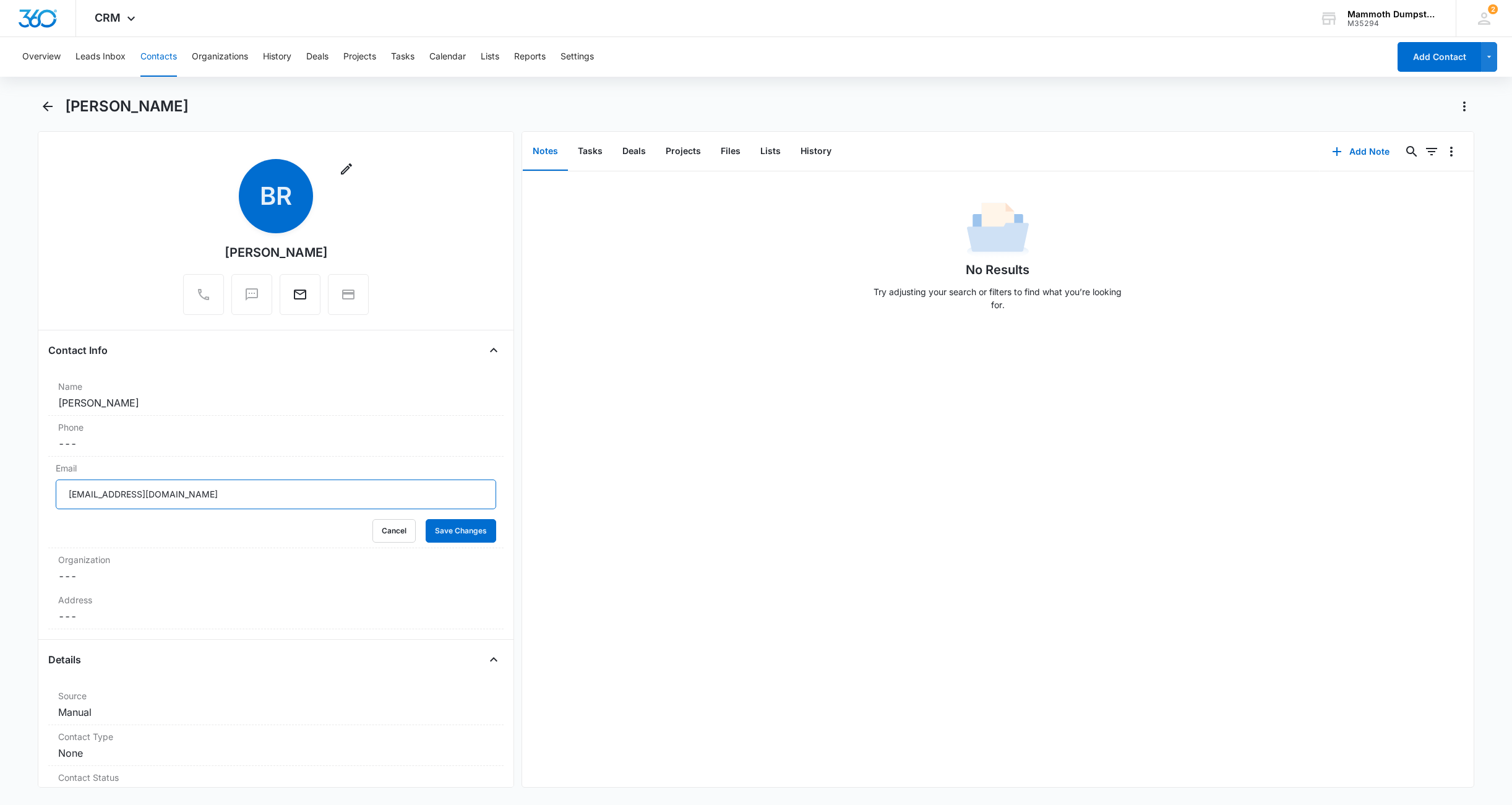
click at [0, 448] on html "CRM Apps Reputation Websites Forms CRM Email Social Shop Payments POS Content A…" at bounding box center [756, 402] width 1512 height 805
drag, startPoint x: 208, startPoint y: 111, endPoint x: 64, endPoint y: 101, distance: 144.3
click at [64, 101] on div "[PERSON_NAME]" at bounding box center [756, 114] width 1437 height 35
copy h1 "[PERSON_NAME]"
click at [445, 528] on button "Save Changes" at bounding box center [461, 531] width 71 height 23
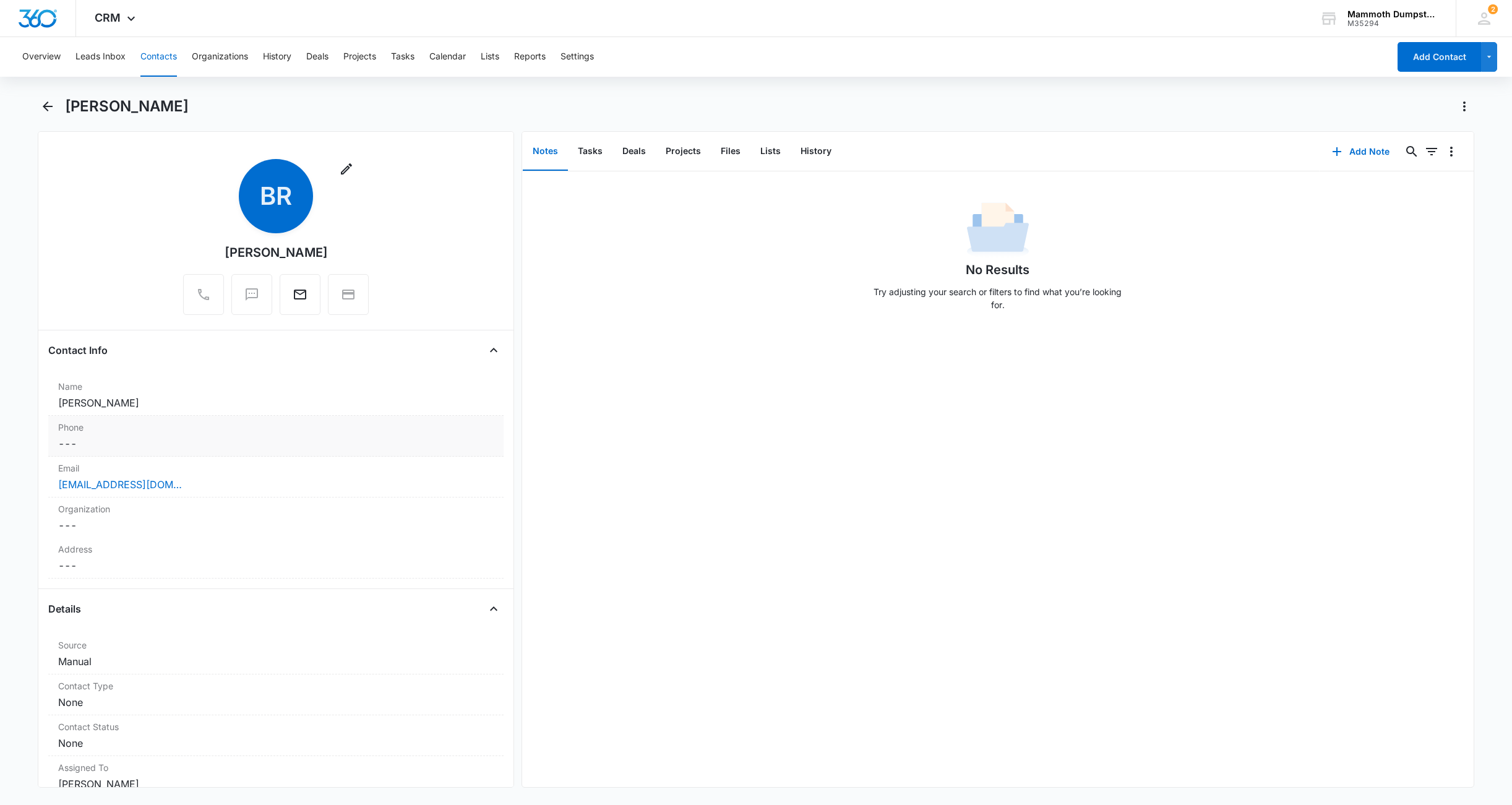
click at [107, 441] on dd "Cancel Save Changes ---" at bounding box center [276, 443] width 435 height 15
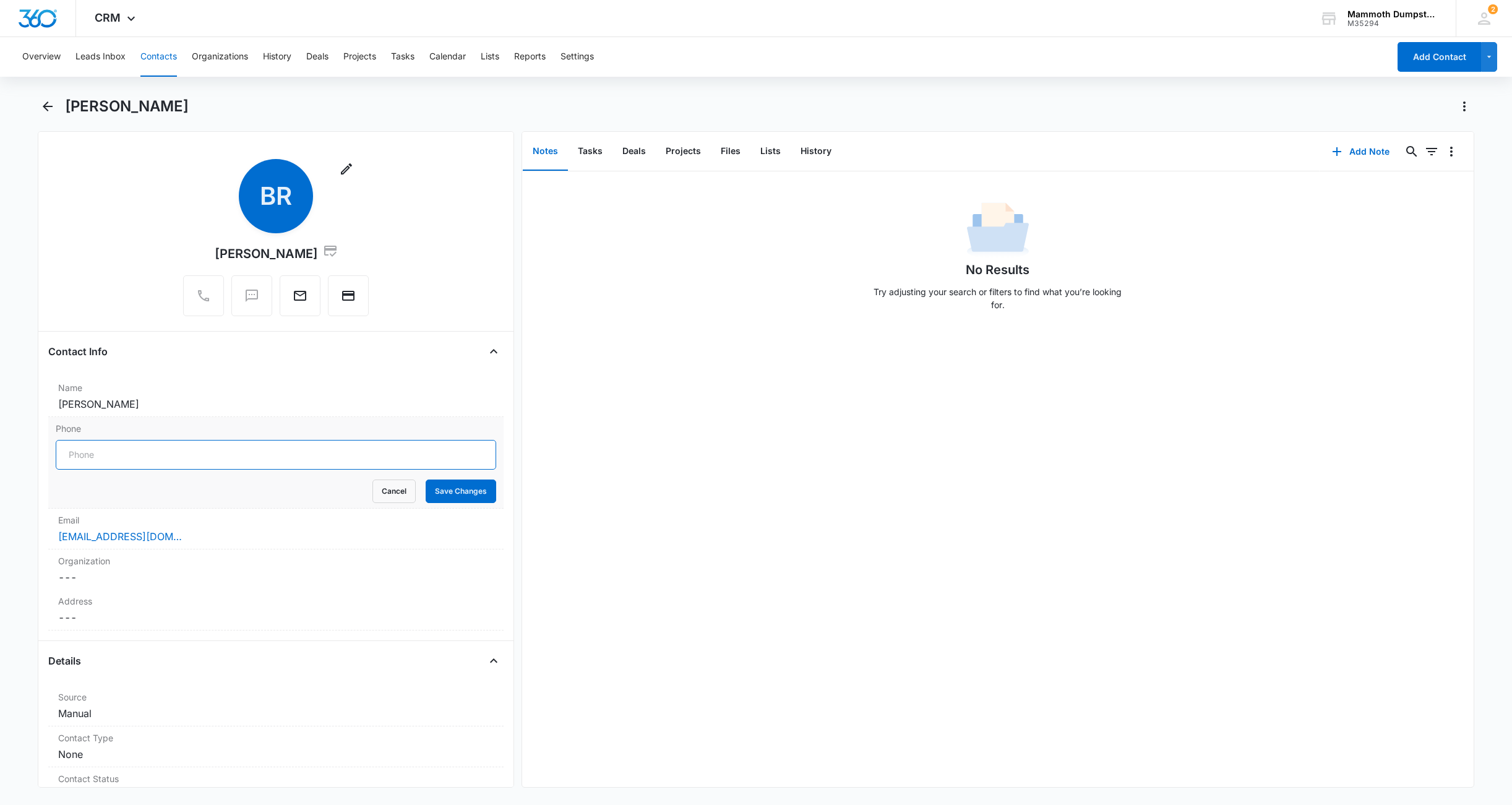
click at [109, 442] on input "Phone" at bounding box center [276, 455] width 441 height 30
drag, startPoint x: 282, startPoint y: 457, endPoint x: -37, endPoint y: 429, distance: 320.2
click at [0, 429] on html "CRM Apps Reputation Websites Forms CRM Email Social Shop Payments POS Content A…" at bounding box center [756, 402] width 1512 height 805
type input "[PHONE_NUMBER]"
click at [425, 497] on button "Save Changes" at bounding box center [461, 491] width 71 height 23
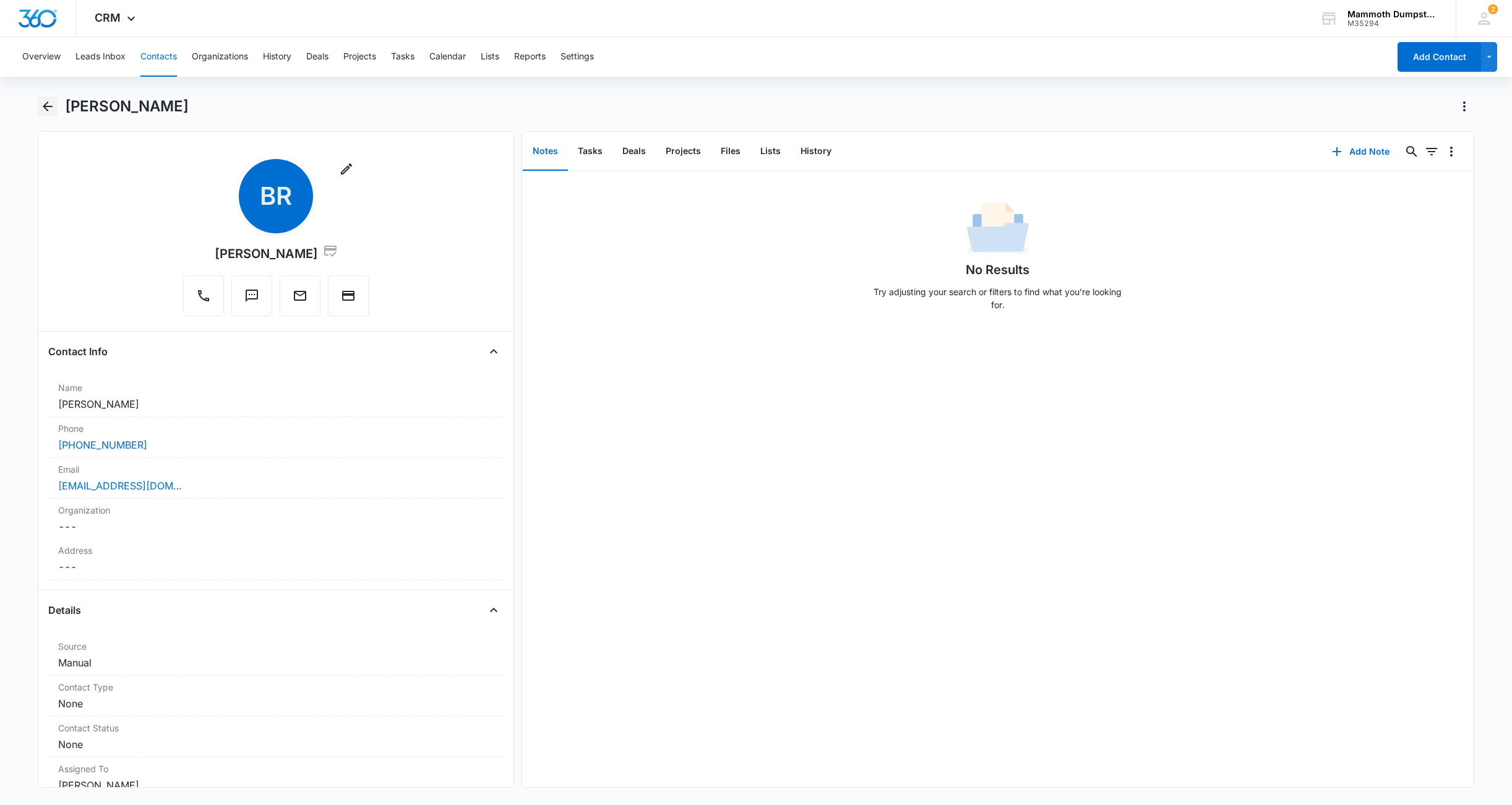
click at [56, 103] on button "Back" at bounding box center [48, 107] width 20 height 20
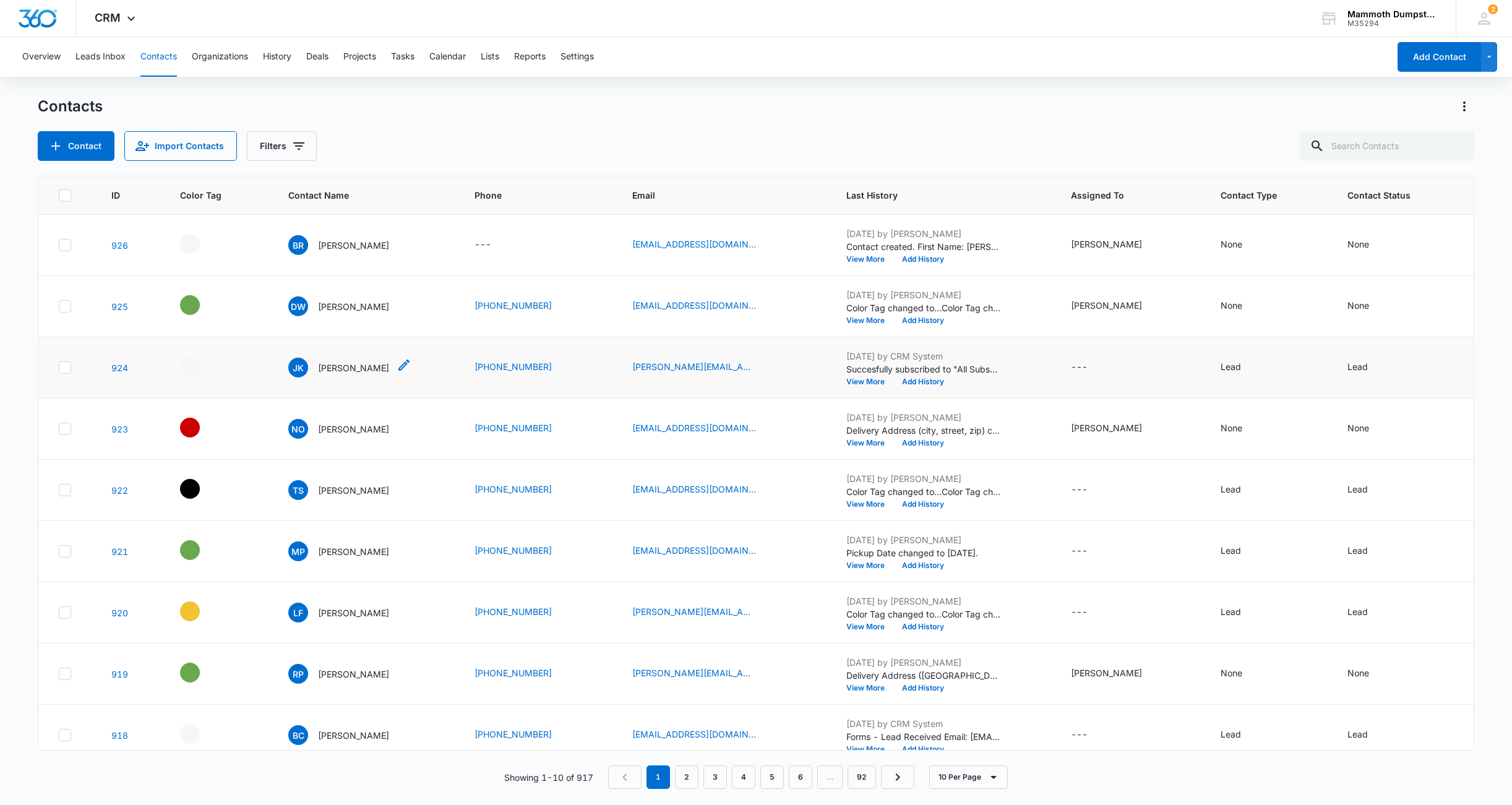
click at [331, 366] on p "[PERSON_NAME]" at bounding box center [354, 368] width 71 height 13
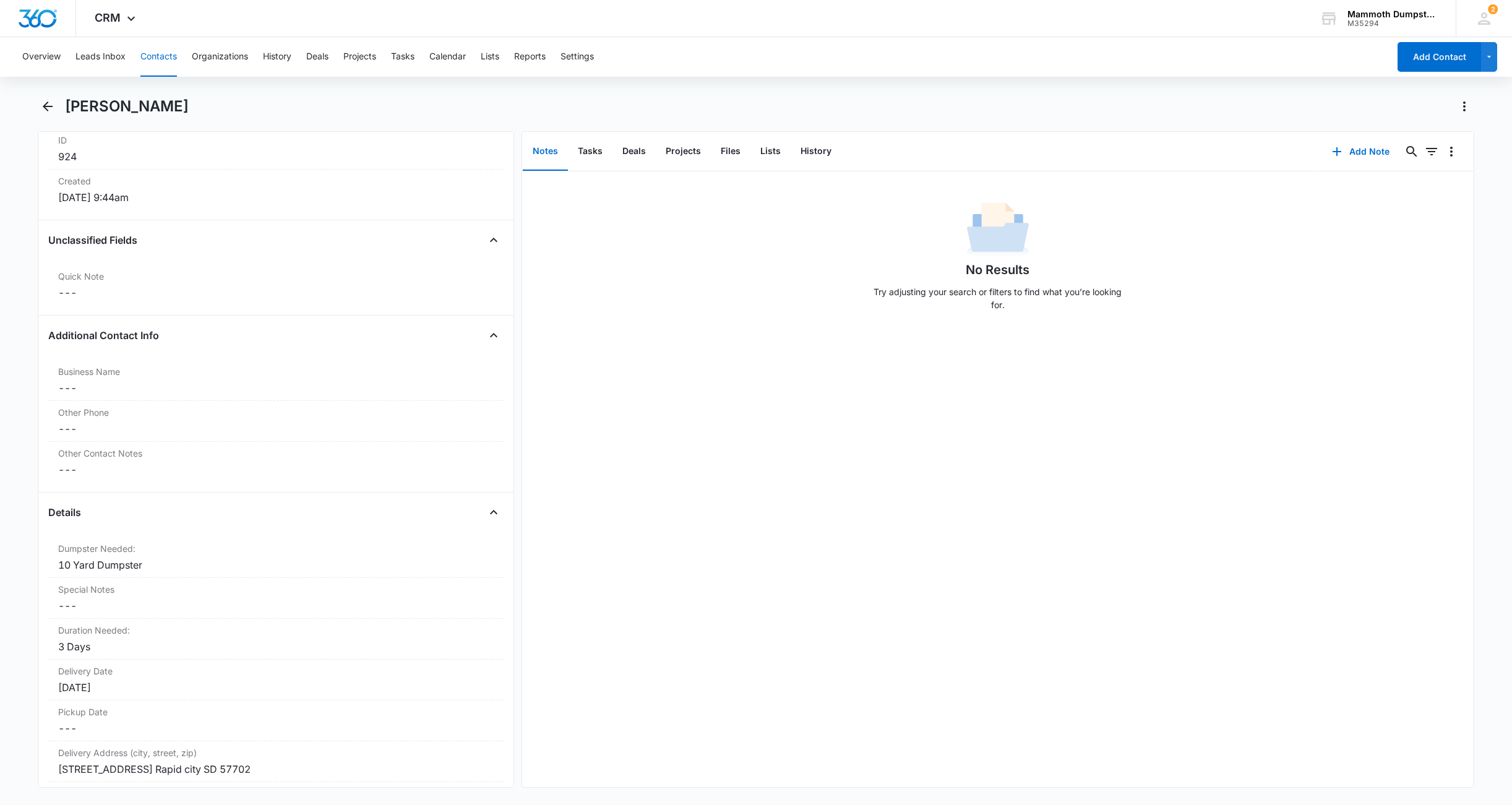
scroll to position [966, 0]
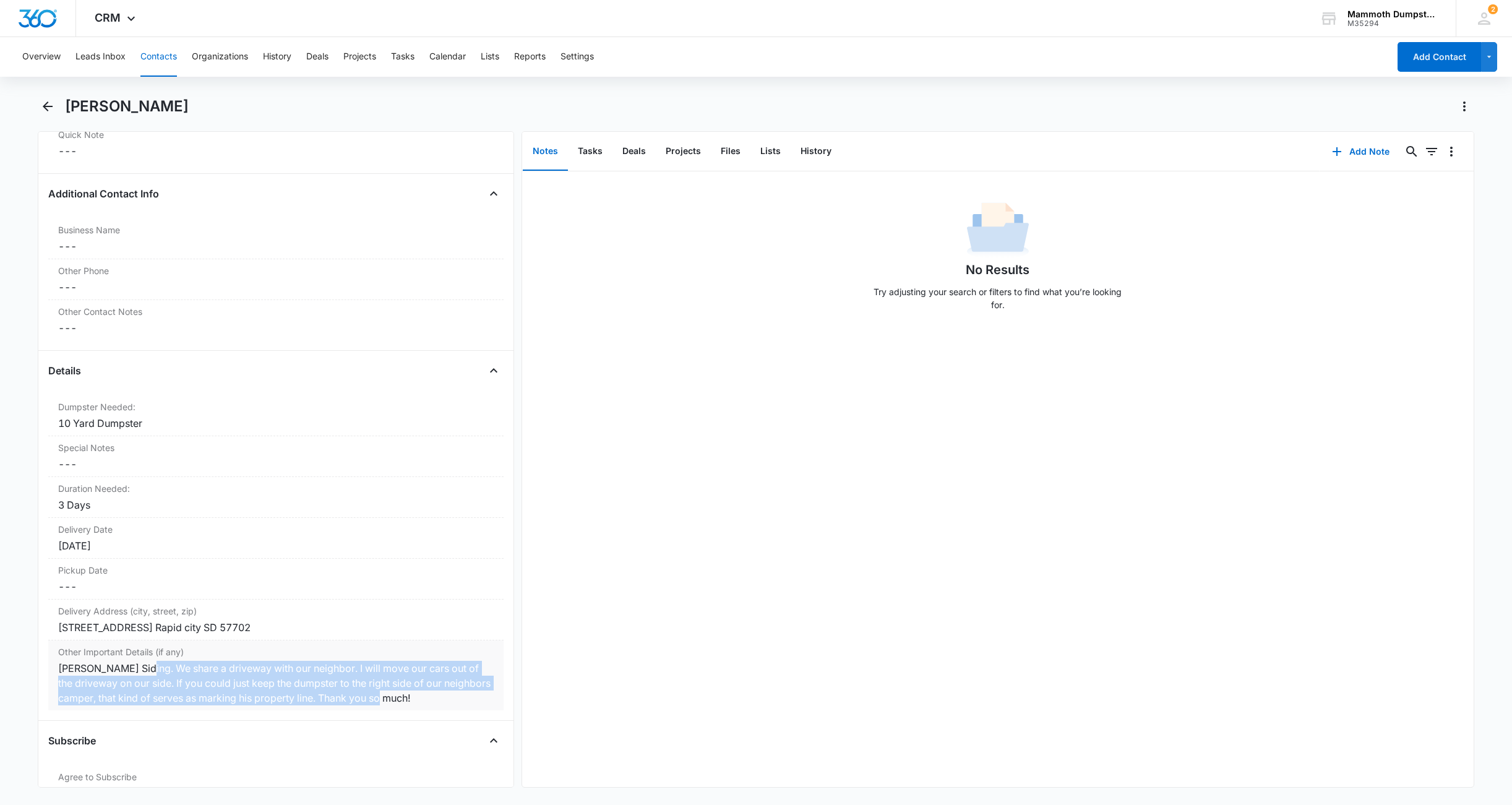
drag, startPoint x: 142, startPoint y: 667, endPoint x: 440, endPoint y: 692, distance: 299.0
click at [440, 692] on div "[PERSON_NAME] Siding. We share a driveway with our neighbor. I will move our ca…" at bounding box center [276, 683] width 435 height 45
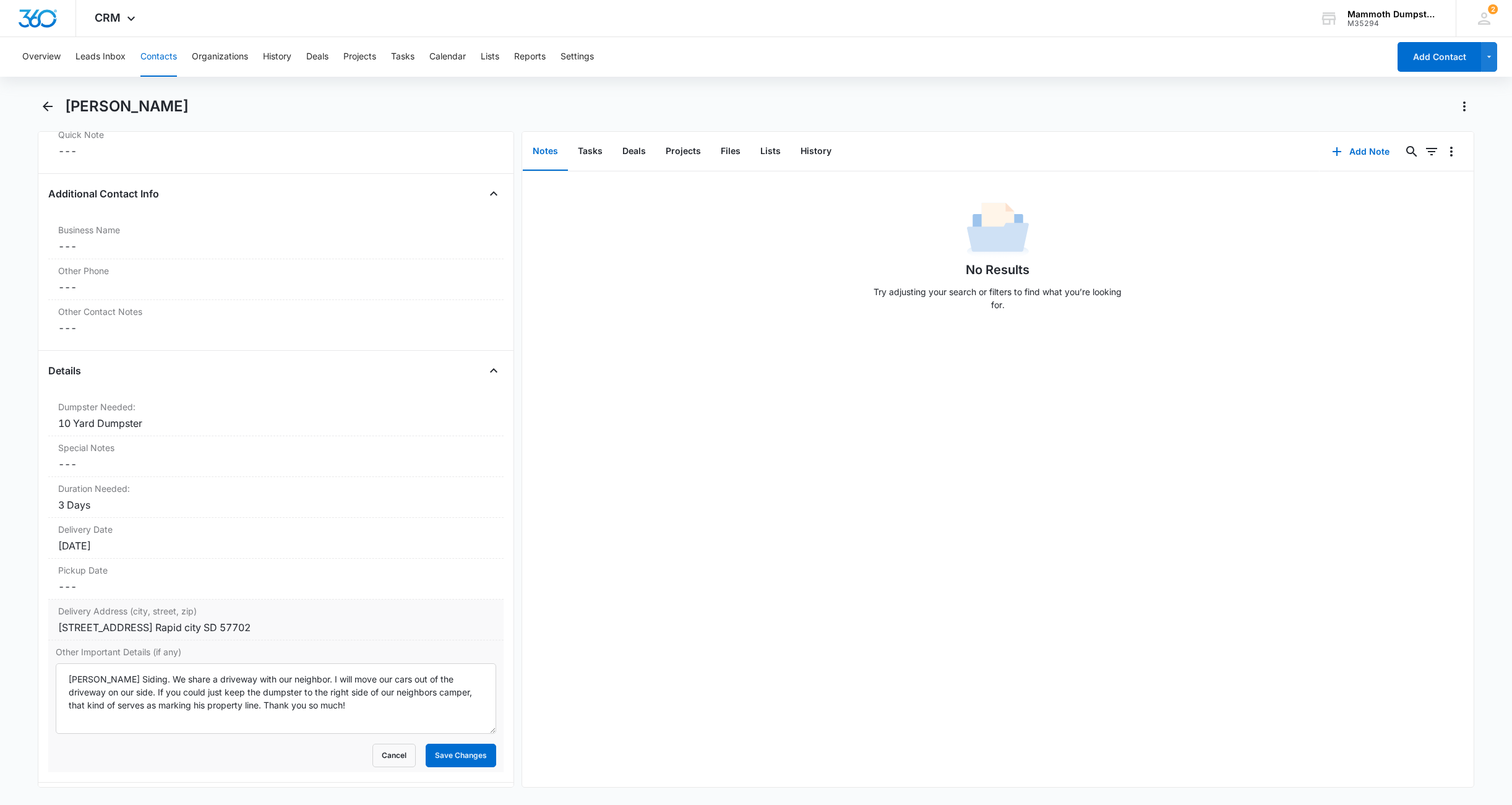
click at [303, 629] on div "[STREET_ADDRESS] Rapid city SD 57702" at bounding box center [276, 627] width 435 height 15
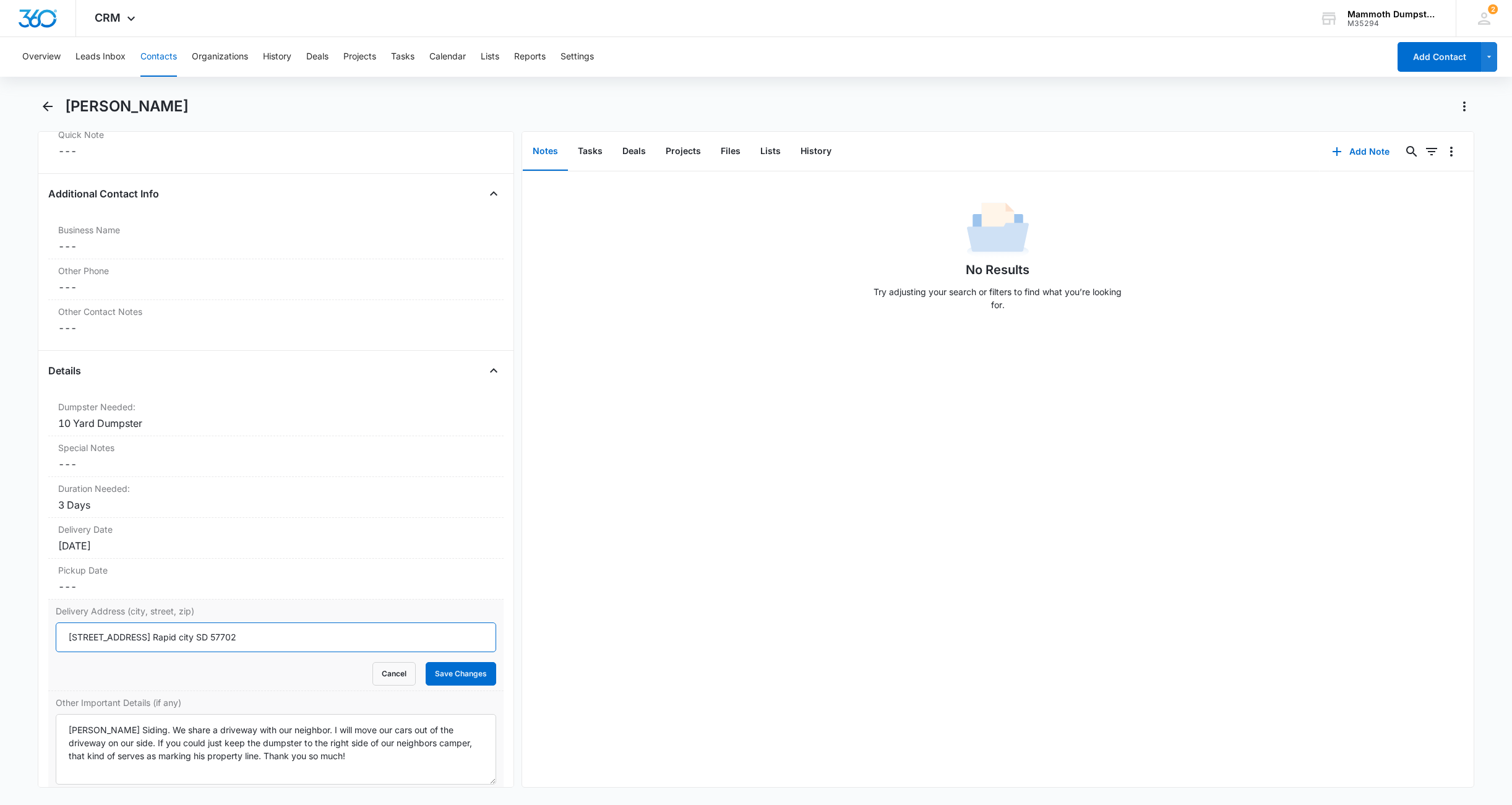
drag, startPoint x: 144, startPoint y: 623, endPoint x: 34, endPoint y: 621, distance: 110.0
click at [63, 620] on div "Delivery Address ([GEOGRAPHIC_DATA]) [STREET_ADDRESS] Rapid city SD 57702 Cance…" at bounding box center [276, 646] width 455 height 92
click at [446, 669] on button "Save Changes" at bounding box center [461, 673] width 71 height 23
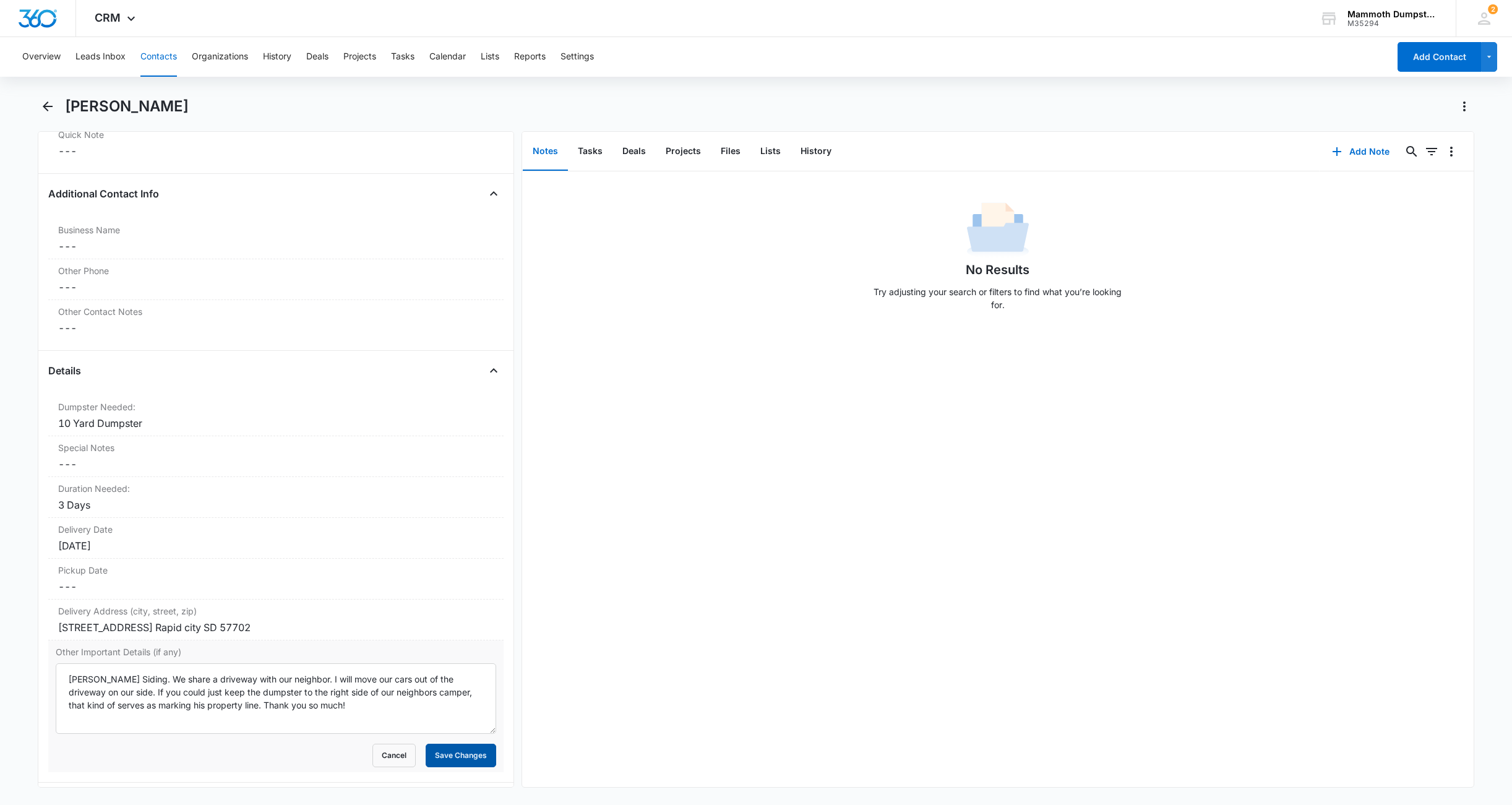
click at [471, 760] on button "Save Changes" at bounding box center [461, 755] width 71 height 23
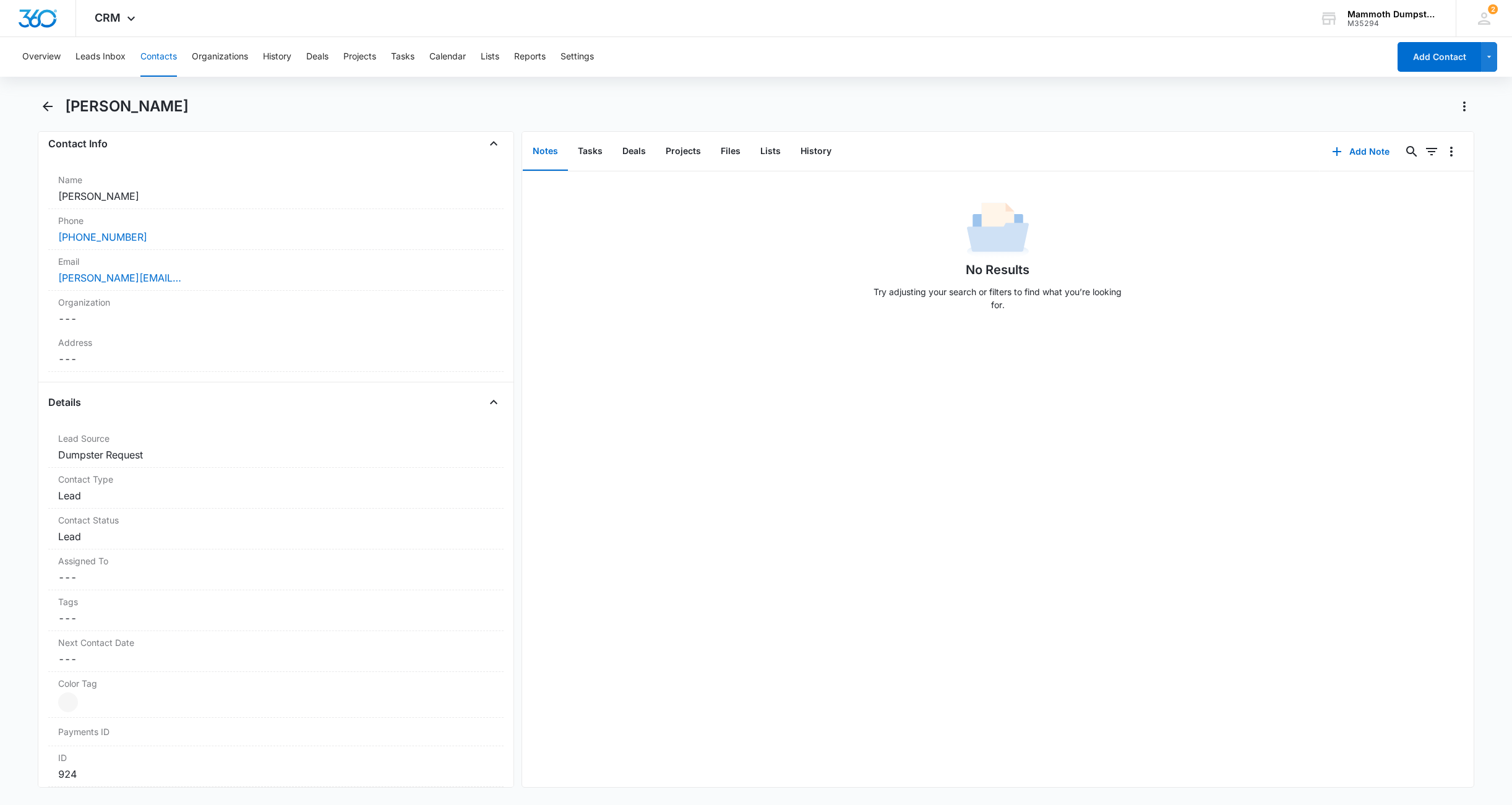
scroll to position [0, 0]
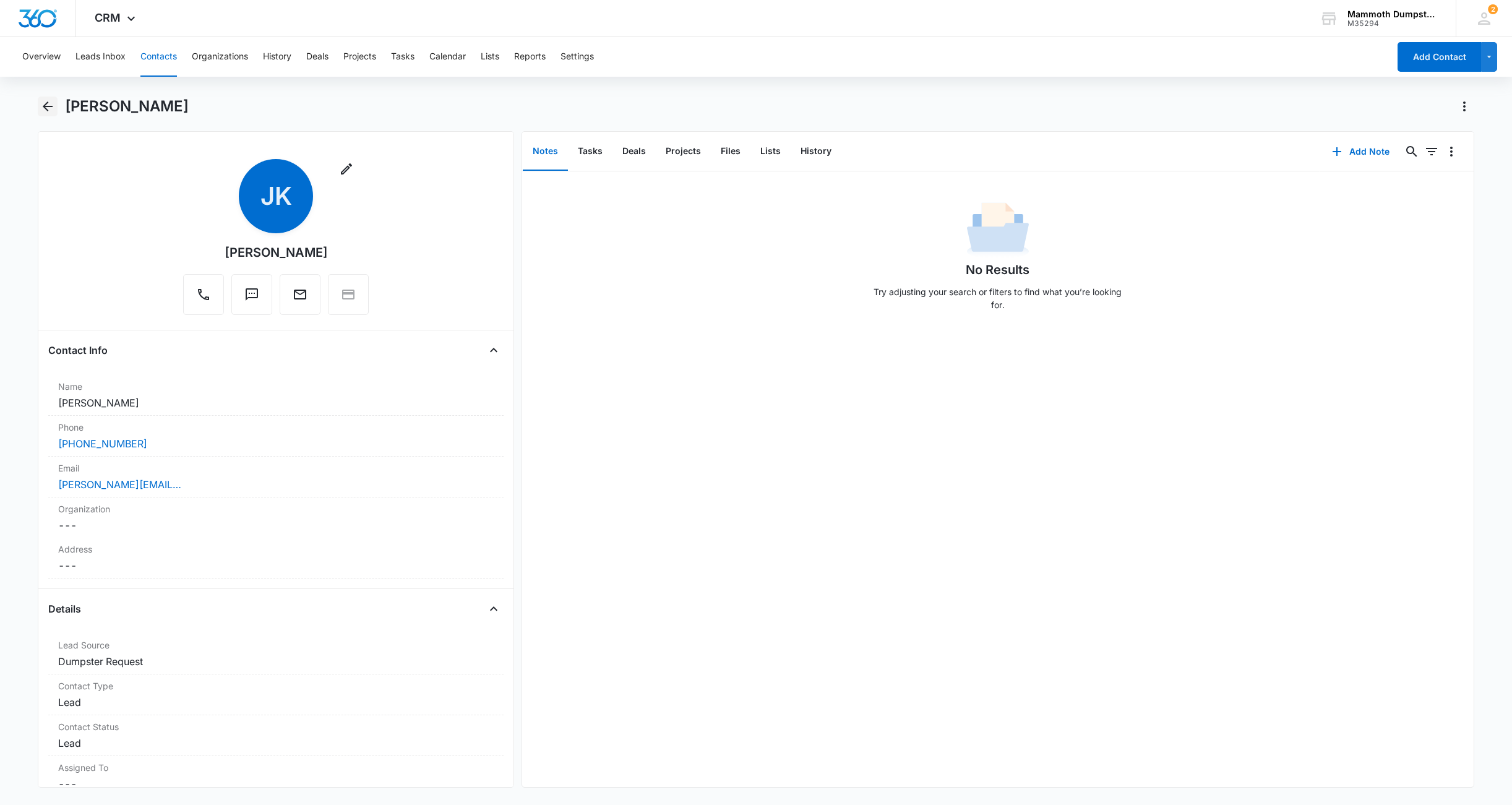
click at [47, 101] on icon "Back" at bounding box center [47, 107] width 15 height 15
